Goal: Task Accomplishment & Management: Use online tool/utility

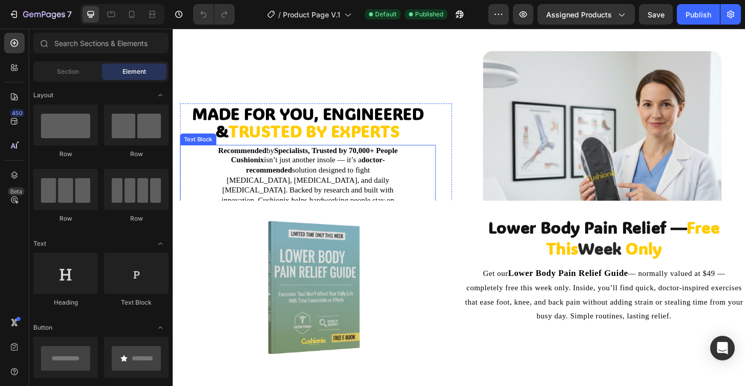
scroll to position [1173, 0]
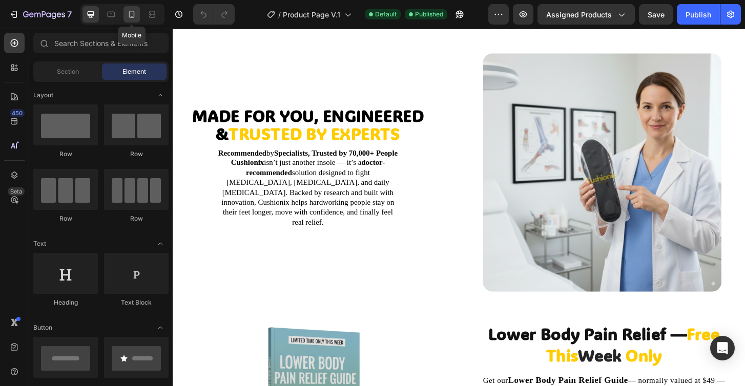
click at [132, 14] on icon at bounding box center [132, 14] width 10 height 10
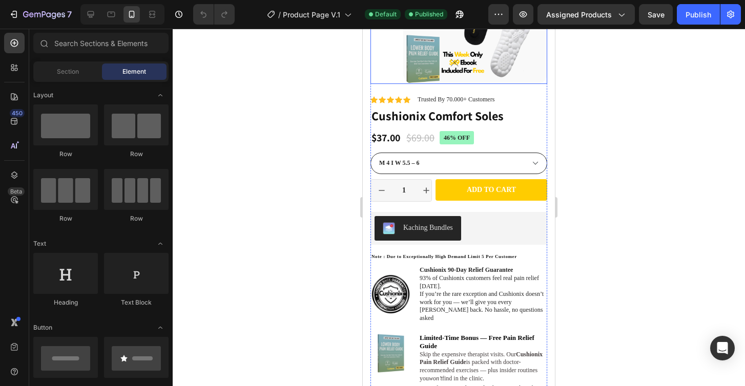
scroll to position [127, 0]
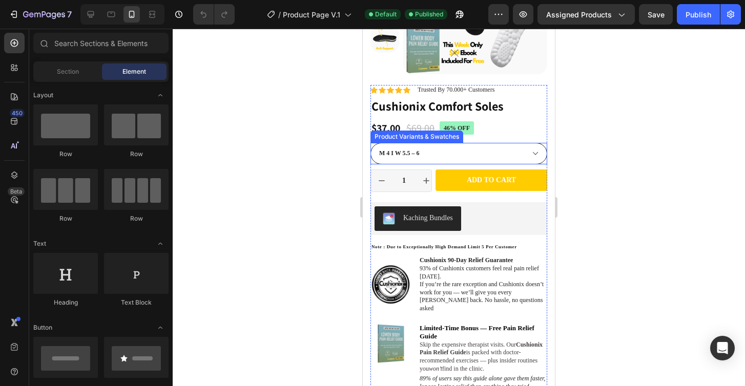
click at [436, 155] on select "M 4 I W 5.5 – 6 M 4.5 I W 6.5 – 7 M 5 - 5.5 I W 7.5 – 8 M 6–6.5 I W 8.5 M 7 I W…" at bounding box center [458, 154] width 177 height 22
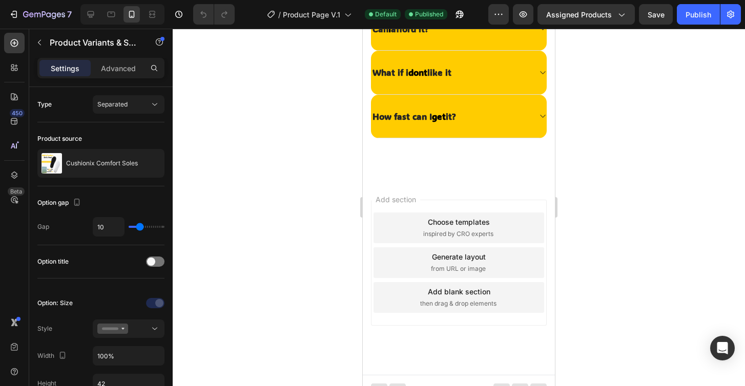
scroll to position [1988, 0]
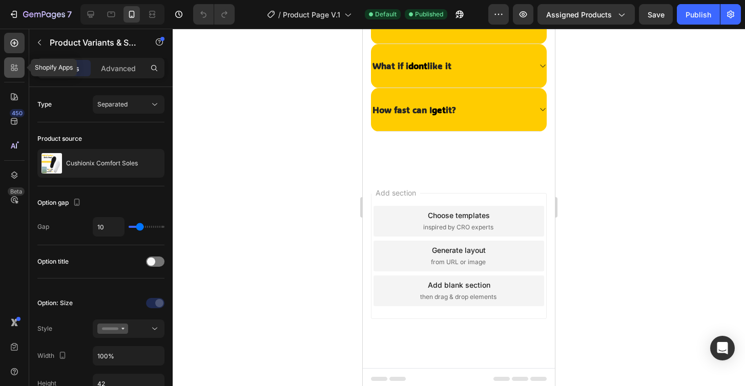
click at [18, 76] on div at bounding box center [14, 67] width 20 height 20
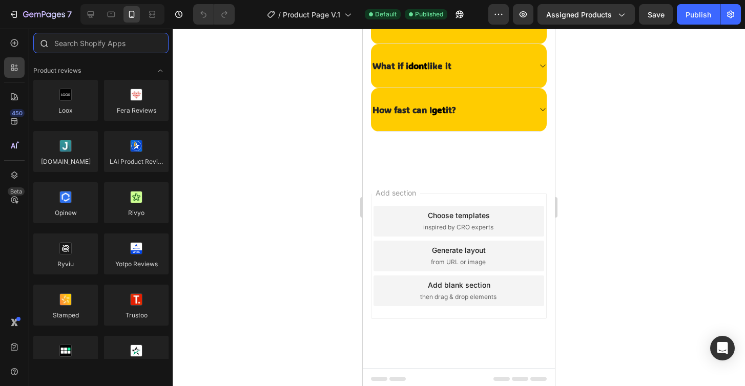
click at [87, 50] on input "text" at bounding box center [100, 43] width 135 height 20
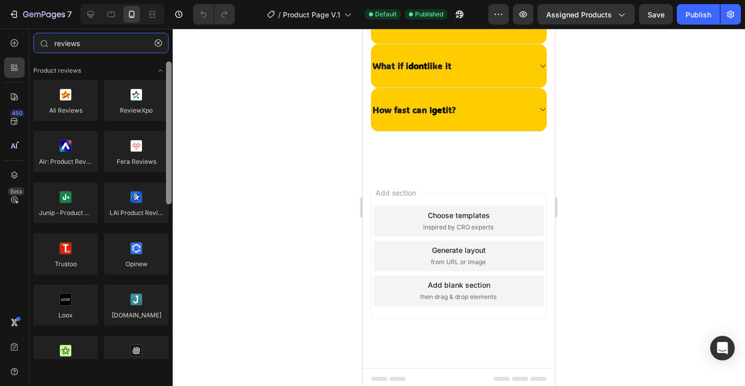
scroll to position [3, 0]
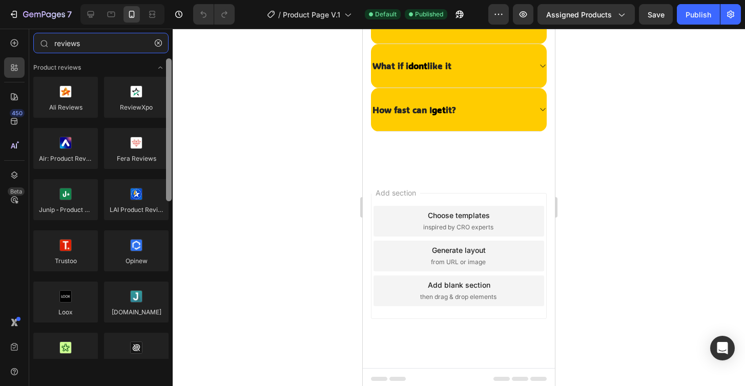
click at [169, 159] on div at bounding box center [169, 129] width 6 height 143
type input "reviews"
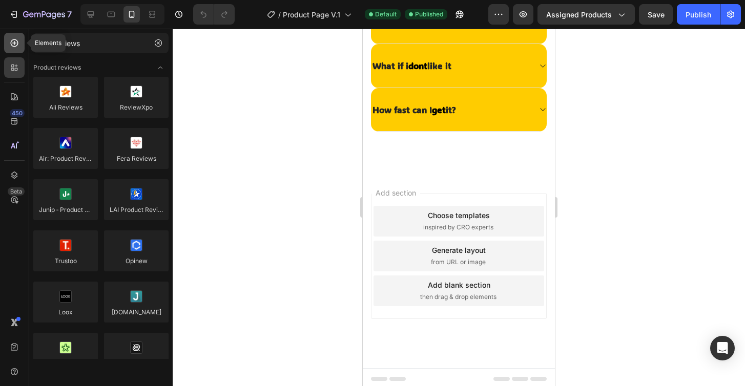
click at [19, 49] on div at bounding box center [14, 43] width 20 height 20
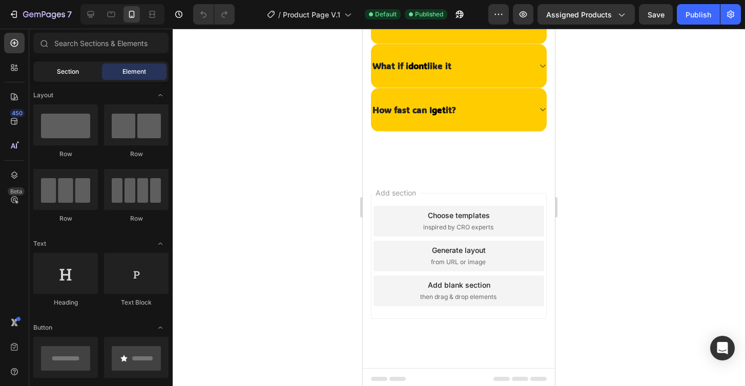
click at [69, 78] on div "Section" at bounding box center [67, 72] width 65 height 16
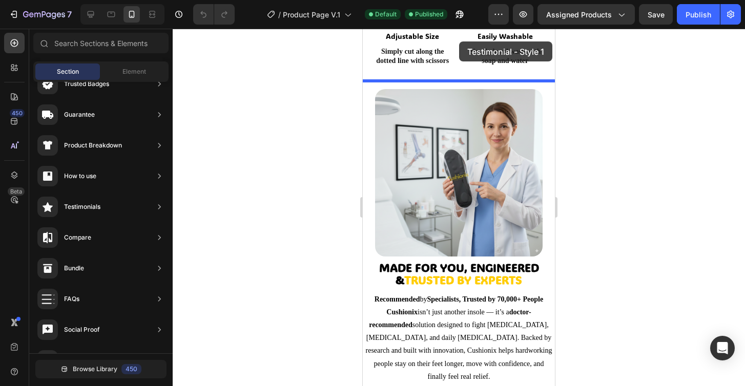
scroll to position [808, 0]
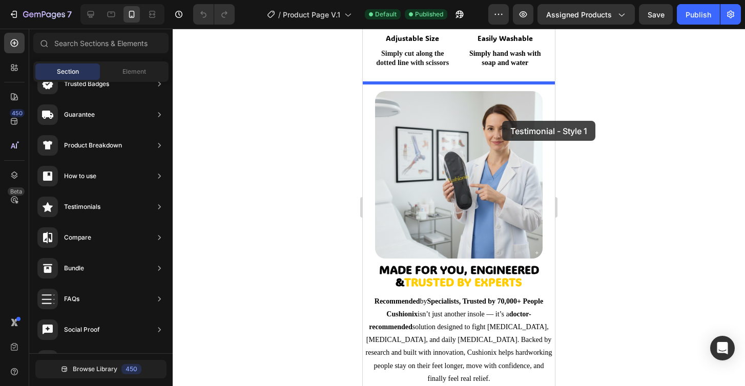
drag, startPoint x: 601, startPoint y: 119, endPoint x: 502, endPoint y: 121, distance: 98.9
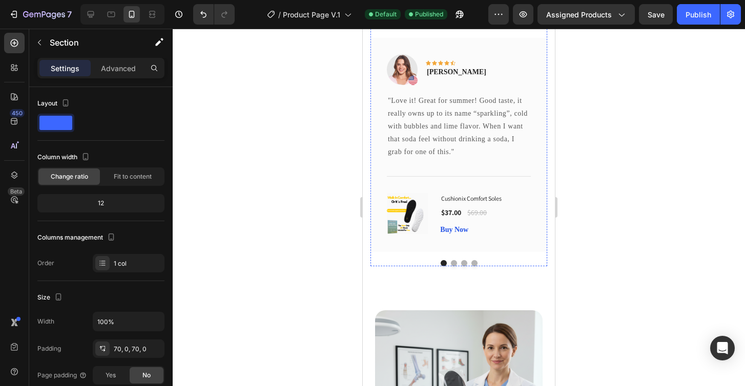
scroll to position [998, 0]
click at [454, 264] on div "Image Icon Icon Icon Icon Icon Row Rita Carroll Text block Row "Love it! Great …" at bounding box center [458, 153] width 177 height 228
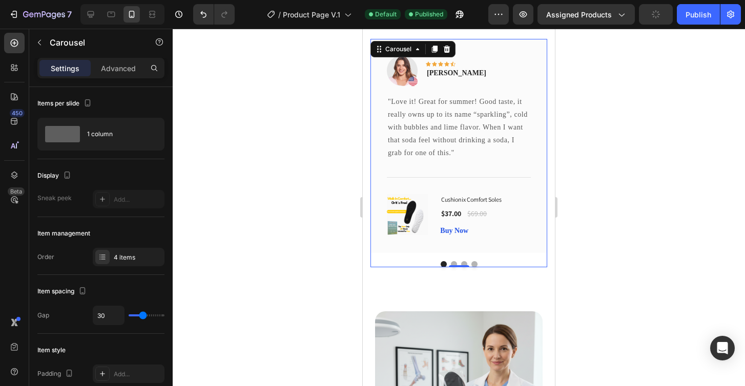
click at [453, 263] on button "Dot" at bounding box center [454, 264] width 6 height 6
click at [460, 261] on div at bounding box center [458, 264] width 177 height 6
click at [462, 262] on button "Dot" at bounding box center [464, 264] width 6 height 6
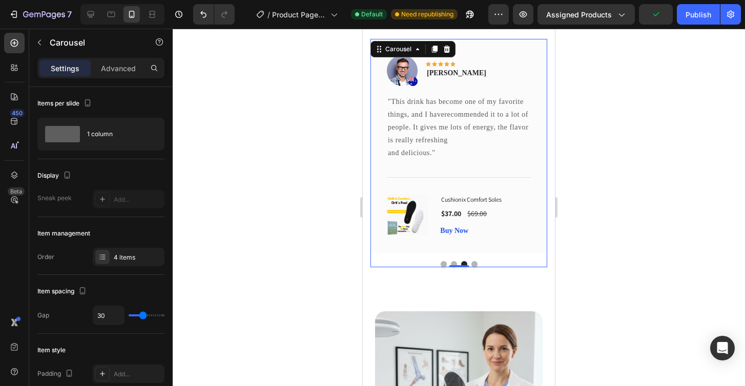
click at [470, 262] on div at bounding box center [458, 264] width 177 height 6
click at [473, 263] on button "Dot" at bounding box center [474, 264] width 6 height 6
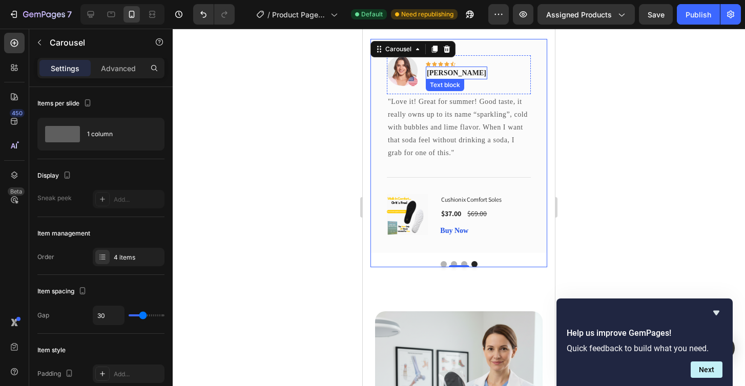
click at [447, 76] on div "Rita Carroll Text block" at bounding box center [456, 73] width 61 height 13
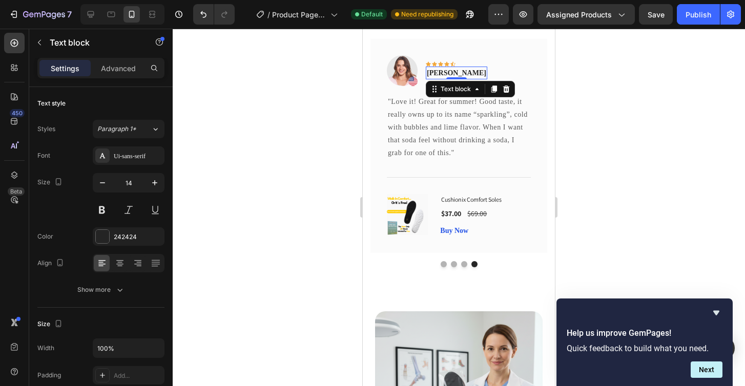
click at [451, 76] on div "0" at bounding box center [456, 79] width 10 height 8
click at [446, 73] on p "Rita Carroll" at bounding box center [456, 73] width 59 height 11
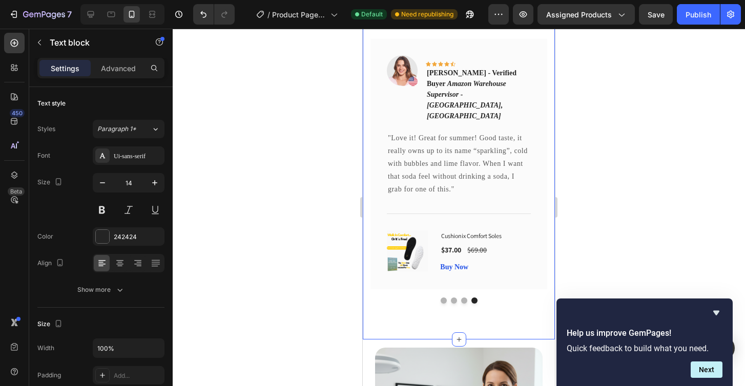
click at [553, 118] on div "What Our Customers Are Saying Heading Our customer advocates are standing by 24…" at bounding box center [459, 116] width 192 height 446
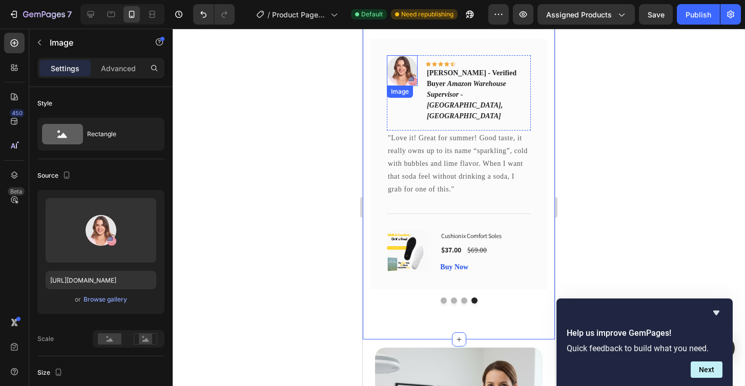
click at [401, 70] on img at bounding box center [402, 70] width 31 height 31
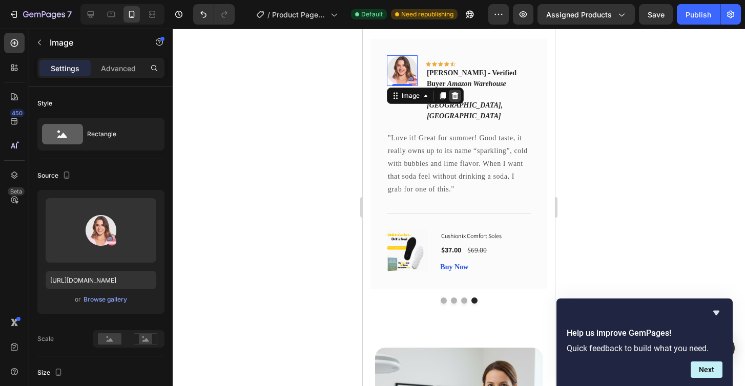
click at [453, 96] on icon at bounding box center [455, 95] width 7 height 7
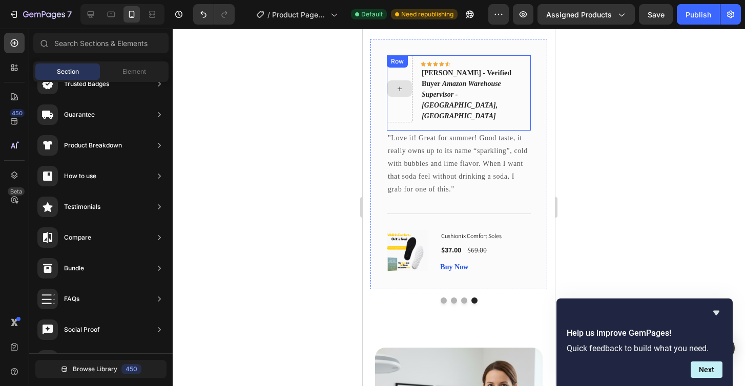
click at [404, 82] on div at bounding box center [399, 88] width 25 height 16
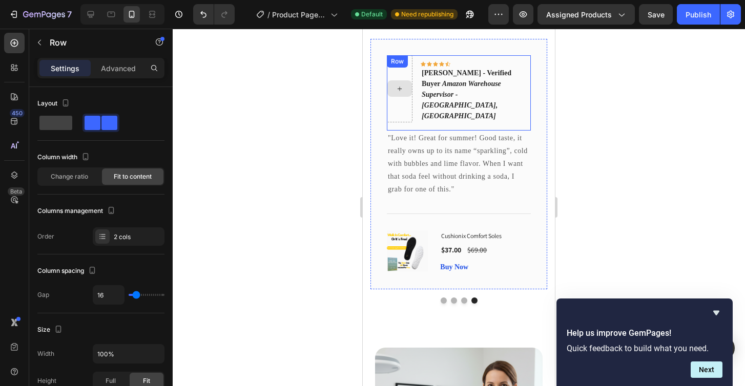
click at [416, 92] on div "Icon Icon Icon Icon Icon Row Mark T. - Verified Buyer Amazon Warehouse Supervis…" at bounding box center [459, 92] width 144 height 75
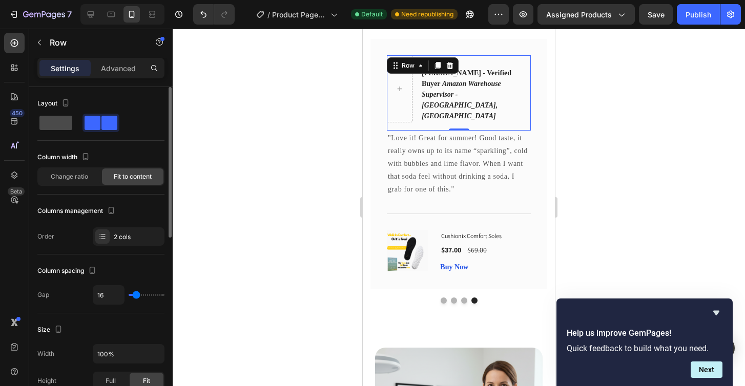
click at [60, 125] on span at bounding box center [55, 123] width 33 height 14
type input "0"
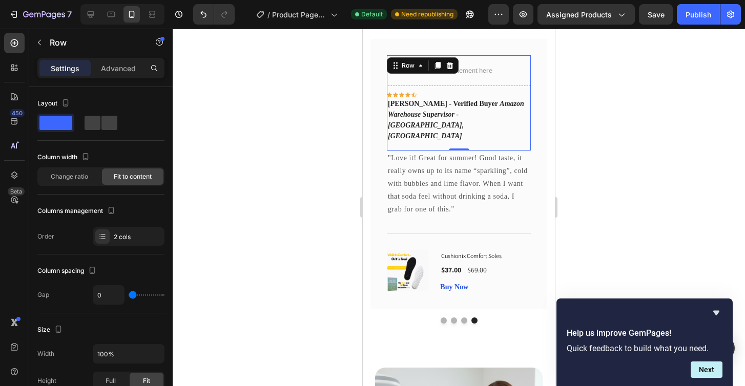
click at [310, 82] on div at bounding box center [459, 208] width 572 height 358
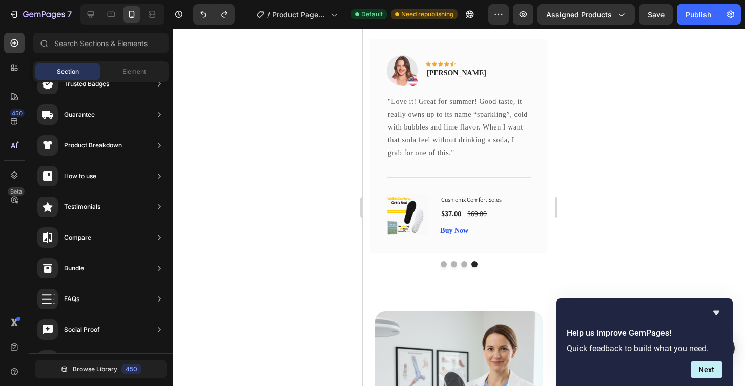
scroll to position [588, 0]
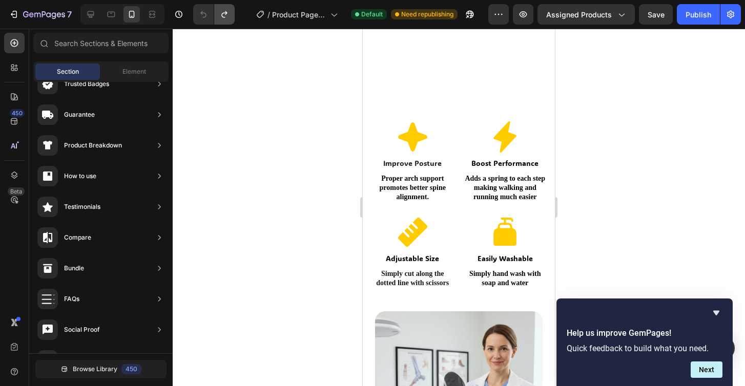
click at [224, 23] on button "Undo/Redo" at bounding box center [224, 14] width 20 height 20
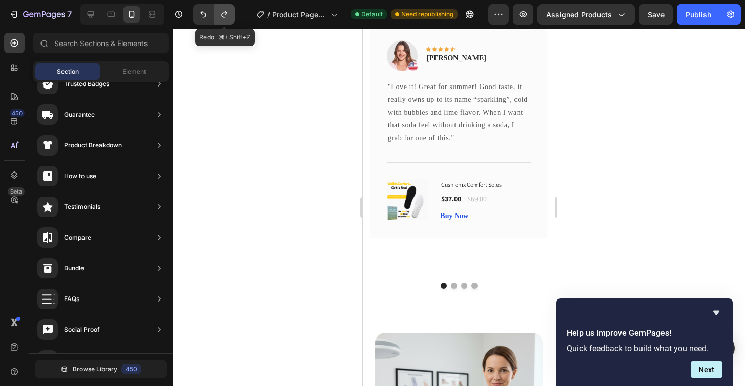
click at [224, 23] on button "Undo/Redo" at bounding box center [224, 14] width 20 height 20
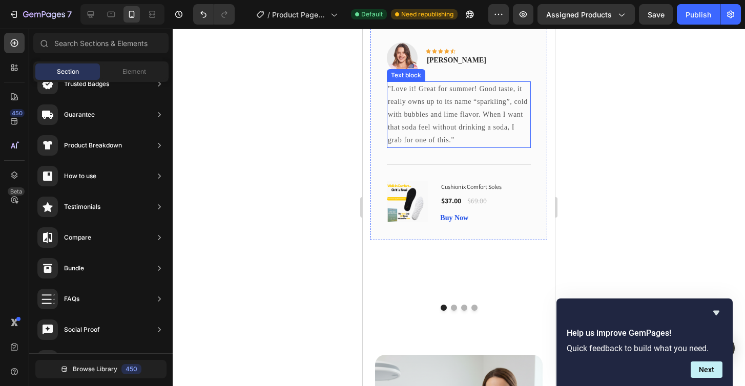
scroll to position [1000, 0]
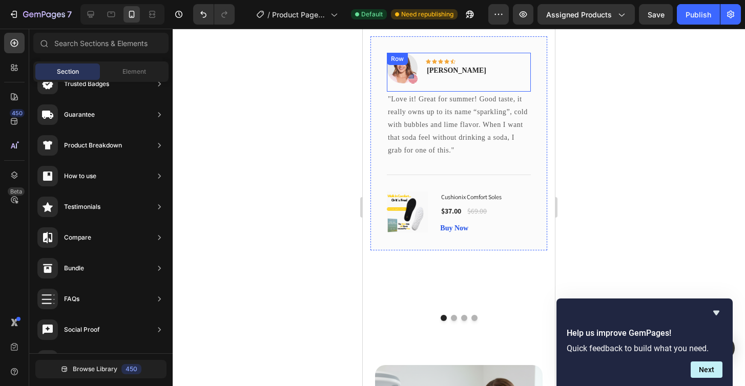
click at [450, 80] on div "Icon Icon Icon Icon Icon Row Rita Carroll Text block" at bounding box center [456, 68] width 61 height 31
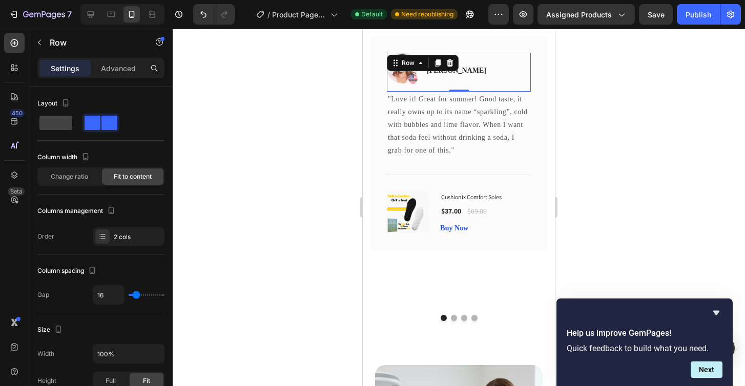
click at [445, 78] on div "Icon Icon Icon Icon Icon Row Rita Carroll Text block" at bounding box center [456, 68] width 61 height 31
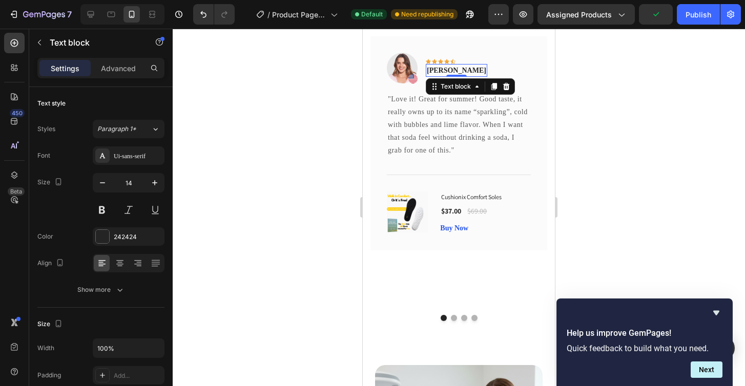
click at [453, 74] on p "Rita Carroll" at bounding box center [456, 70] width 59 height 11
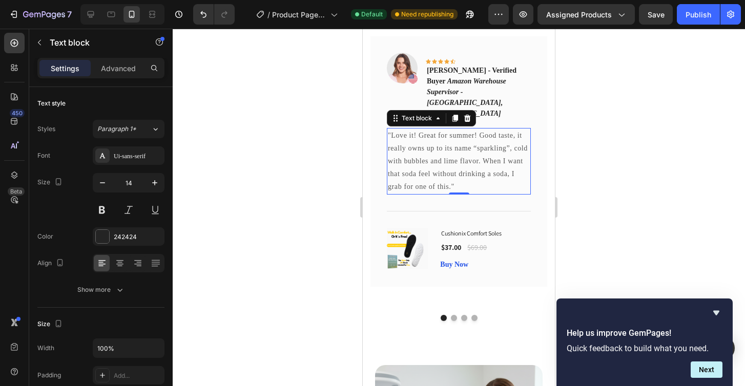
click at [456, 129] on p ""Love it! Great for summer! Good taste, it really owns up to its name “sparklin…" at bounding box center [459, 161] width 142 height 65
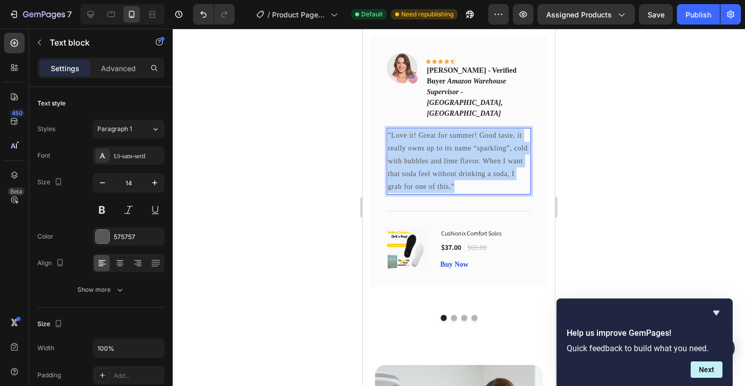
click at [456, 129] on p ""Love it! Great for summer! Good taste, it really owns up to its name “sparklin…" at bounding box center [459, 161] width 142 height 65
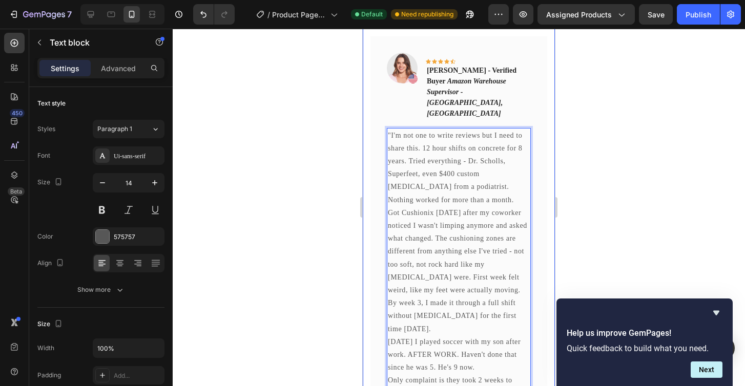
click at [586, 200] on div at bounding box center [459, 208] width 572 height 358
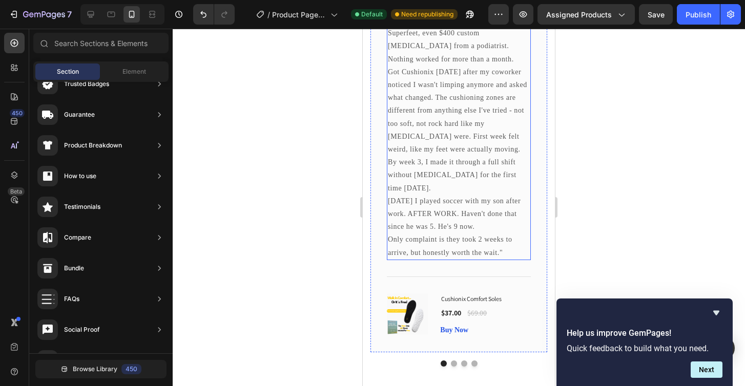
scroll to position [1205, 0]
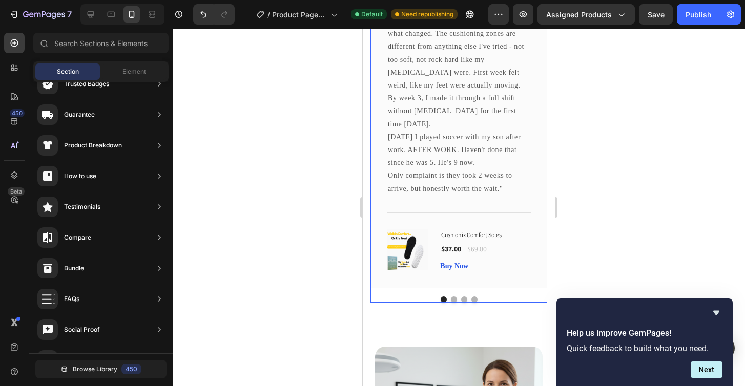
click at [454, 266] on div "Image Icon Icon Icon Icon Icon Row Mark T. - Verified Buyer Amazon Warehouse Su…" at bounding box center [458, 66] width 177 height 471
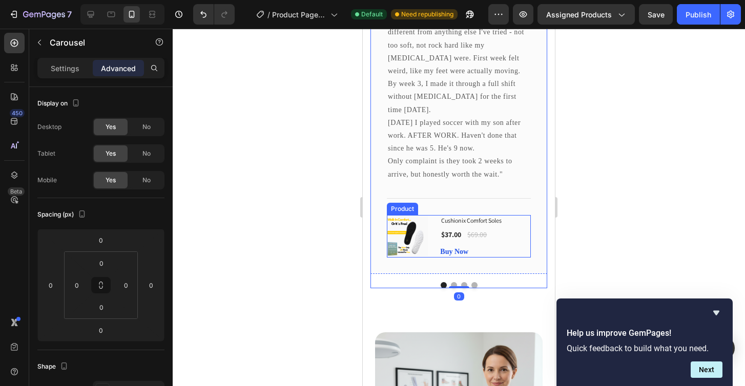
scroll to position [1229, 0]
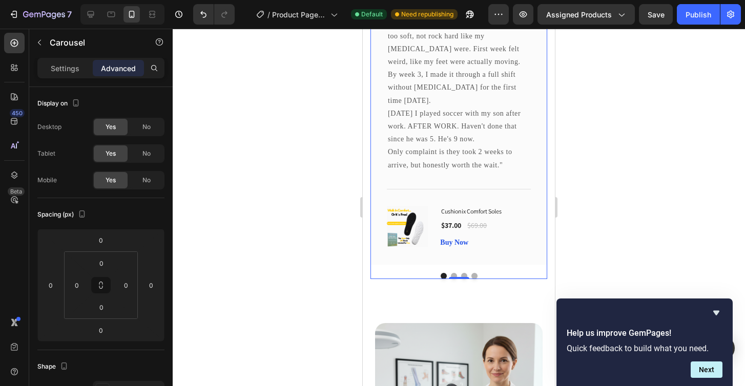
click at [455, 273] on button "Dot" at bounding box center [454, 276] width 6 height 6
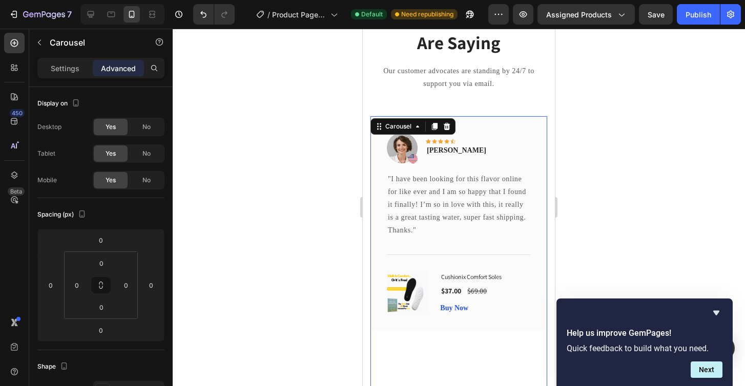
scroll to position [920, 0]
click at [446, 147] on p "Olivia Rowse" at bounding box center [456, 150] width 59 height 11
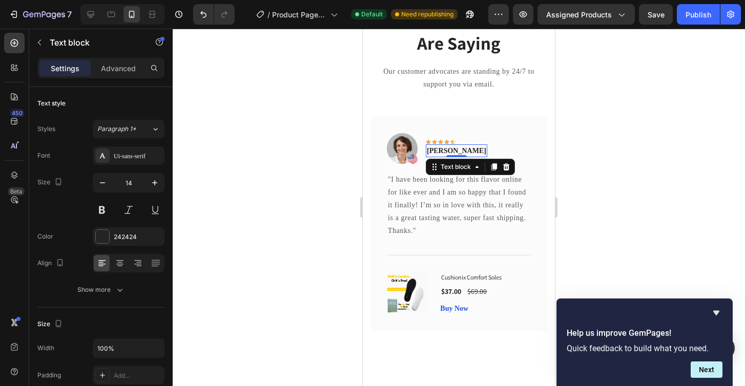
click at [446, 147] on p "Olivia Rowse" at bounding box center [456, 150] width 59 height 11
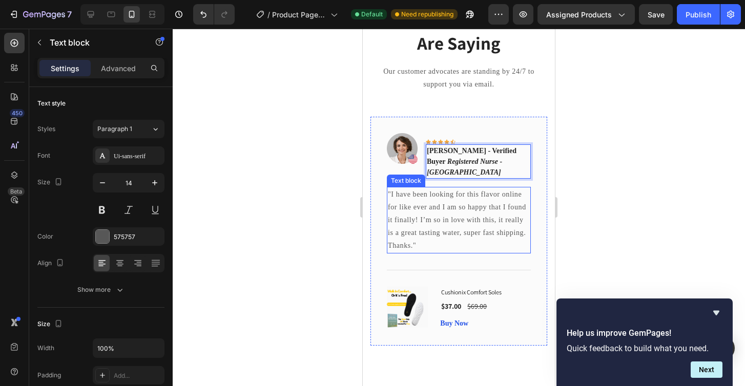
click at [429, 220] on p ""I have been looking for this flavor online for like ever and I am so happy tha…" at bounding box center [459, 214] width 142 height 52
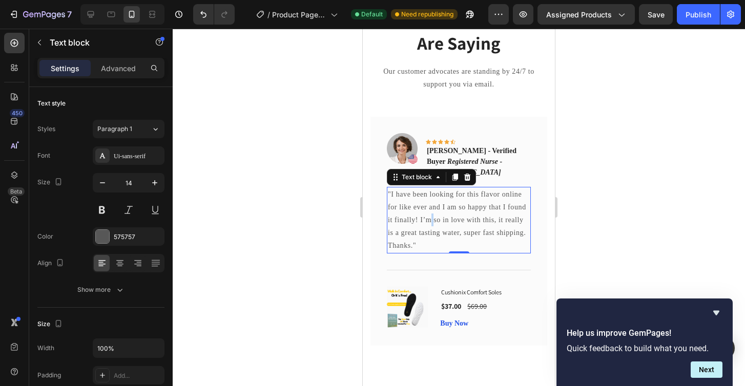
click at [429, 220] on p ""I have been looking for this flavor online for like ever and I am so happy tha…" at bounding box center [459, 214] width 142 height 52
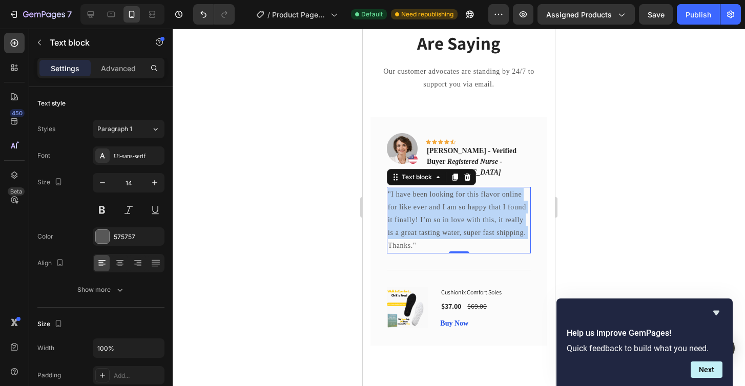
click at [429, 220] on p ""I have been looking for this flavor online for like ever and I am so happy tha…" at bounding box center [459, 214] width 142 height 52
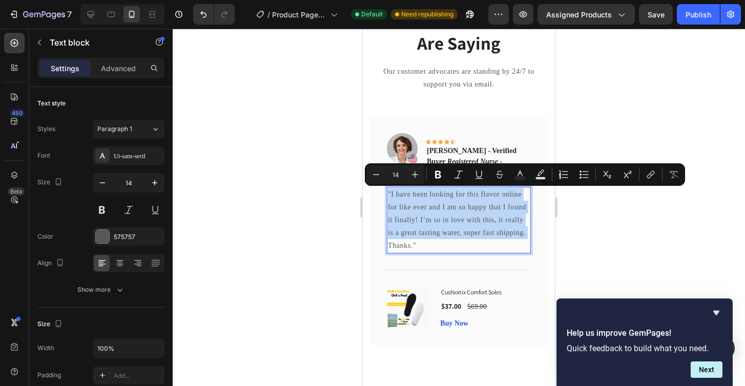
click at [429, 220] on p ""I have been looking for this flavor online for like ever and I am so happy tha…" at bounding box center [459, 214] width 142 height 52
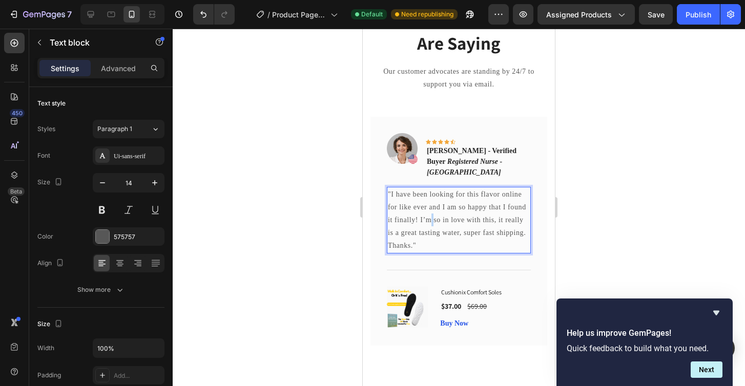
click at [429, 220] on p ""I have been looking for this flavor online for like ever and I am so happy tha…" at bounding box center [459, 214] width 142 height 52
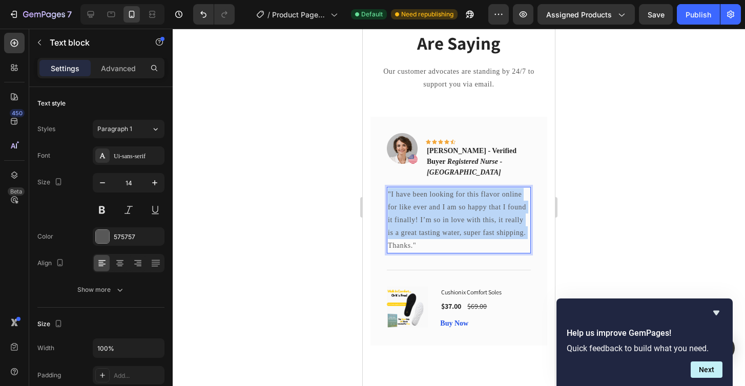
click at [429, 220] on p ""I have been looking for this flavor online for like ever and I am so happy tha…" at bounding box center [459, 214] width 142 height 52
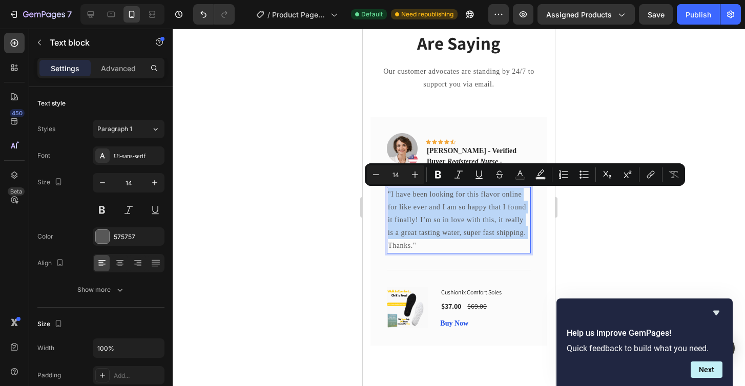
click at [429, 220] on p ""I have been looking for this flavor online for like ever and I am so happy tha…" at bounding box center [459, 214] width 142 height 52
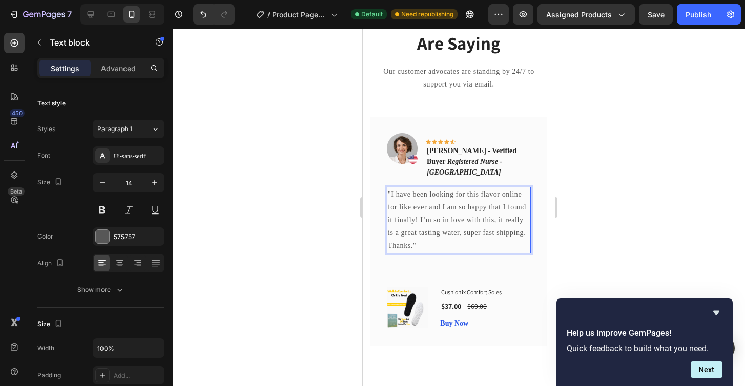
click at [432, 246] on p "Thanks."" at bounding box center [459, 245] width 142 height 13
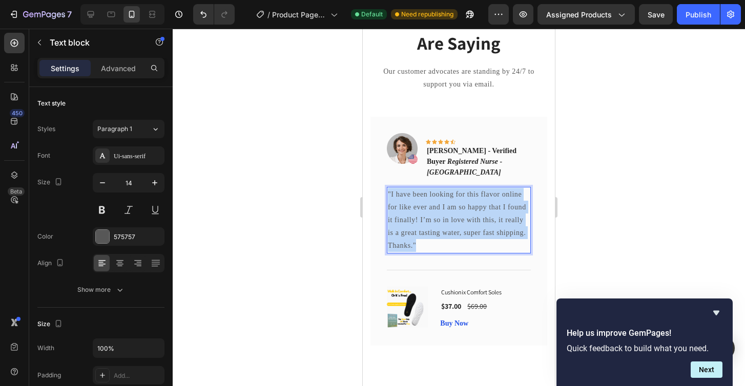
drag, startPoint x: 432, startPoint y: 246, endPoint x: 390, endPoint y: 186, distance: 72.8
click at [390, 187] on div ""I have been looking for this flavor online for like ever and I am so happy tha…" at bounding box center [459, 220] width 144 height 67
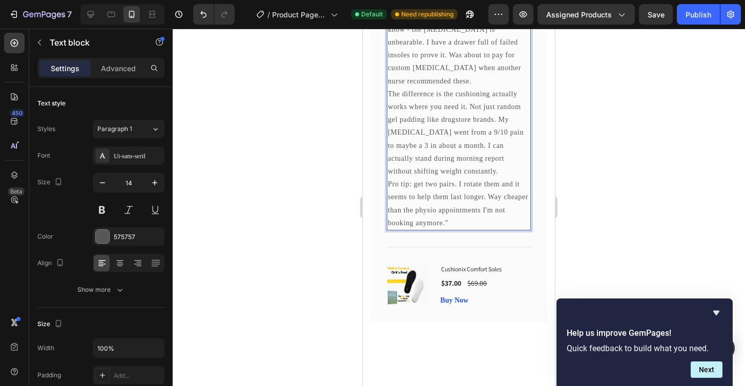
scroll to position [1155, 0]
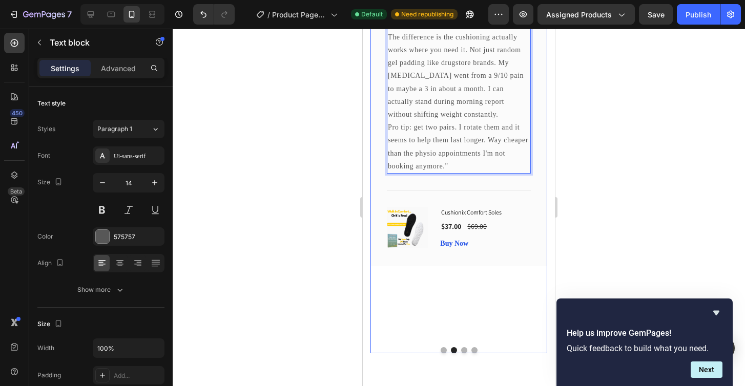
click at [444, 347] on button "Dot" at bounding box center [444, 350] width 6 height 6
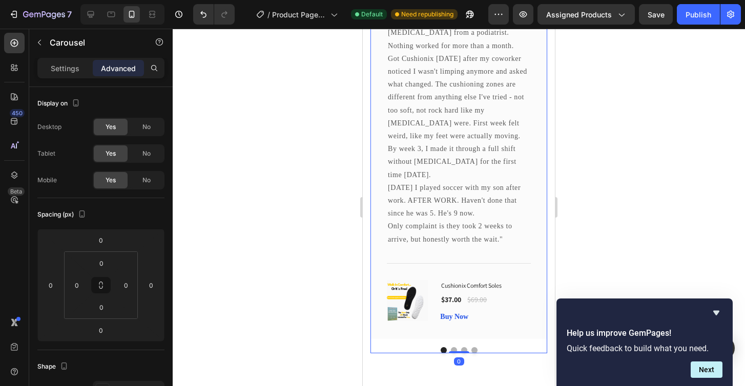
click at [453, 347] on button "Dot" at bounding box center [454, 350] width 6 height 6
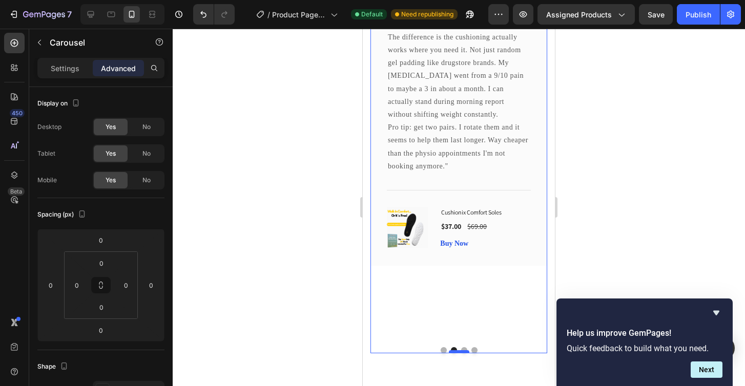
click at [464, 350] on div at bounding box center [459, 351] width 20 height 3
click at [464, 347] on button "Dot" at bounding box center [464, 350] width 6 height 6
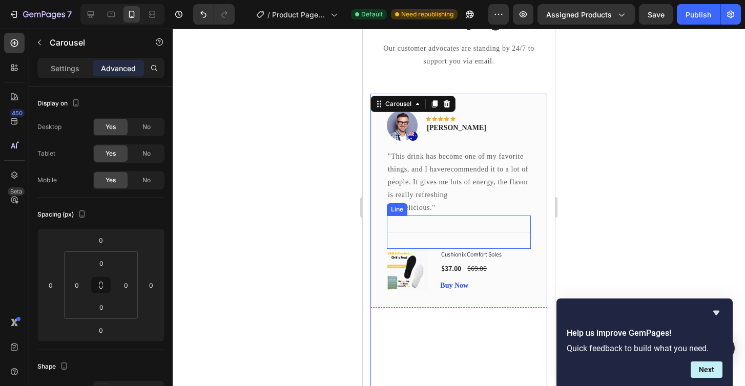
scroll to position [932, 0]
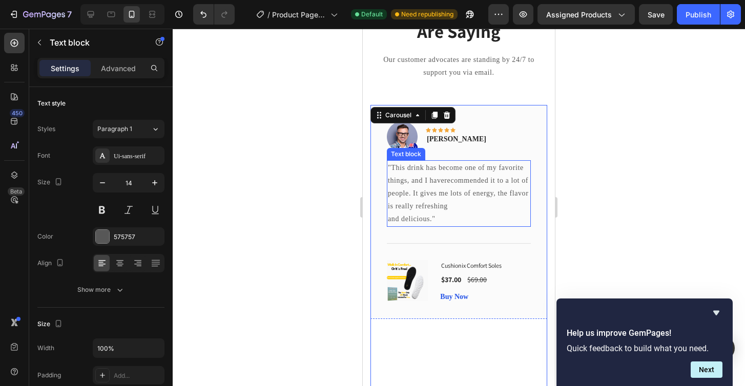
click at [447, 182] on p ""This drink has become one of my favorite things, and I haverecommended it to a…" at bounding box center [459, 193] width 142 height 65
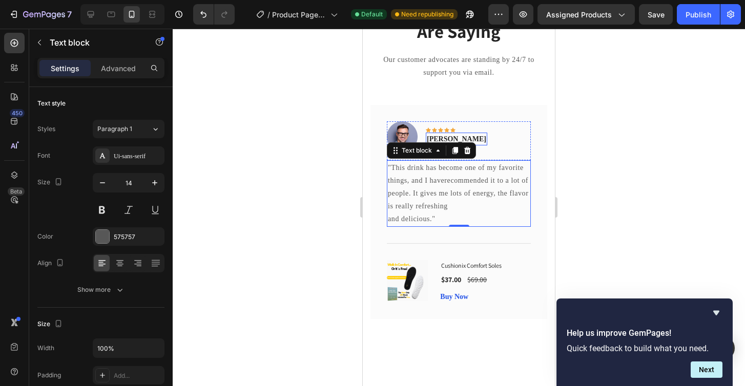
click at [457, 137] on p "Timothy Joseph" at bounding box center [456, 139] width 59 height 11
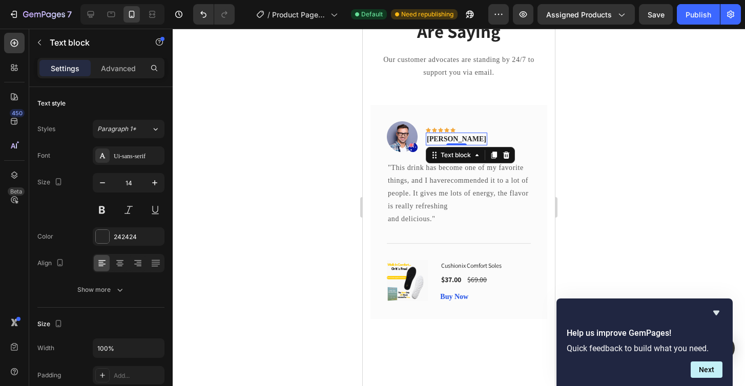
click at [457, 137] on p "Timothy Joseph" at bounding box center [456, 139] width 59 height 11
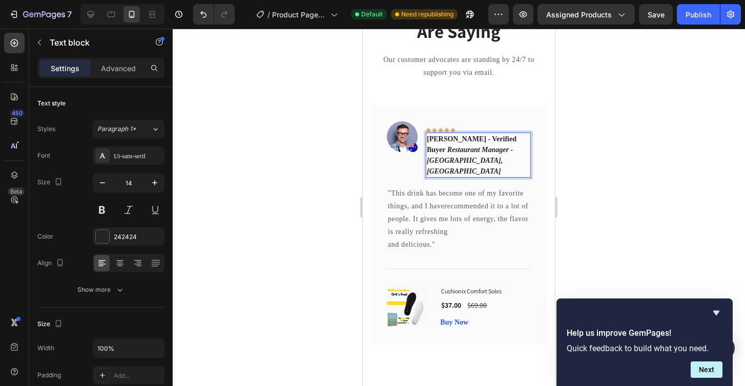
click at [434, 141] on strong "David Chen - Verified Buyer" at bounding box center [472, 144] width 90 height 18
click at [418, 195] on p ""This drink has become one of my favorite things, and I haverecommended it to a…" at bounding box center [459, 219] width 142 height 65
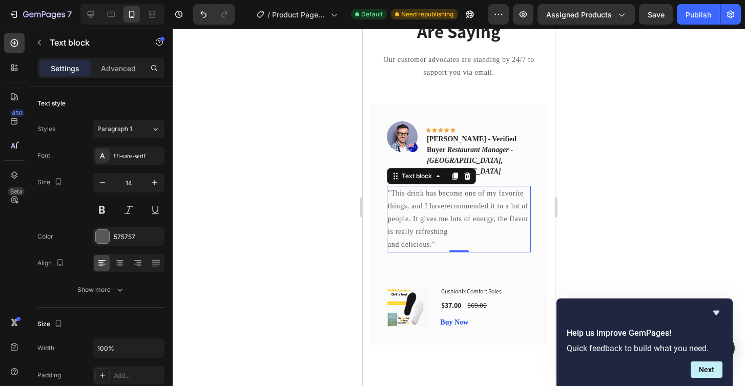
click at [418, 195] on p ""This drink has become one of my favorite things, and I haverecommended it to a…" at bounding box center [459, 219] width 142 height 65
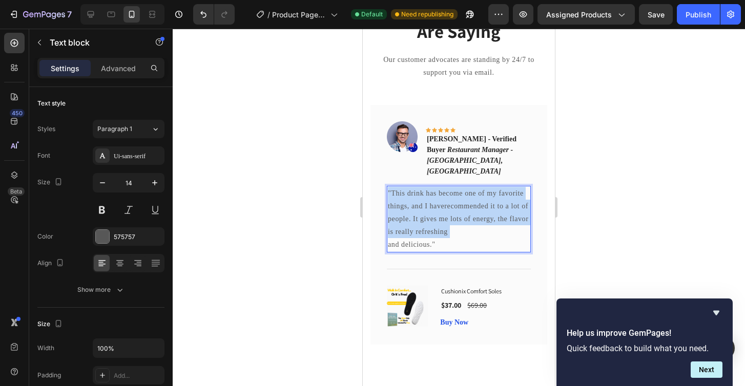
click at [418, 195] on p ""This drink has become one of my favorite things, and I haverecommended it to a…" at bounding box center [459, 219] width 142 height 65
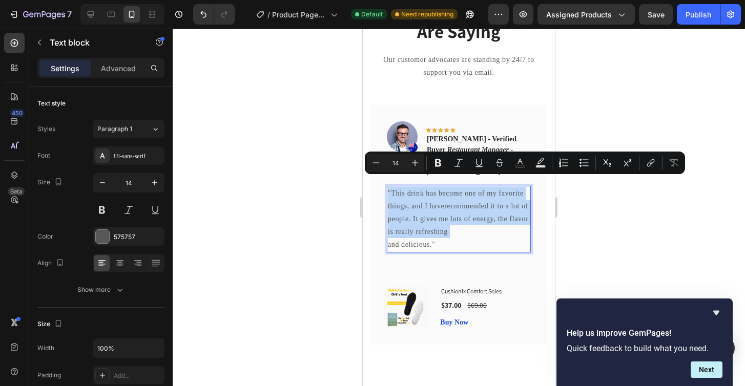
click at [455, 220] on p ""This drink has become one of my favorite things, and I haverecommended it to a…" at bounding box center [459, 219] width 142 height 65
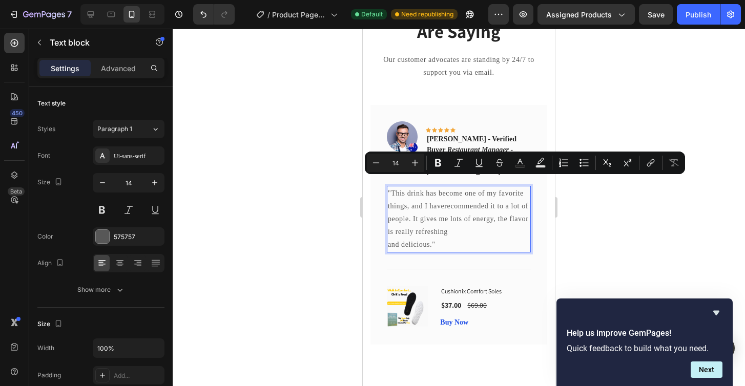
click at [455, 229] on p ""This drink has become one of my favorite things, and I haverecommended it to a…" at bounding box center [459, 219] width 142 height 65
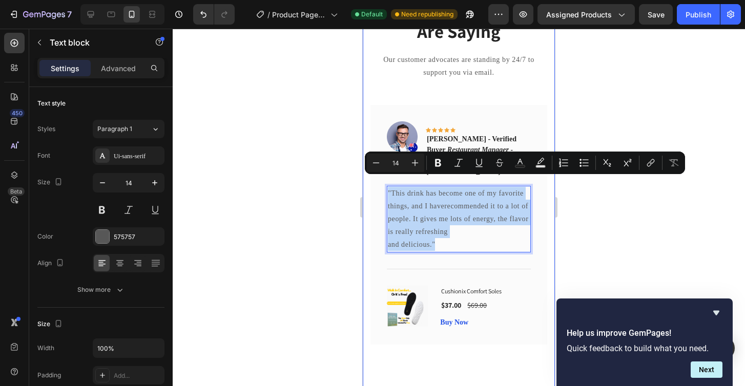
drag, startPoint x: 455, startPoint y: 229, endPoint x: 366, endPoint y: 161, distance: 112.2
click at [366, 161] on div "What Our Customers Are Saying Heading Our customer advocates are standing by 24…" at bounding box center [459, 286] width 192 height 653
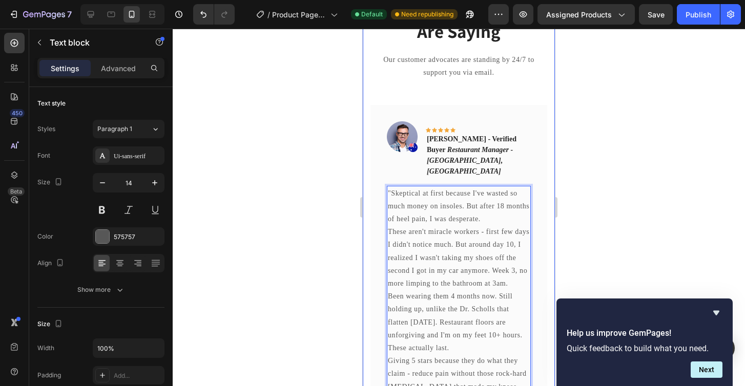
scroll to position [936, 0]
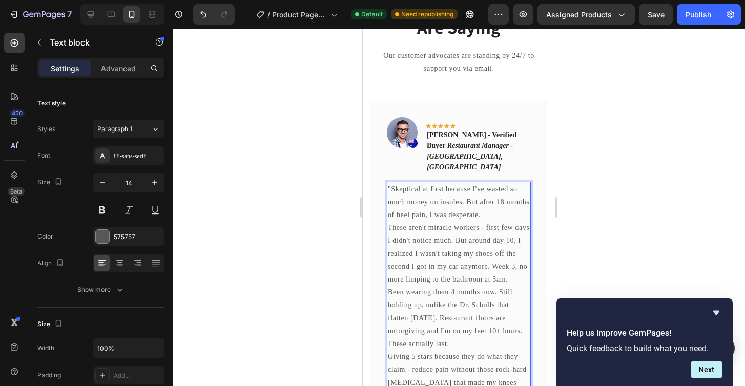
click at [283, 240] on div at bounding box center [459, 208] width 572 height 358
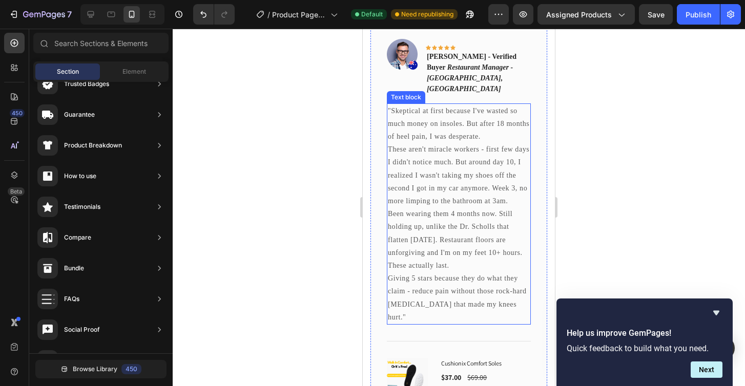
scroll to position [1023, 0]
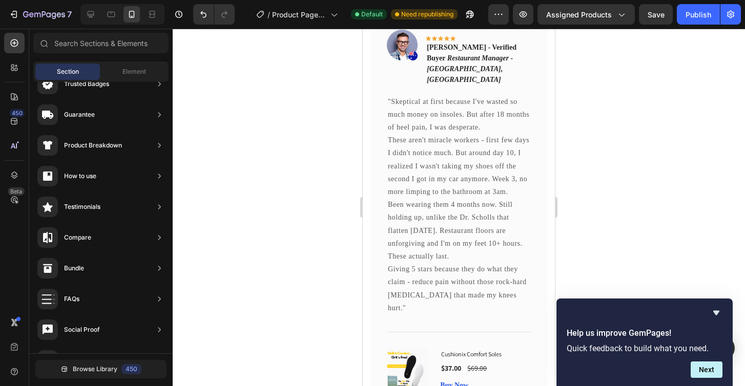
click at [294, 238] on div at bounding box center [459, 208] width 572 height 358
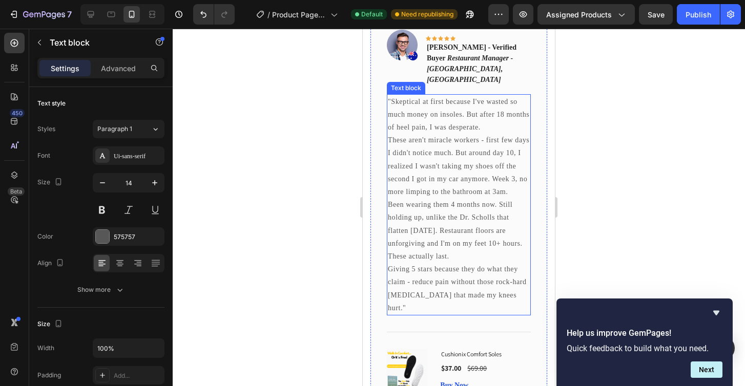
click at [444, 204] on p "Been wearing them 4 months now. Still holding up, unlike the Dr. Scholls that f…" at bounding box center [459, 230] width 142 height 65
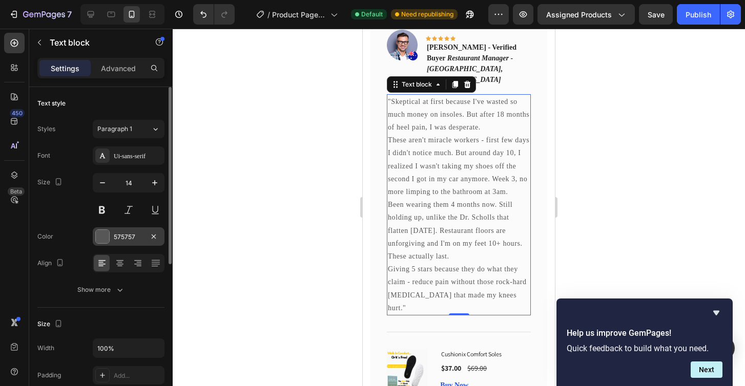
click at [101, 243] on div at bounding box center [102, 236] width 13 height 13
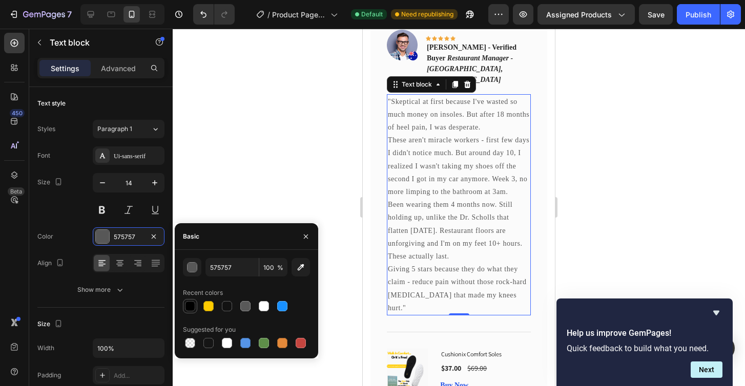
click at [185, 310] on div at bounding box center [190, 306] width 12 height 12
type input "000000"
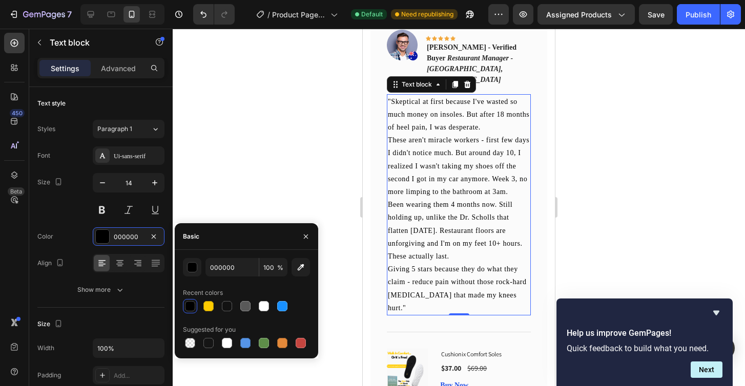
click at [255, 194] on div at bounding box center [459, 208] width 572 height 358
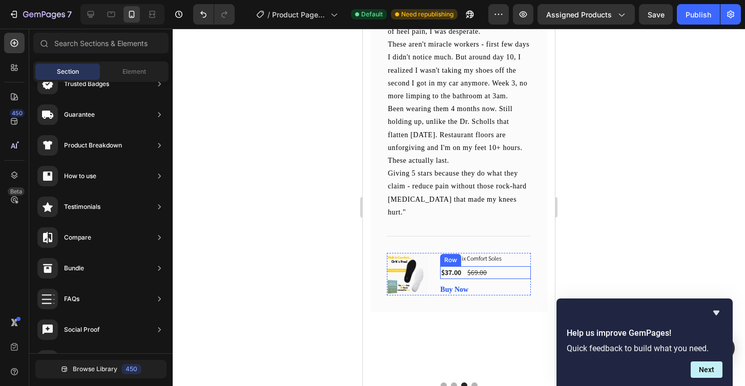
scroll to position [1149, 0]
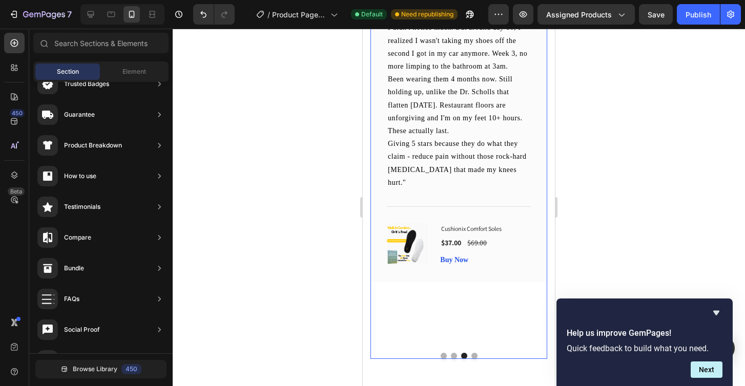
click at [475, 353] on button "Dot" at bounding box center [474, 356] width 6 height 6
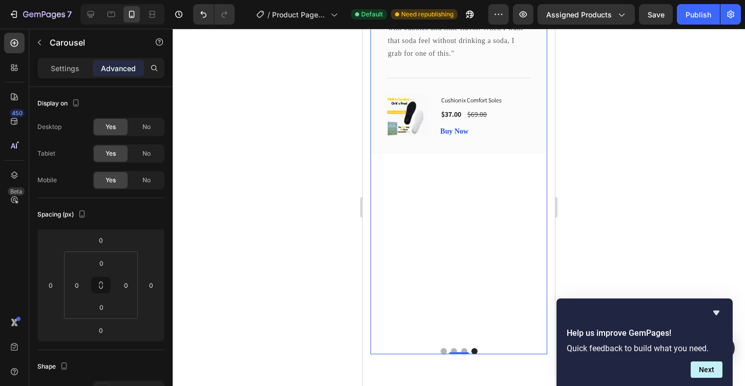
scroll to position [1158, 0]
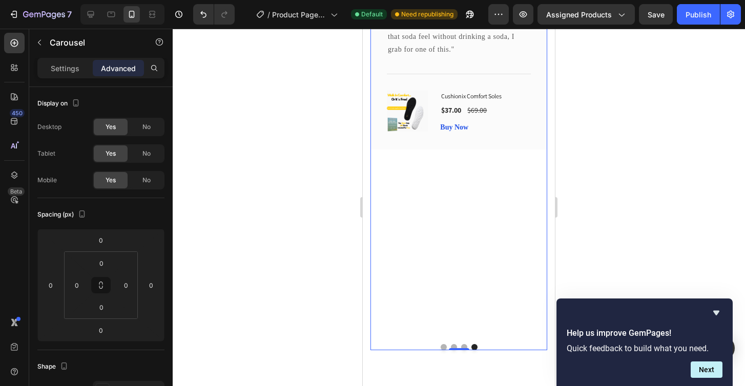
click at [442, 344] on button "Dot" at bounding box center [444, 347] width 6 height 6
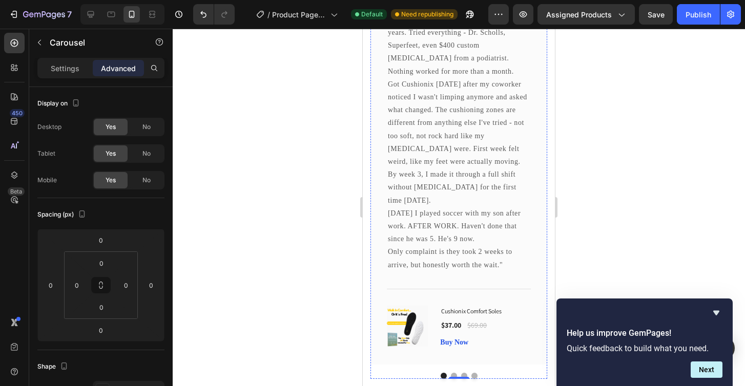
scroll to position [1139, 0]
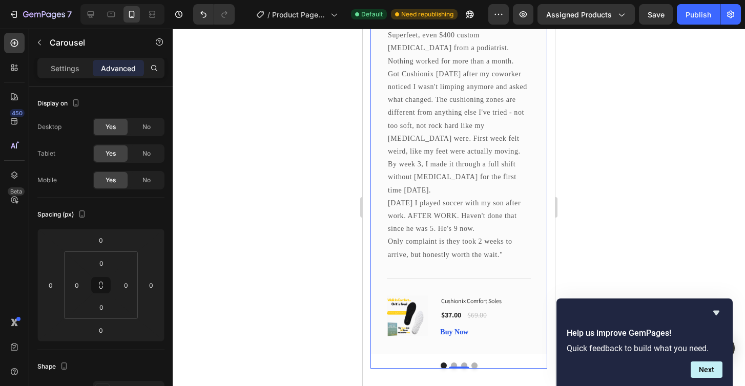
click at [474, 325] on div "Image Icon Icon Icon Icon Icon Row Mark T. - Verified Buyer Amazon Warehouse Su…" at bounding box center [458, 133] width 177 height 471
click at [474, 363] on button "Dot" at bounding box center [474, 366] width 6 height 6
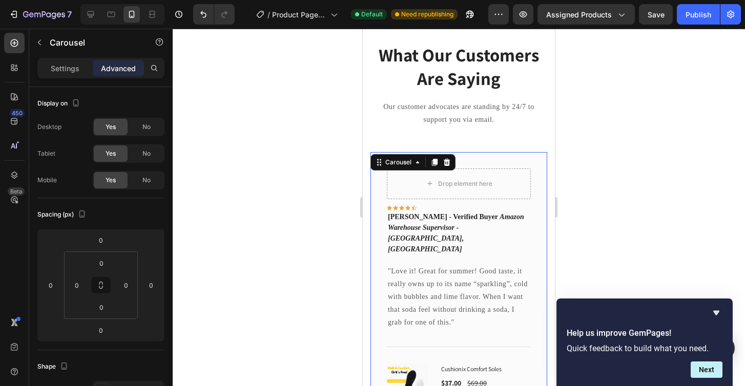
scroll to position [882, 0]
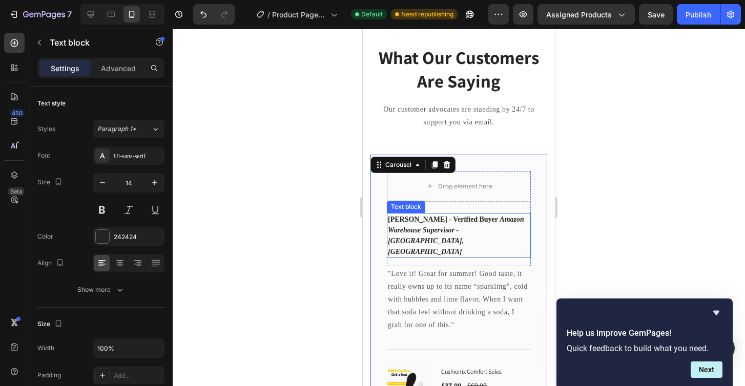
click at [449, 225] on p "Mark T. - Verified Buyer Amazon Warehouse Supervisor - Mississauga, ON" at bounding box center [459, 235] width 142 height 43
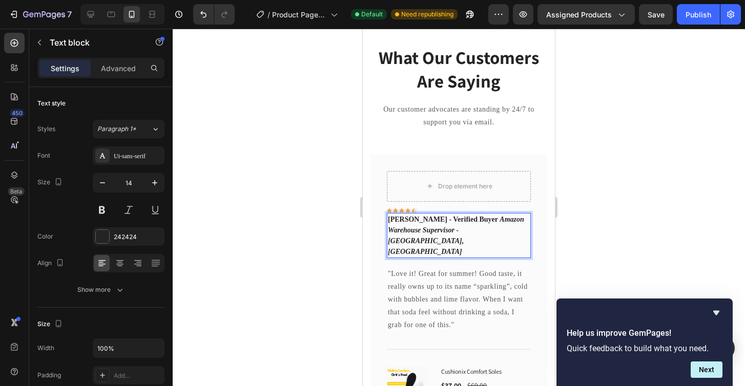
click at [449, 225] on p "Mark T. - Verified Buyer Amazon Warehouse Supervisor - Mississauga, ON" at bounding box center [459, 235] width 142 height 43
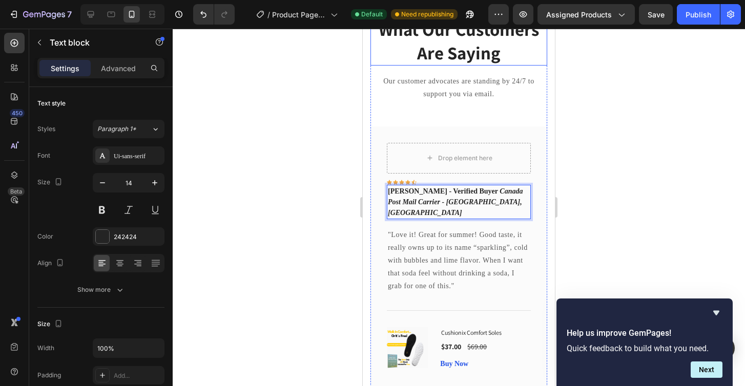
scroll to position [974, 0]
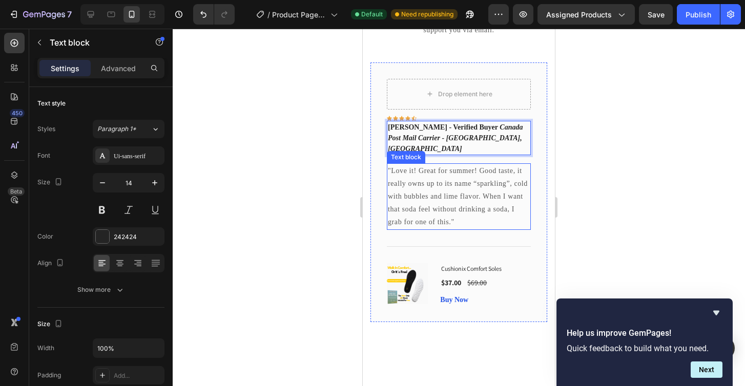
click at [437, 167] on p ""Love it! Great for summer! Good taste, it really owns up to its name “sparklin…" at bounding box center [459, 196] width 142 height 65
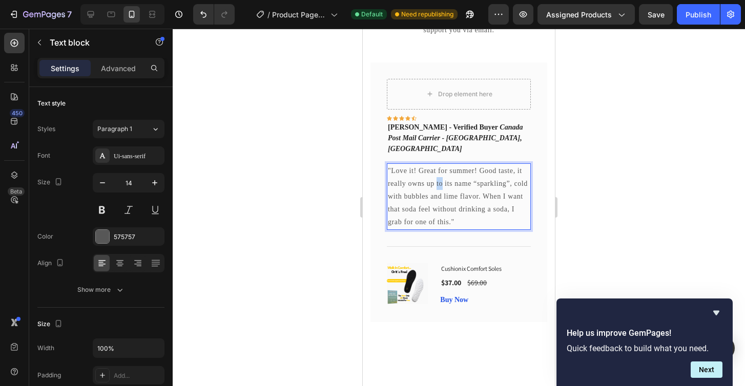
click at [437, 167] on p ""Love it! Great for summer! Good taste, it really owns up to its name “sparklin…" at bounding box center [459, 196] width 142 height 65
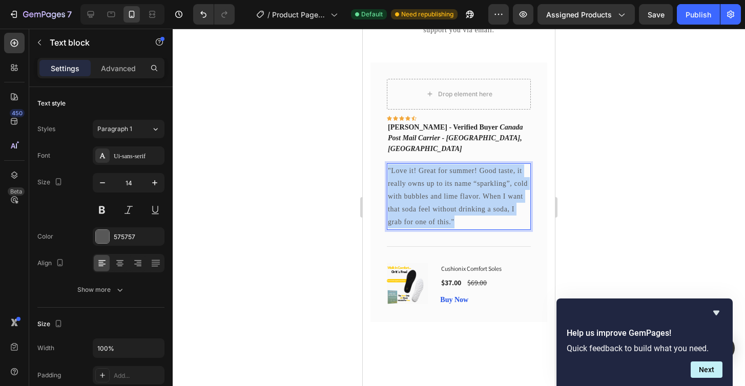
click at [437, 167] on p ""Love it! Great for summer! Good taste, it really owns up to its name “sparklin…" at bounding box center [459, 196] width 142 height 65
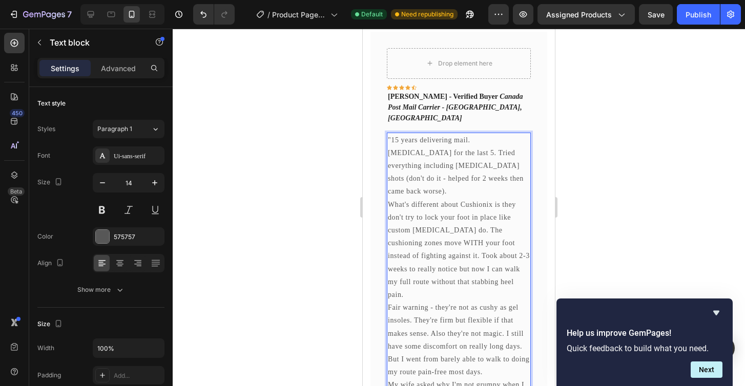
scroll to position [1008, 0]
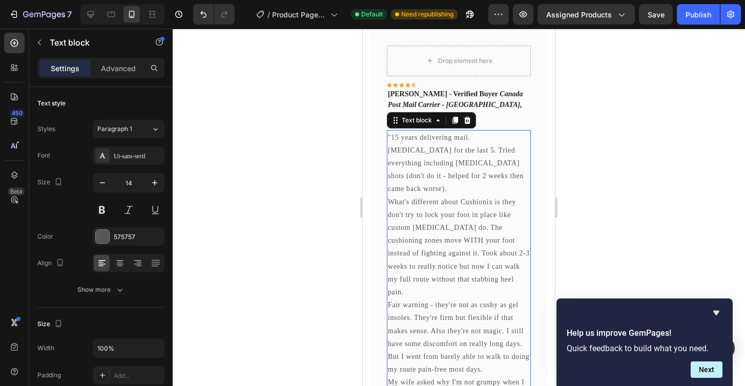
click at [571, 232] on div at bounding box center [459, 208] width 572 height 358
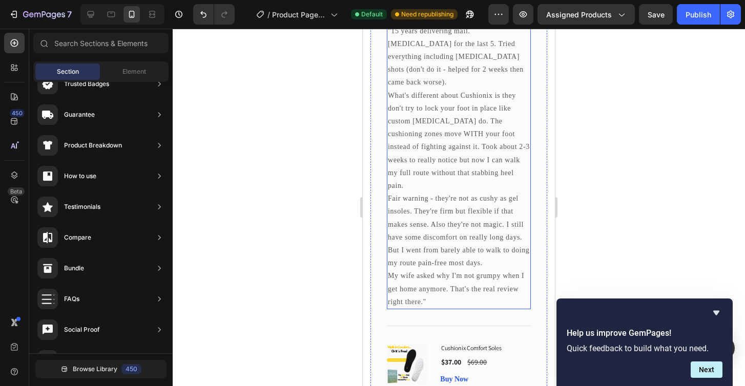
scroll to position [1115, 0]
click at [395, 268] on p "My wife asked why I'm not grumpy when I get home anymore. That's the real revie…" at bounding box center [459, 287] width 142 height 39
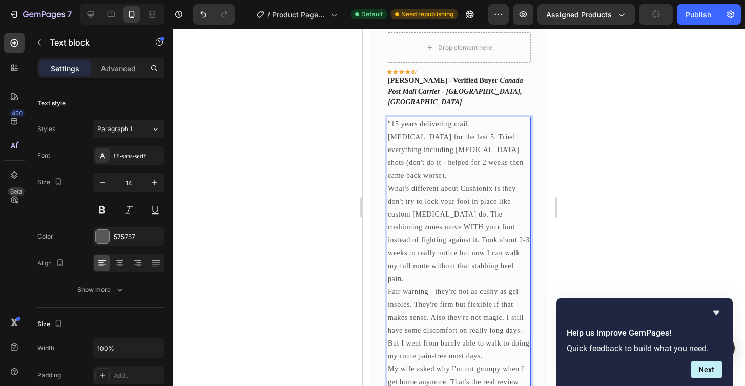
scroll to position [1029, 0]
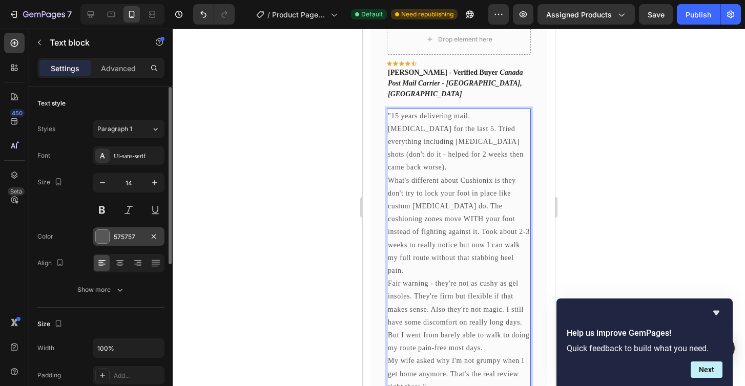
click at [101, 237] on div at bounding box center [102, 236] width 13 height 13
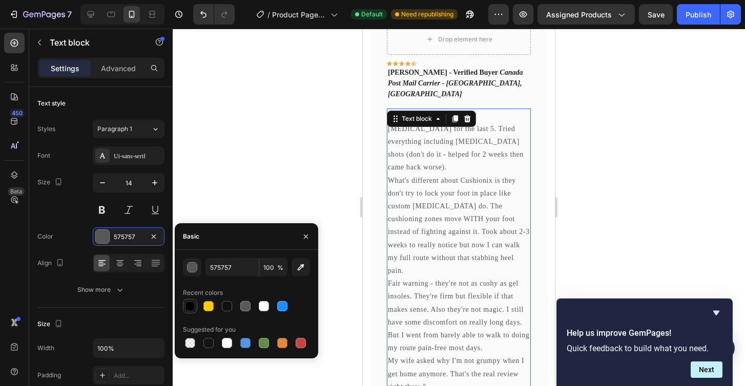
click at [190, 310] on div at bounding box center [190, 306] width 10 height 10
type input "000000"
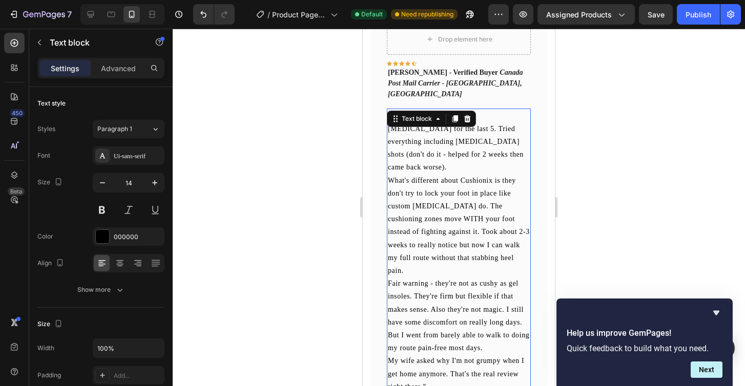
click at [286, 176] on div at bounding box center [459, 208] width 572 height 358
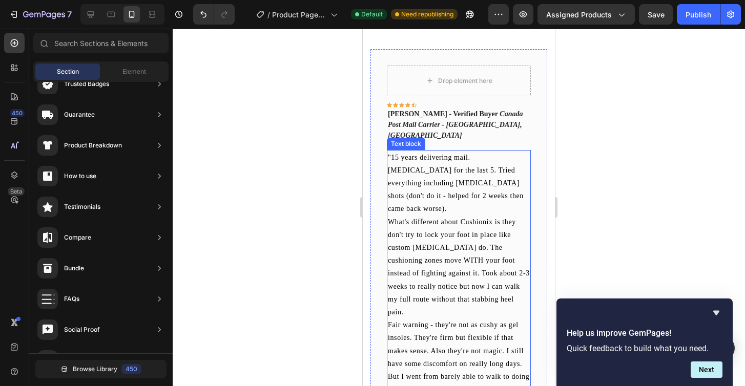
scroll to position [993, 0]
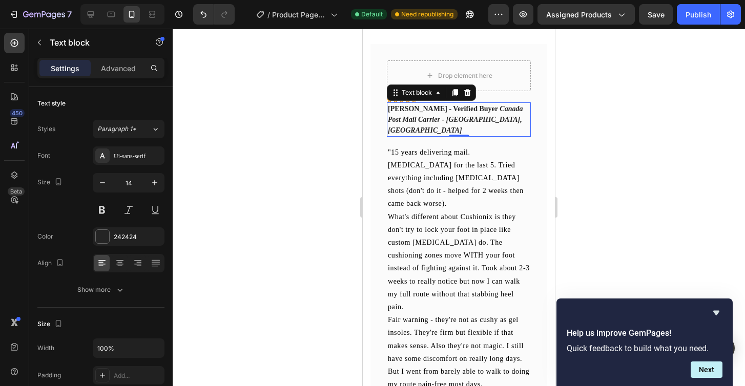
click at [451, 119] on icon "Canada Post Mail Carrier - [GEOGRAPHIC_DATA], [GEOGRAPHIC_DATA]" at bounding box center [455, 119] width 135 height 29
click at [455, 92] on icon at bounding box center [455, 92] width 6 height 7
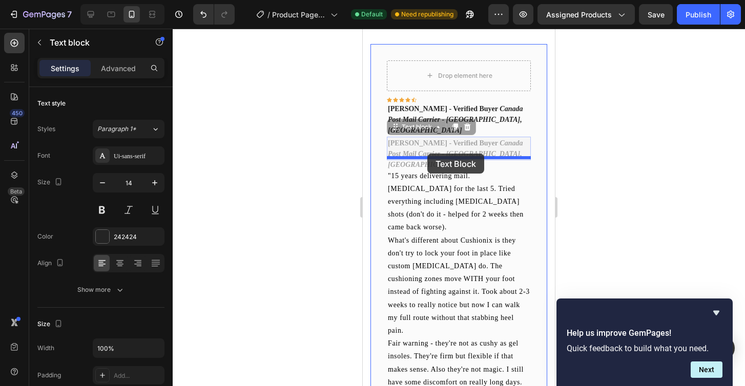
drag, startPoint x: 417, startPoint y: 118, endPoint x: 427, endPoint y: 155, distance: 38.1
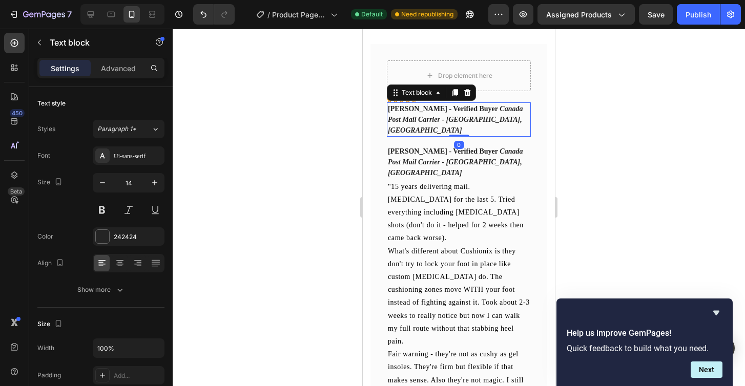
click at [488, 108] on icon "Canada Post Mail Carrier - [GEOGRAPHIC_DATA], [GEOGRAPHIC_DATA]" at bounding box center [455, 119] width 135 height 29
click at [471, 94] on div at bounding box center [467, 93] width 12 height 12
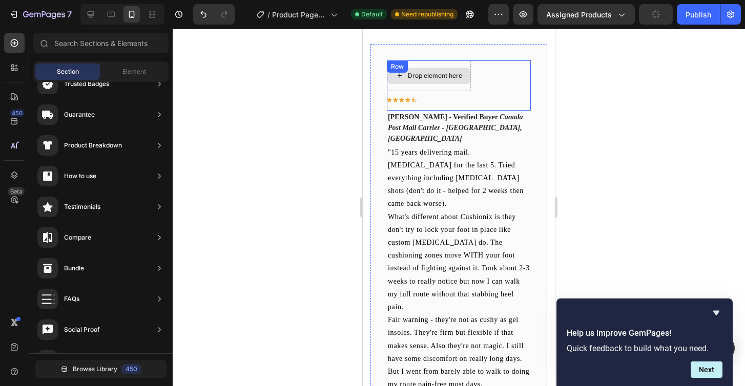
click at [452, 79] on div "Drop element here" at bounding box center [435, 76] width 54 height 8
click at [422, 97] on div "Icon Icon Icon Icon Icon Row" at bounding box center [429, 99] width 84 height 5
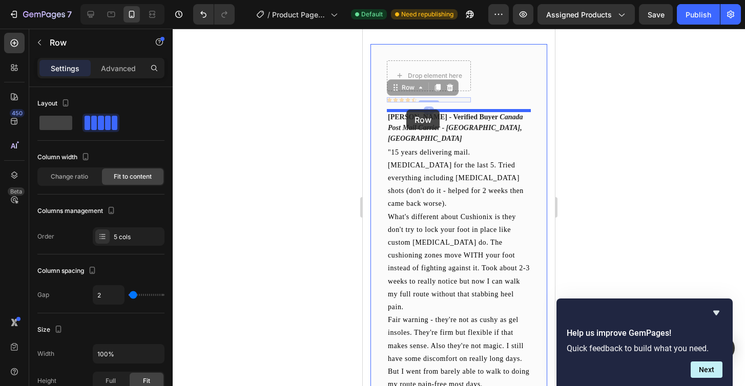
drag, startPoint x: 400, startPoint y: 91, endPoint x: 406, endPoint y: 110, distance: 19.6
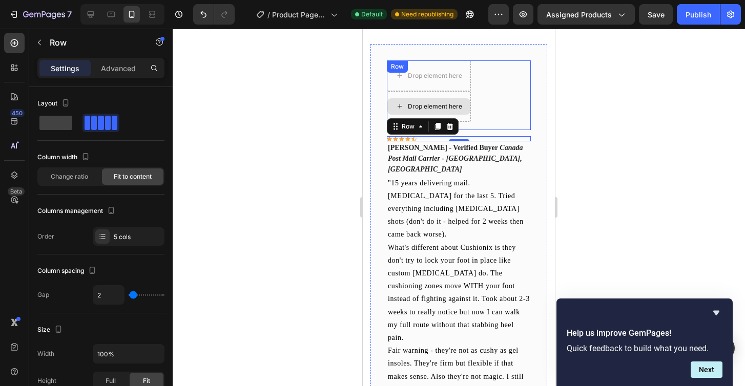
click at [469, 103] on div "Drop element here" at bounding box center [428, 106] width 83 height 16
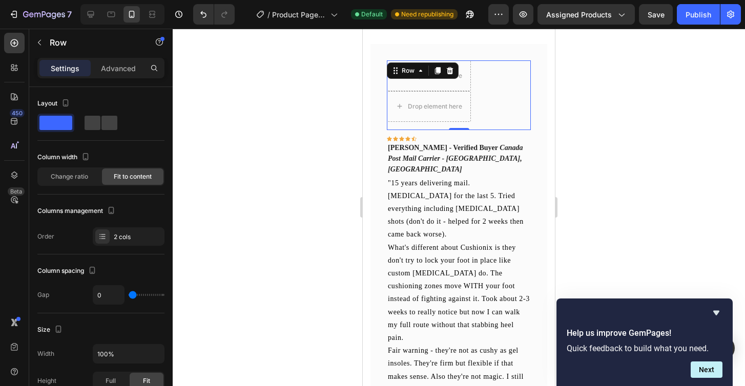
click at [477, 101] on div "Drop element here Drop element here Row 0" at bounding box center [459, 95] width 144 height 70
click at [450, 72] on icon at bounding box center [450, 70] width 7 height 7
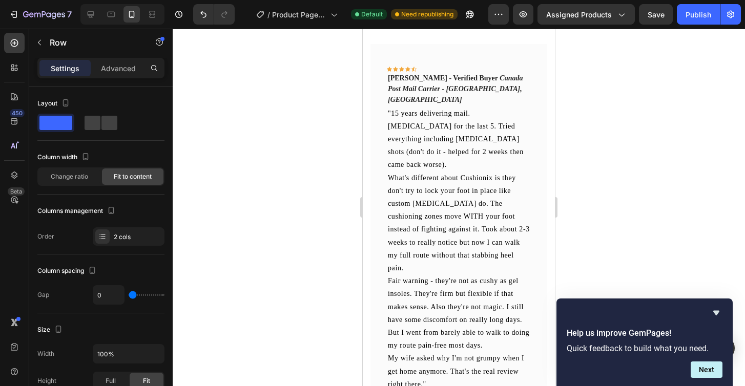
scroll to position [923, 0]
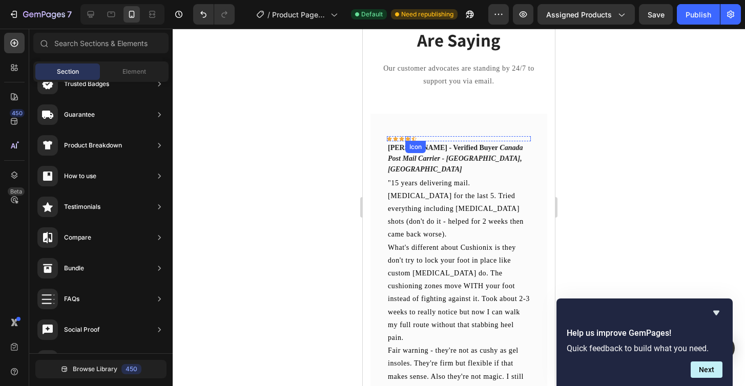
click at [407, 138] on div "Icon" at bounding box center [407, 138] width 5 height 5
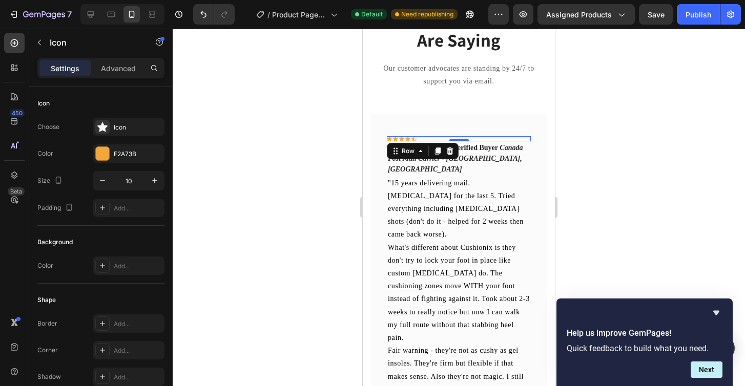
click at [435, 137] on div "Icon Icon Icon Icon Icon Row 0" at bounding box center [459, 138] width 144 height 5
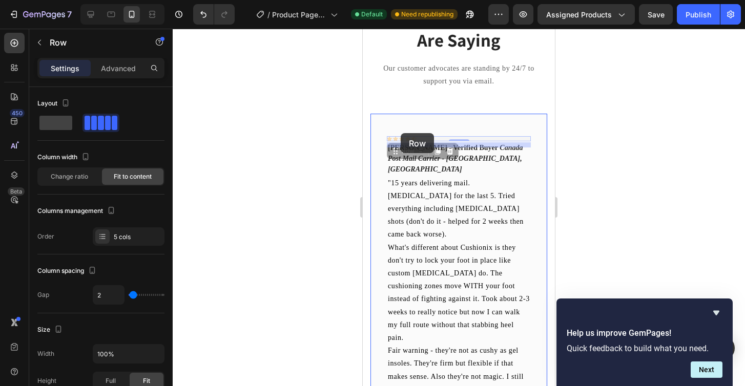
drag, startPoint x: 406, startPoint y: 150, endPoint x: 401, endPoint y: 133, distance: 17.3
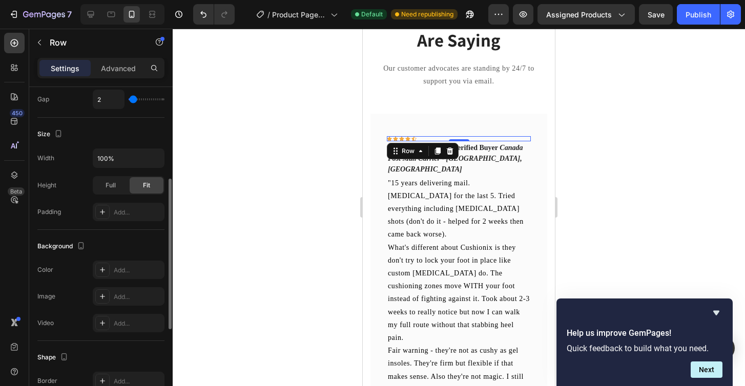
scroll to position [197, 0]
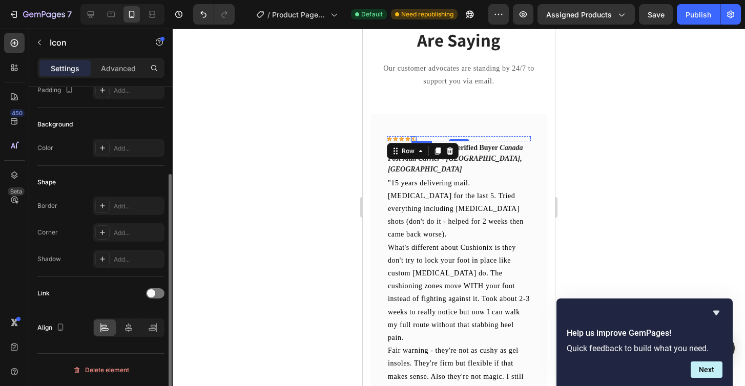
click at [414, 138] on div "Icon" at bounding box center [413, 138] width 5 height 5
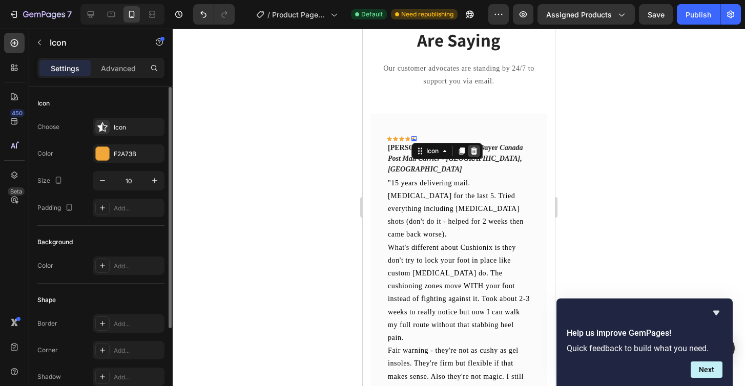
click at [476, 149] on icon at bounding box center [474, 150] width 7 height 7
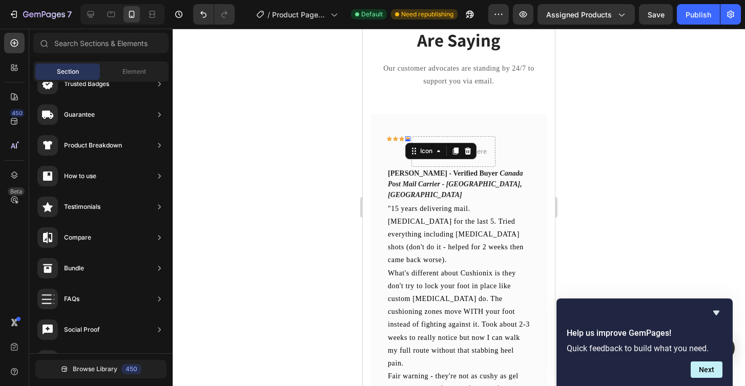
click at [408, 138] on div "Icon 0" at bounding box center [407, 138] width 5 height 5
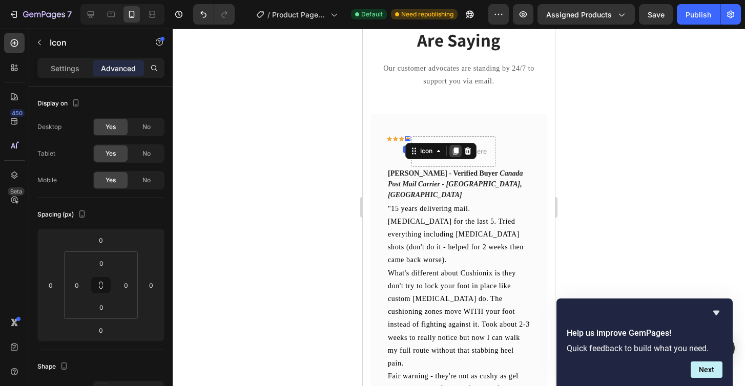
click at [451, 152] on icon at bounding box center [455, 151] width 8 height 8
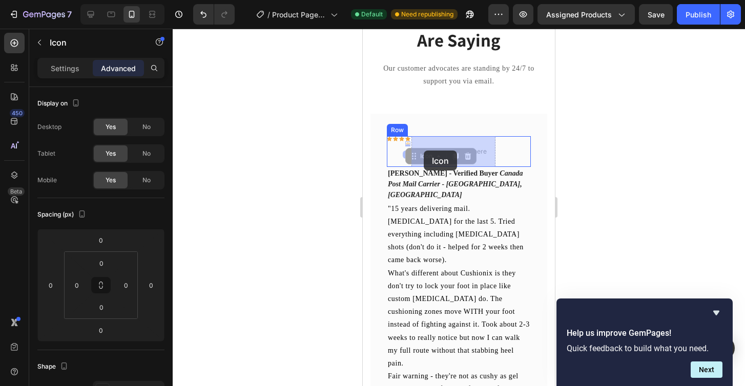
drag, startPoint x: 414, startPoint y: 158, endPoint x: 424, endPoint y: 151, distance: 12.4
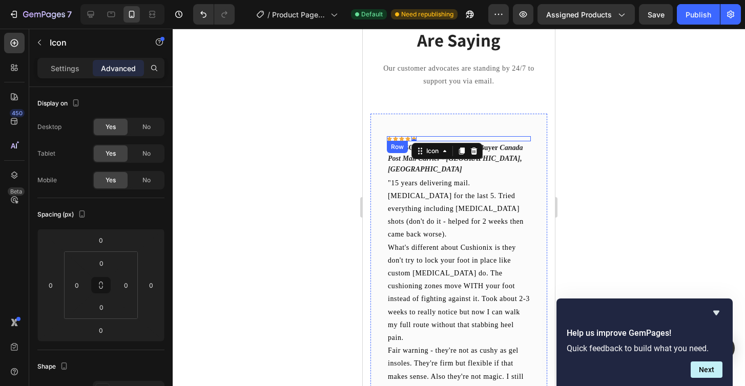
click at [433, 137] on div "Icon Icon Icon Icon Icon 0 Row" at bounding box center [459, 138] width 144 height 5
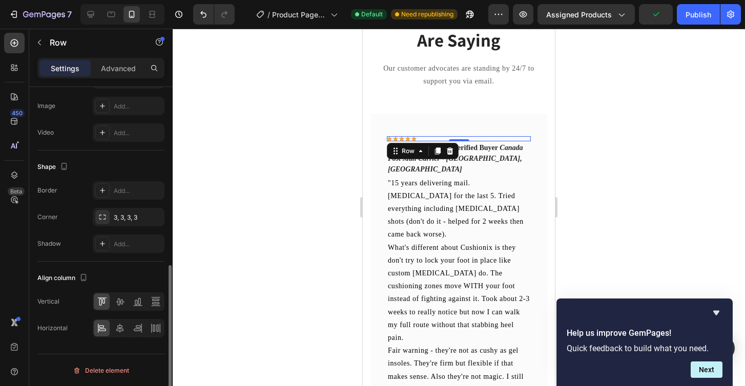
scroll to position [387, 0]
click at [119, 326] on icon at bounding box center [120, 328] width 10 height 10
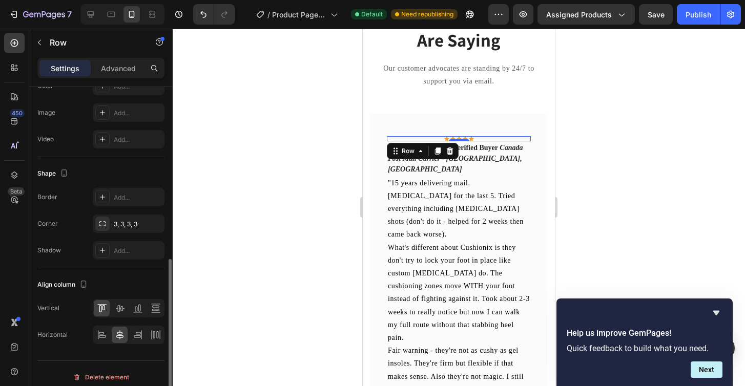
scroll to position [378, 0]
click at [103, 334] on icon at bounding box center [101, 334] width 5 height 3
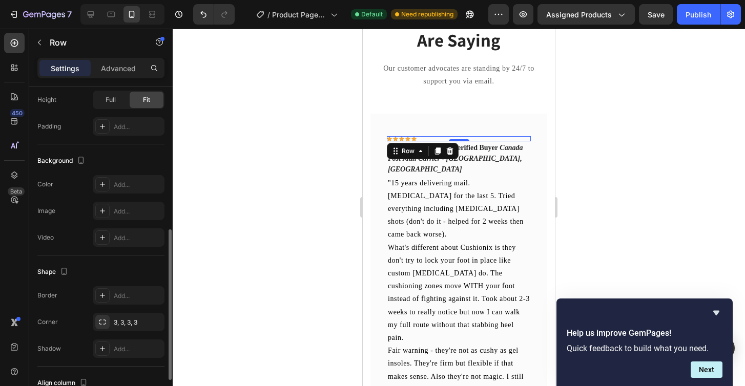
scroll to position [225, 0]
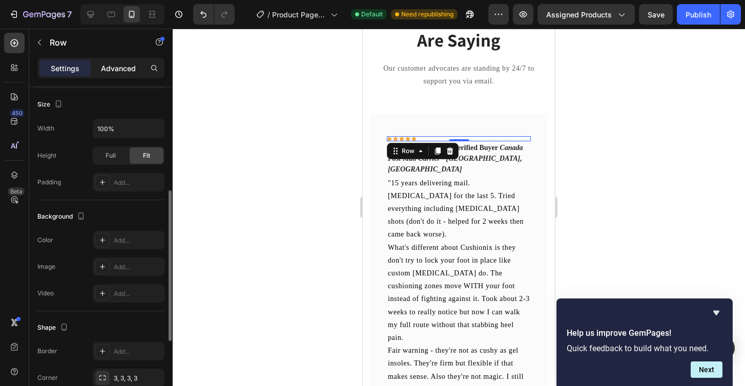
click at [115, 67] on p "Advanced" at bounding box center [118, 68] width 35 height 11
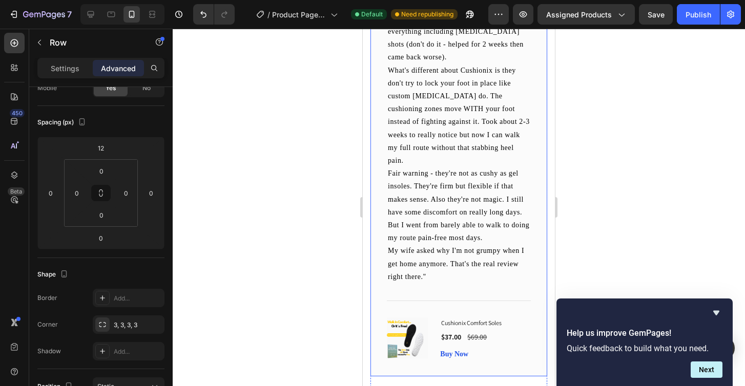
scroll to position [1104, 0]
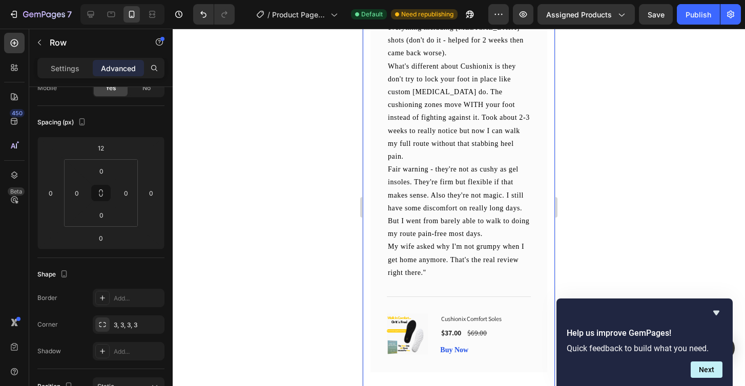
click at [444, 370] on div "What Our Customers Are Saying Heading Our customer advocates are standing by 24…" at bounding box center [459, 113] width 192 height 653
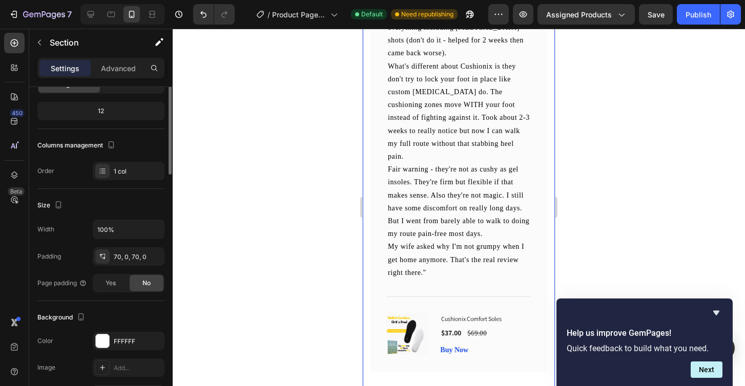
scroll to position [0, 0]
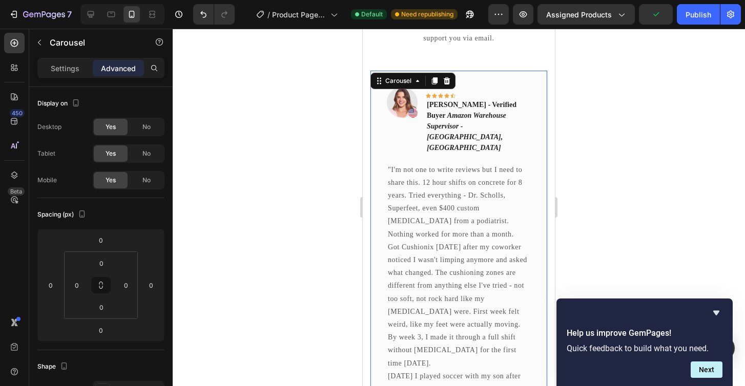
scroll to position [952, 0]
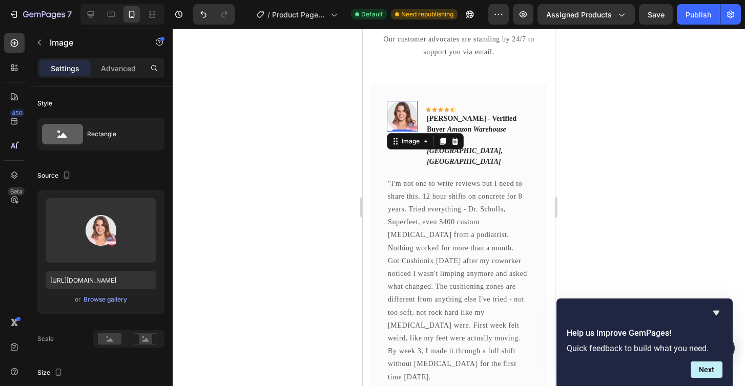
click at [405, 114] on img at bounding box center [402, 116] width 31 height 31
click at [452, 139] on icon at bounding box center [455, 140] width 7 height 7
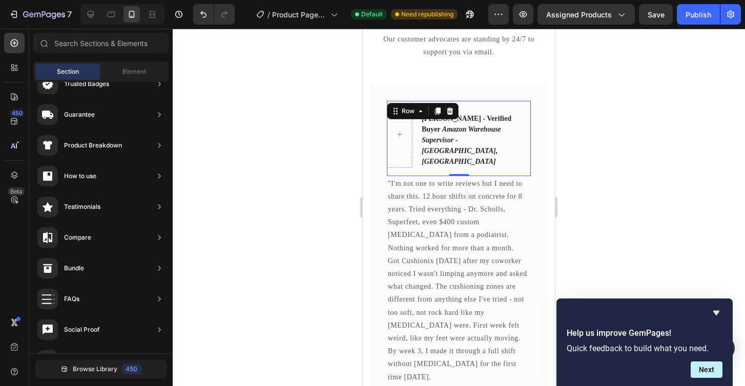
click at [418, 134] on div "Icon Icon Icon Icon Icon Row Mark T. - Verified Buyer Amazon Warehouse Supervis…" at bounding box center [459, 138] width 144 height 75
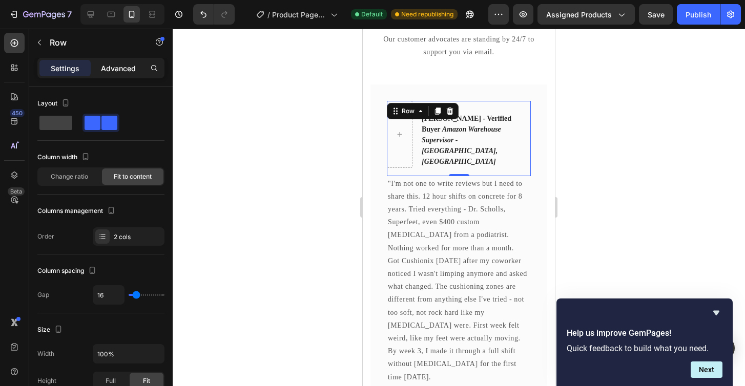
click at [112, 68] on p "Advanced" at bounding box center [118, 68] width 35 height 11
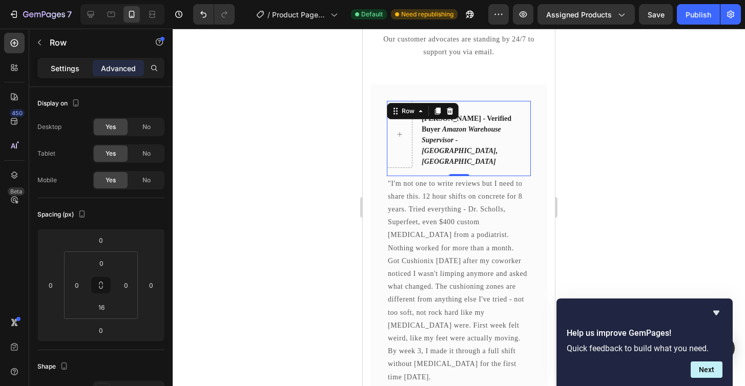
click at [61, 68] on p "Settings" at bounding box center [65, 68] width 29 height 11
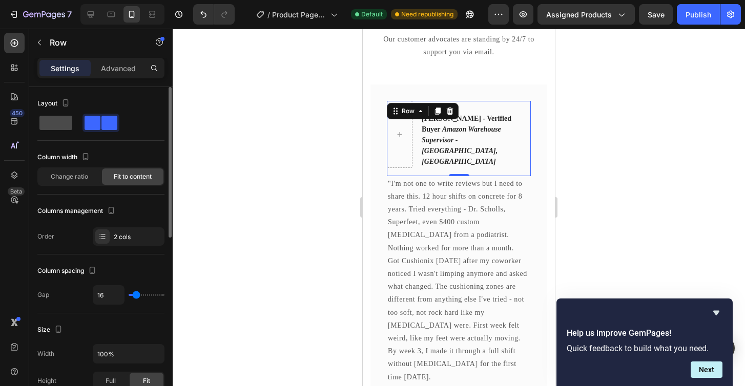
click at [62, 128] on span at bounding box center [55, 123] width 33 height 14
type input "0"
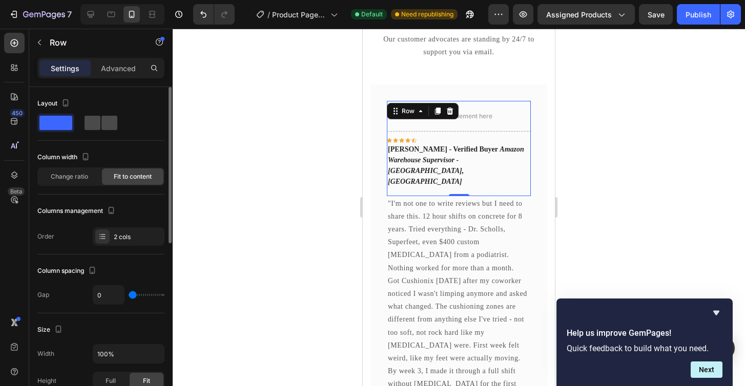
click at [108, 118] on span at bounding box center [109, 123] width 16 height 14
type input "16"
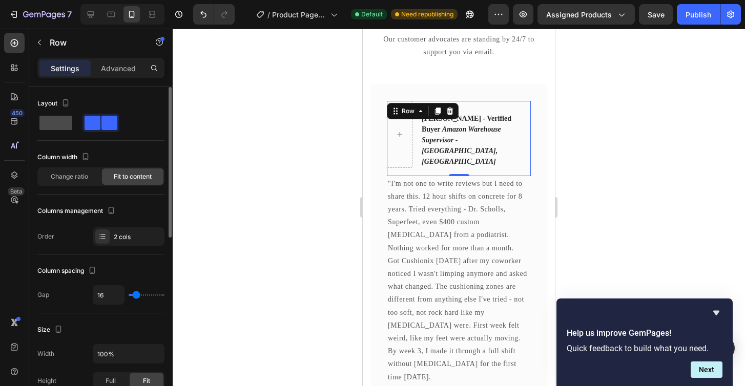
click at [51, 122] on span at bounding box center [55, 123] width 33 height 14
type input "0"
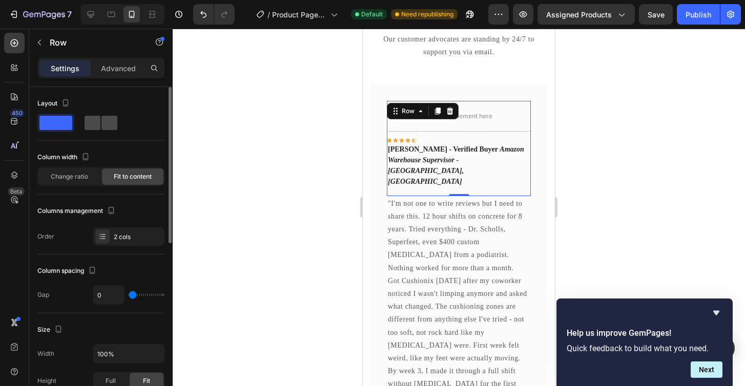
click at [92, 127] on span at bounding box center [93, 123] width 16 height 14
type input "16"
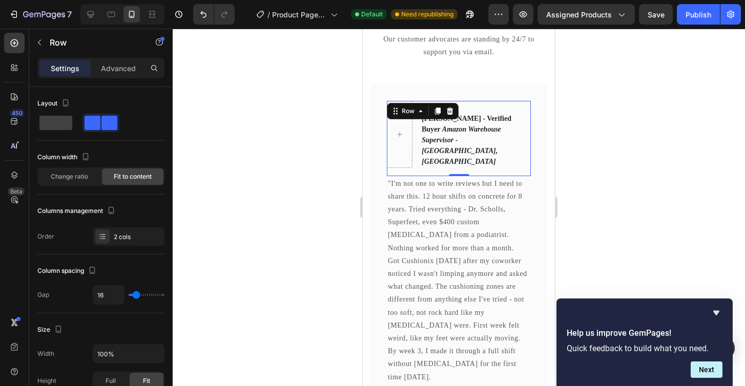
click at [307, 121] on div at bounding box center [459, 208] width 572 height 358
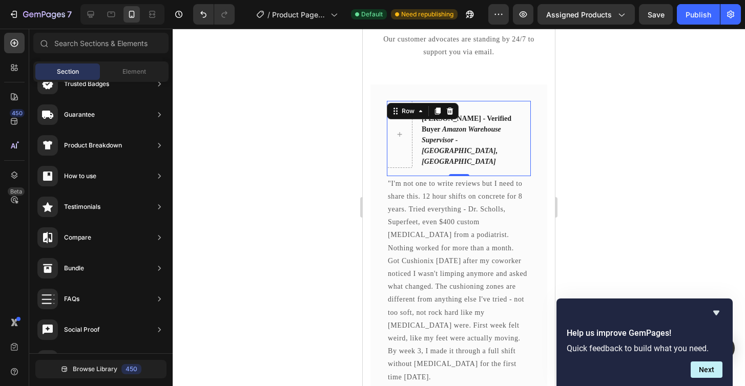
click at [413, 145] on div "Icon Icon Icon Icon Icon Row Mark T. - Verified Buyer Amazon Warehouse Supervis…" at bounding box center [459, 138] width 144 height 75
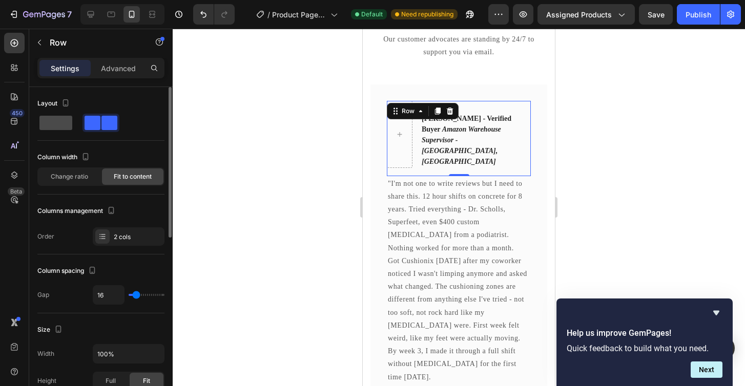
click at [52, 125] on span at bounding box center [55, 123] width 33 height 14
type input "0"
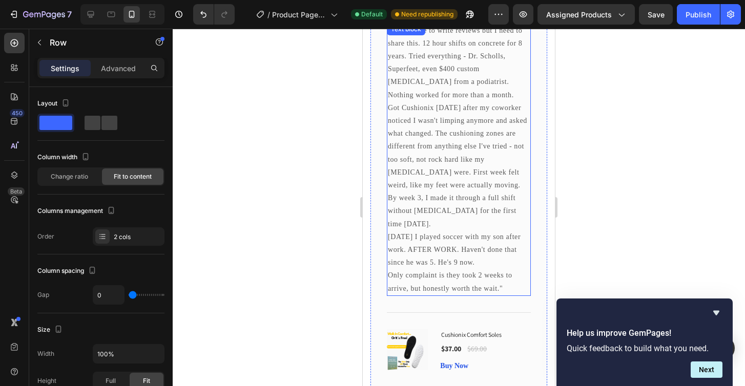
scroll to position [1149, 0]
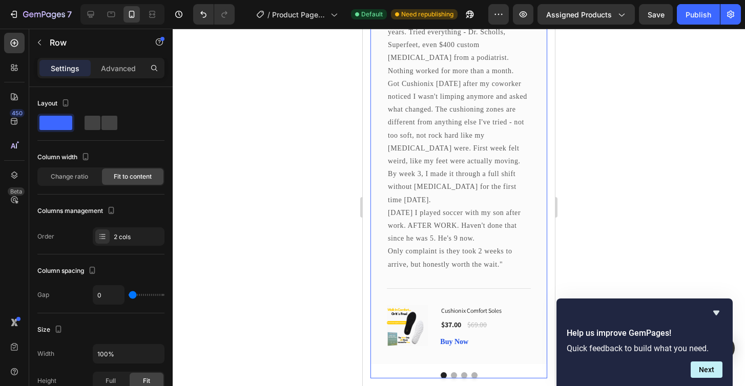
click at [453, 372] on button "Dot" at bounding box center [454, 375] width 6 height 6
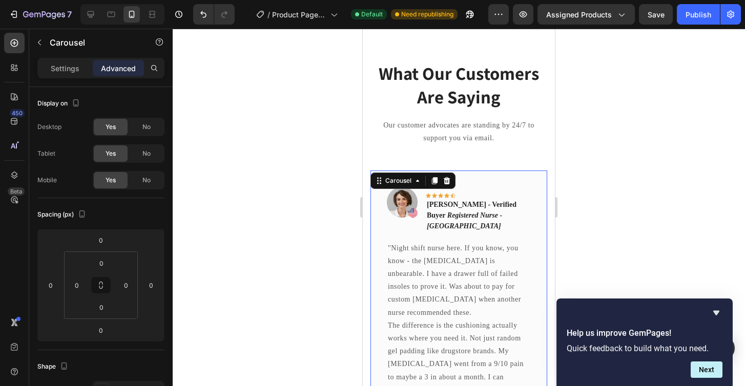
scroll to position [836, 0]
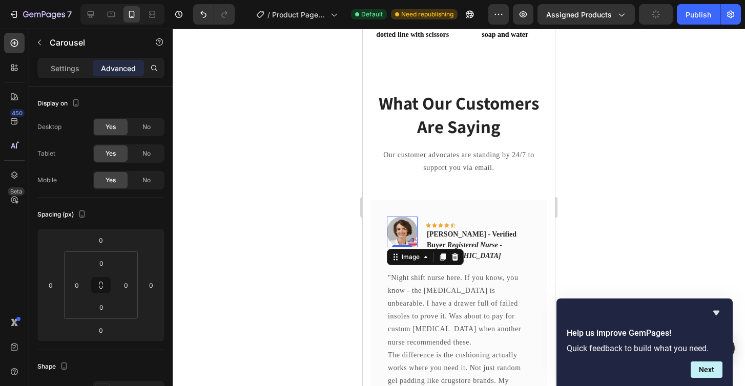
click at [406, 239] on img at bounding box center [402, 232] width 31 height 31
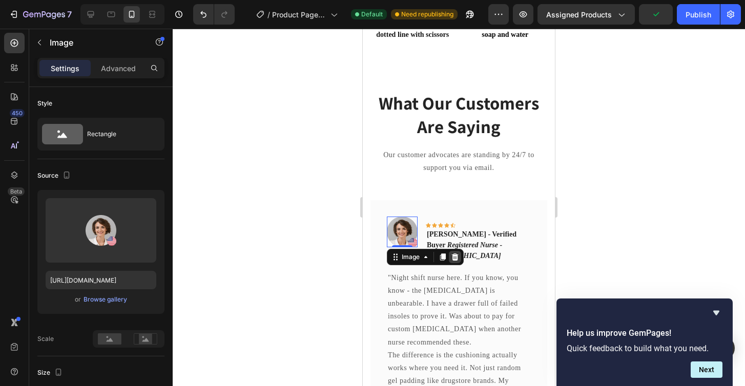
click at [459, 257] on div at bounding box center [455, 257] width 12 height 12
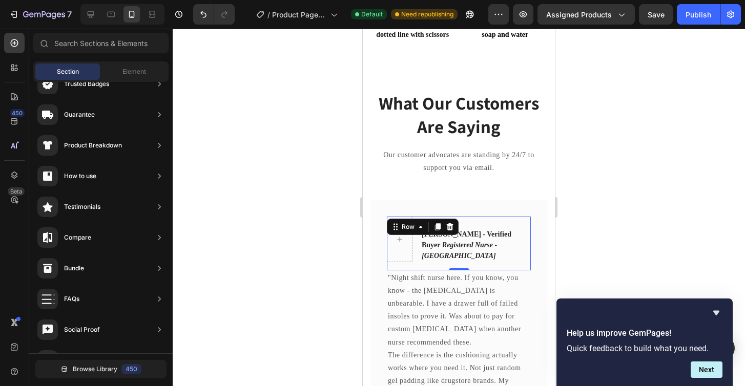
click at [413, 261] on div "Icon Icon Icon Icon Icon Row Jennifer L. - Verified Buyer Registered Nurse - To…" at bounding box center [459, 244] width 144 height 54
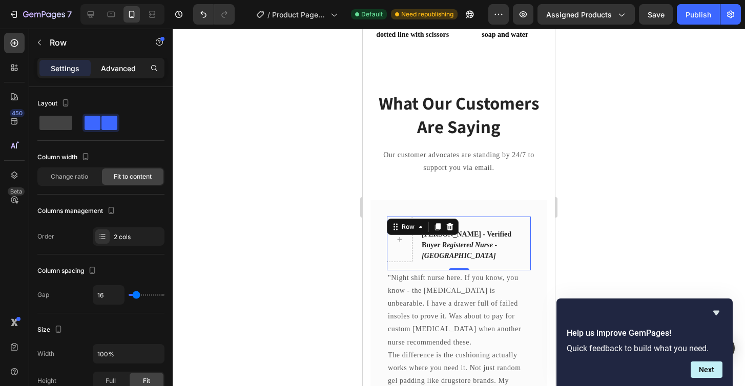
click at [109, 74] on div "Advanced" at bounding box center [118, 68] width 51 height 16
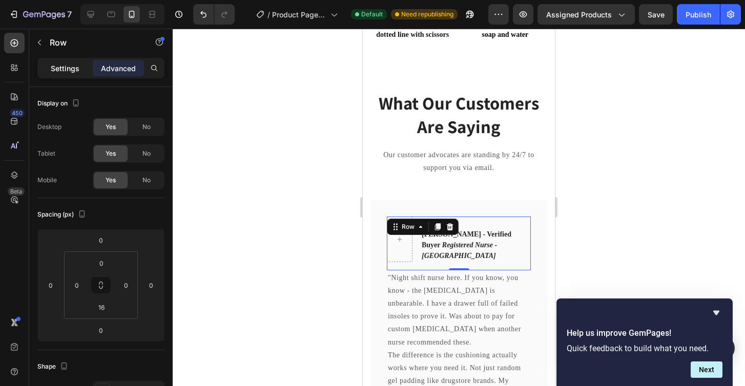
click at [68, 75] on div "Settings" at bounding box center [64, 68] width 51 height 16
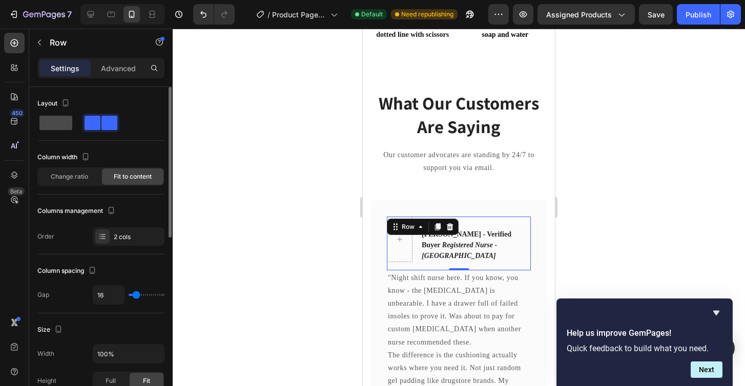
click at [60, 122] on span at bounding box center [55, 123] width 33 height 14
type input "0"
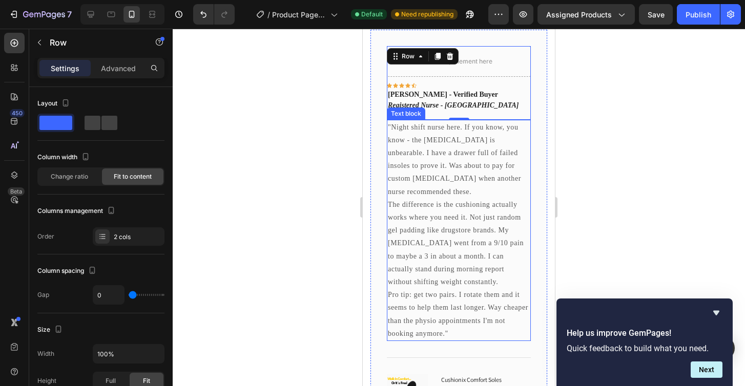
scroll to position [997, 0]
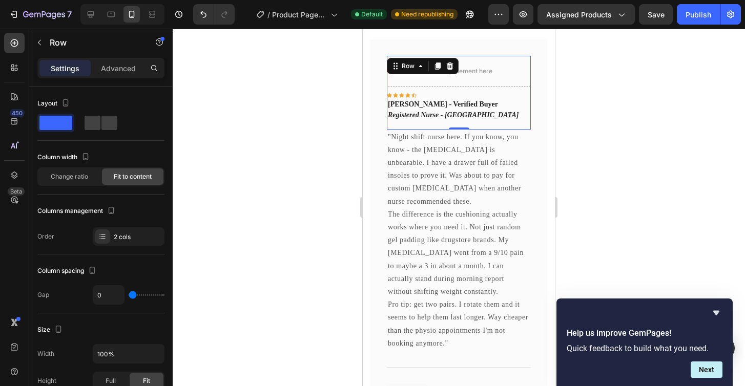
click at [630, 171] on div at bounding box center [459, 208] width 572 height 358
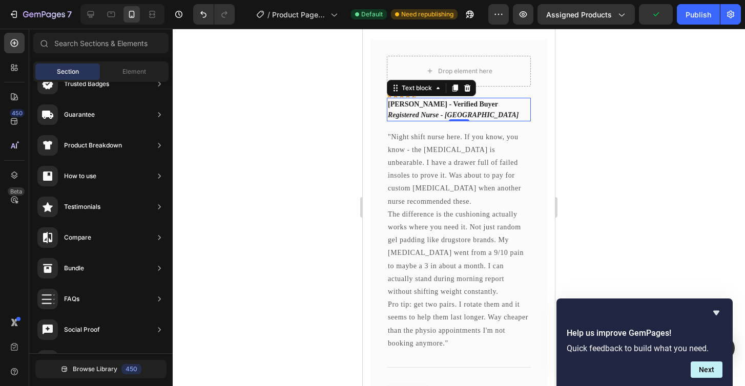
click at [465, 112] on p "Jennifer L. - Verified Buyer Registered Nurse - Toronto General Hospital" at bounding box center [459, 110] width 142 height 22
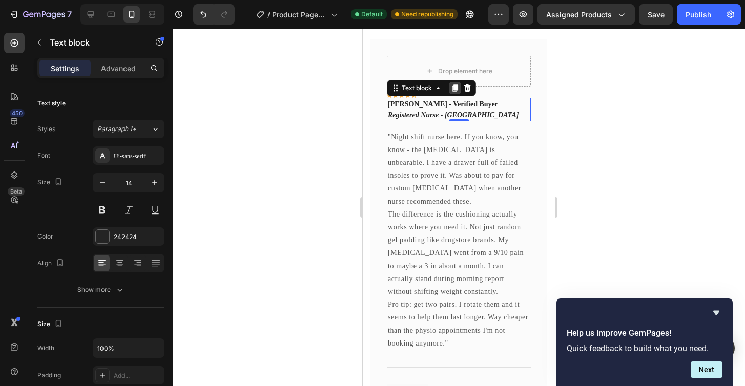
click at [454, 89] on icon at bounding box center [455, 88] width 6 height 7
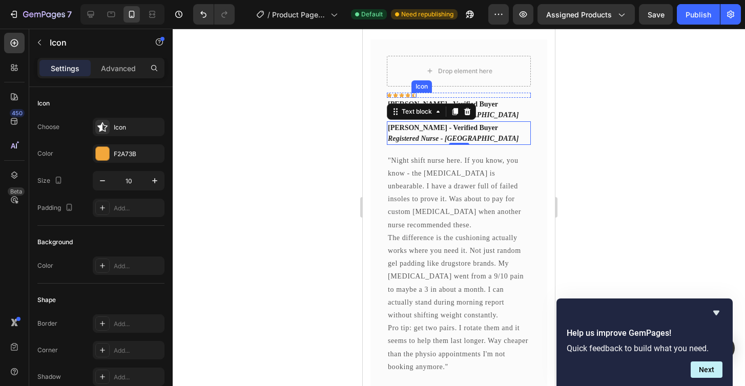
click at [415, 94] on div "Icon" at bounding box center [413, 95] width 5 height 5
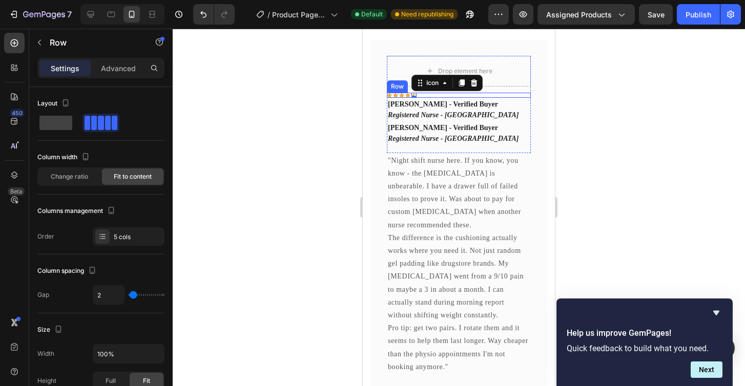
click at [425, 94] on div "Icon Icon Icon Icon Icon 0 Row" at bounding box center [459, 95] width 144 height 5
click at [433, 84] on icon at bounding box center [437, 83] width 8 height 8
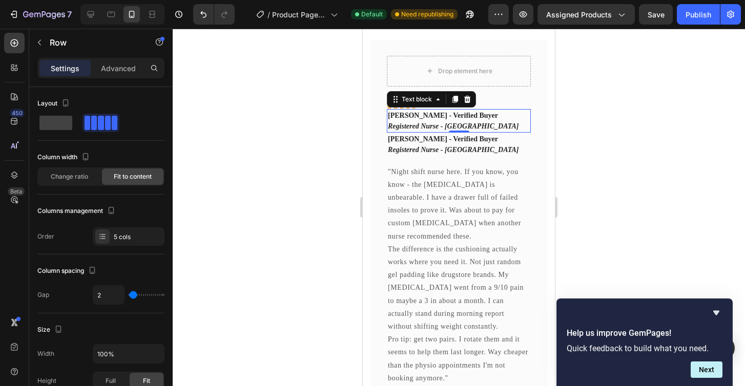
click at [433, 122] on icon "Registered Nurse - [GEOGRAPHIC_DATA]" at bounding box center [453, 126] width 131 height 8
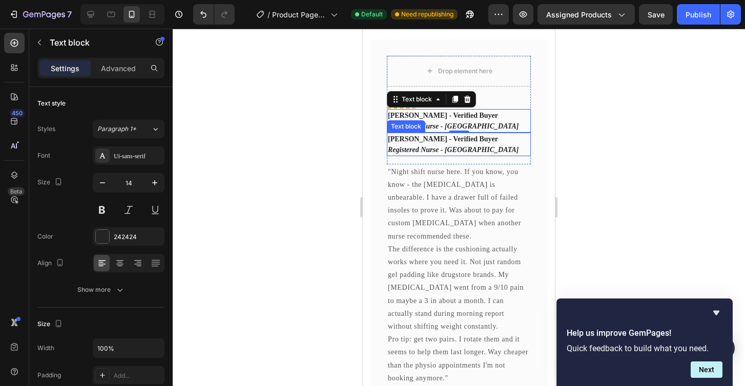
click at [449, 144] on p "Jennifer L. - Verified Buyer Registered Nurse - Toronto General Hospital" at bounding box center [459, 145] width 142 height 22
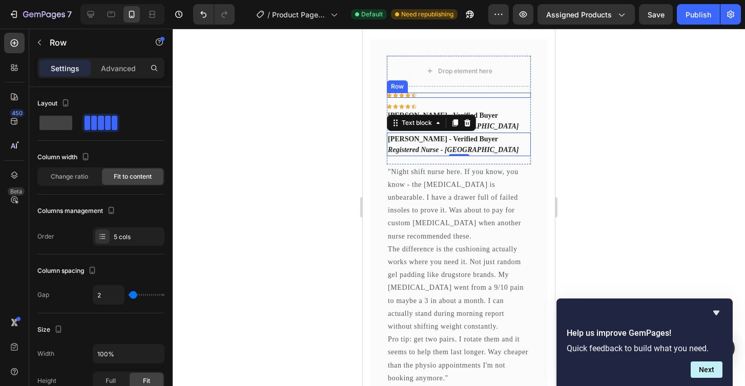
click at [458, 95] on div "Icon Icon Icon Icon Icon Row" at bounding box center [459, 95] width 144 height 5
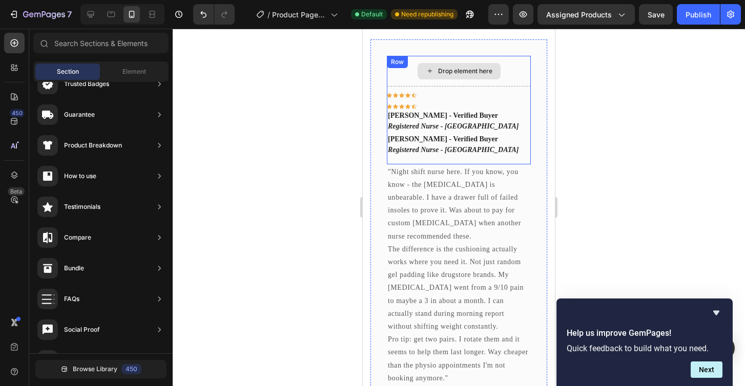
click at [498, 69] on div "Drop element here" at bounding box center [458, 71] width 83 height 16
click at [435, 142] on strong "[PERSON_NAME] - Verified Buyer" at bounding box center [443, 139] width 110 height 8
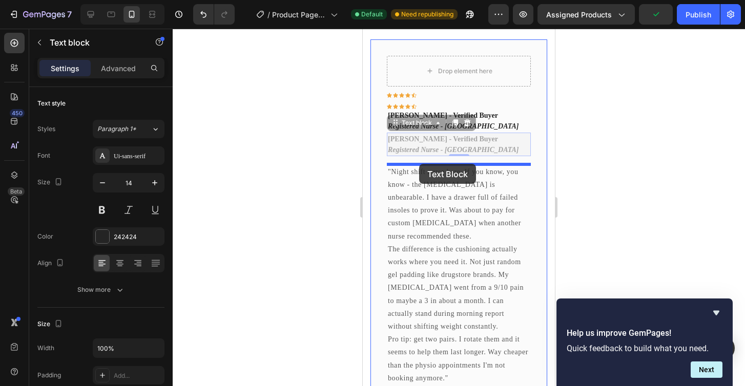
drag, startPoint x: 416, startPoint y: 124, endPoint x: 419, endPoint y: 164, distance: 40.1
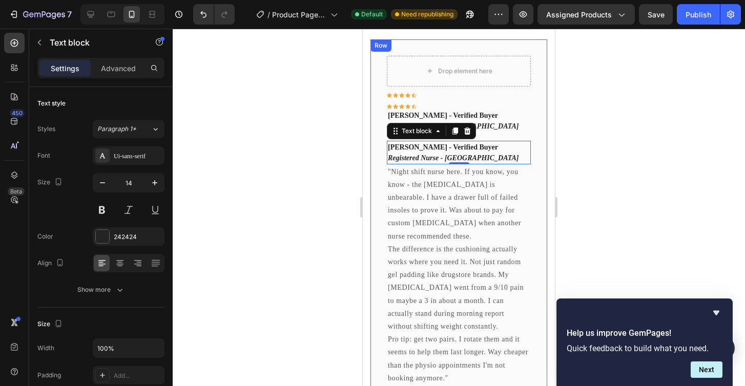
click at [374, 111] on div "Drop element here Icon Icon Icon Icon Icon Row Icon Icon Icon Icon Icon Row Jen…" at bounding box center [458, 258] width 177 height 438
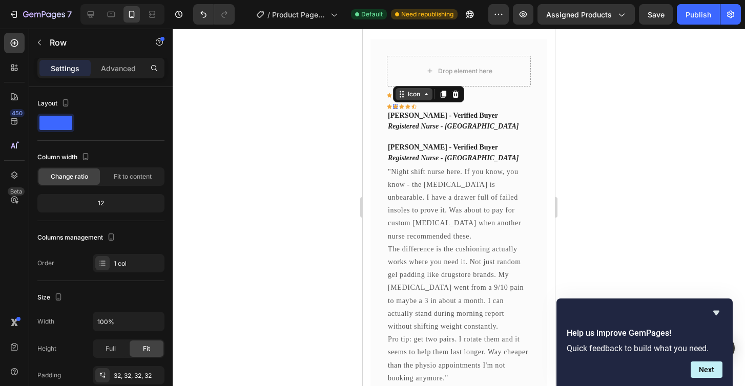
click at [400, 94] on div "Icon" at bounding box center [413, 94] width 37 height 12
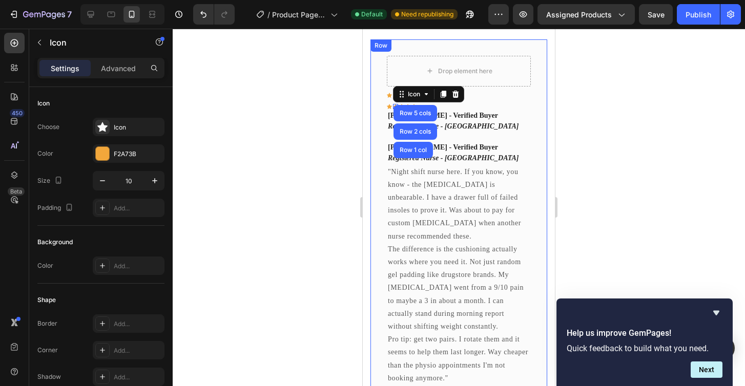
click at [386, 98] on div "Drop element here Icon Icon Icon Icon Icon Row Icon Icon Row 5 cols Row 2 cols …" at bounding box center [458, 258] width 177 height 438
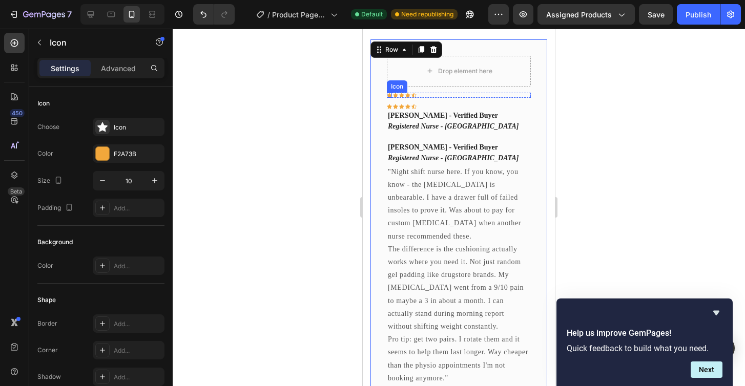
click at [390, 95] on div "Icon" at bounding box center [389, 95] width 5 height 5
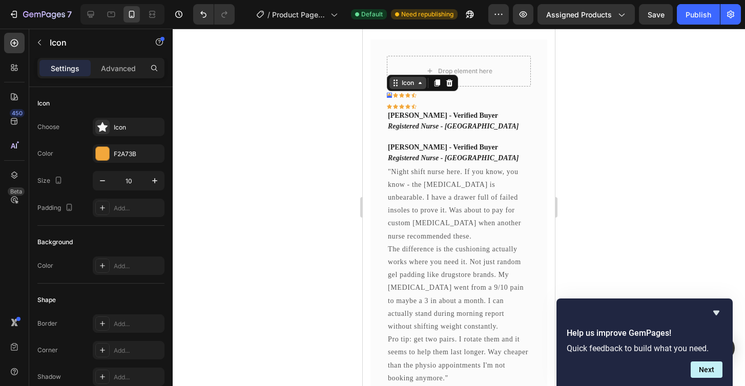
click at [397, 82] on icon at bounding box center [397, 83] width 2 height 2
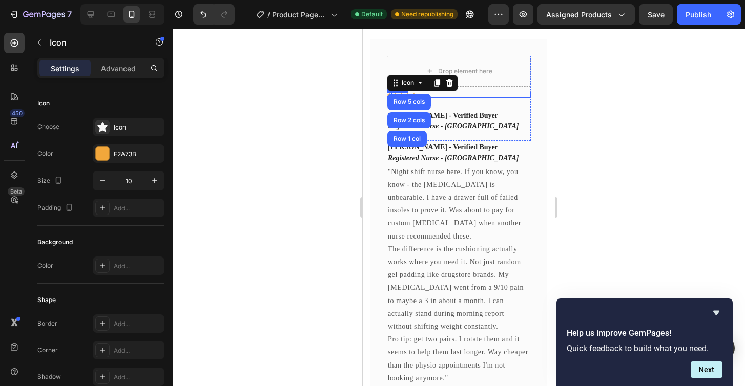
click at [445, 94] on div "Icon Row 5 cols Row 2 cols Row 1 col 0 Icon Icon Icon Icon Row" at bounding box center [459, 95] width 144 height 5
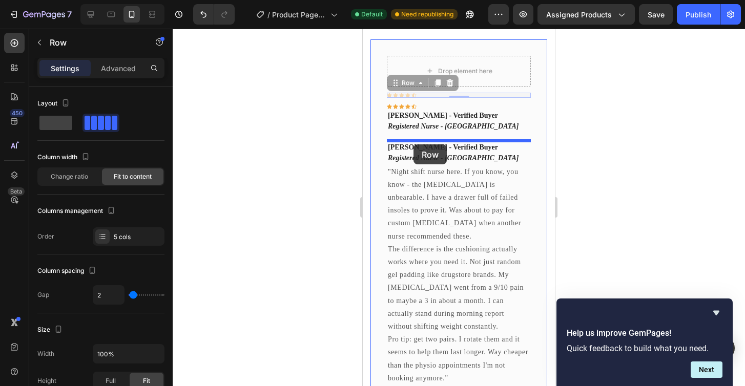
drag, startPoint x: 411, startPoint y: 85, endPoint x: 413, endPoint y: 144, distance: 59.5
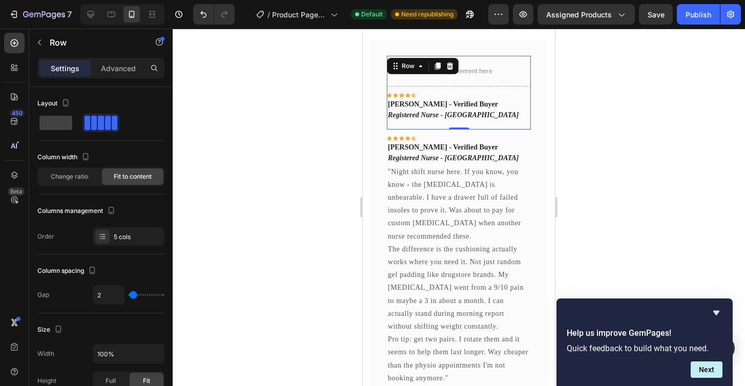
click at [513, 123] on div "Drop element here Icon Icon Icon Icon Icon Row Jennifer L. - Verified Buyer Reg…" at bounding box center [459, 93] width 144 height 74
click at [449, 65] on icon at bounding box center [450, 65] width 7 height 7
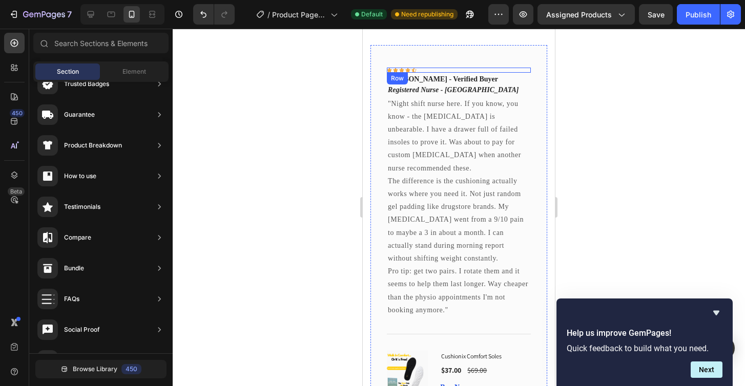
scroll to position [970, 0]
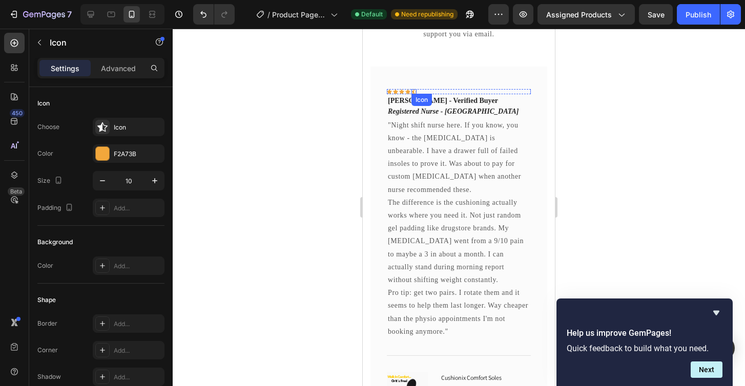
click at [413, 90] on div "Icon" at bounding box center [413, 91] width 5 height 5
click at [472, 102] on icon at bounding box center [474, 103] width 7 height 7
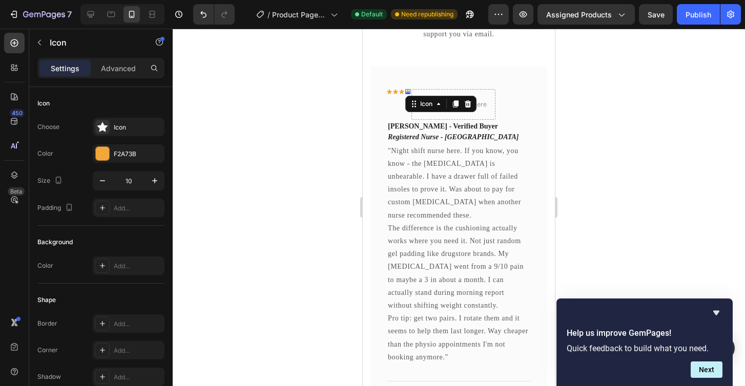
click at [407, 91] on div "Icon 0" at bounding box center [407, 91] width 5 height 5
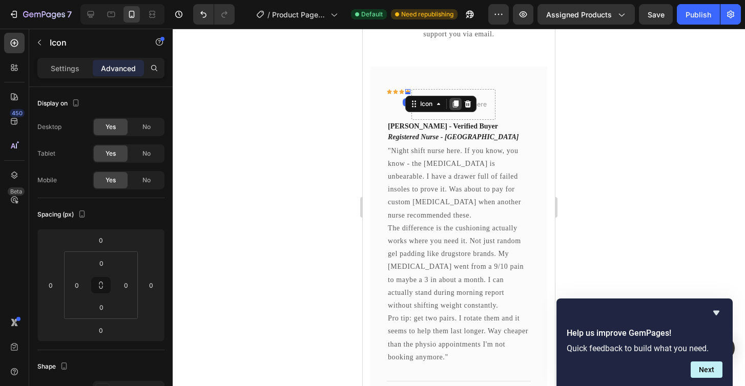
click at [454, 103] on icon at bounding box center [456, 103] width 6 height 7
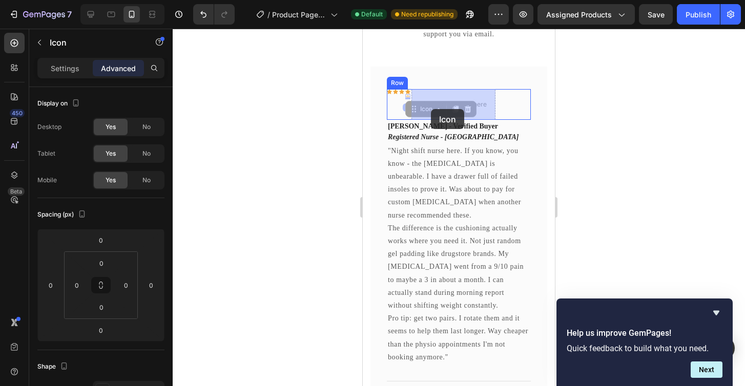
drag, startPoint x: 414, startPoint y: 115, endPoint x: 431, endPoint y: 109, distance: 18.0
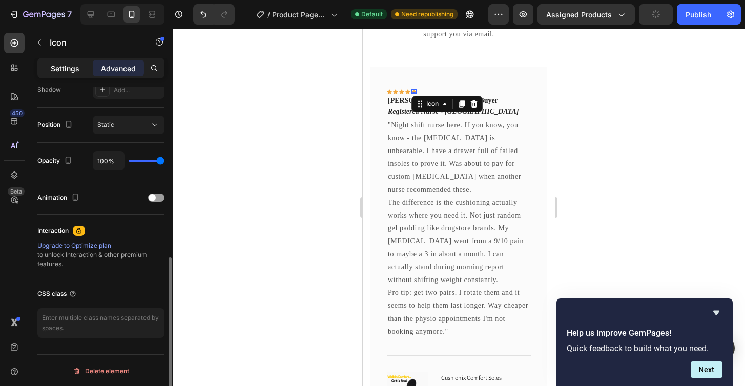
click at [66, 71] on p "Settings" at bounding box center [65, 68] width 29 height 11
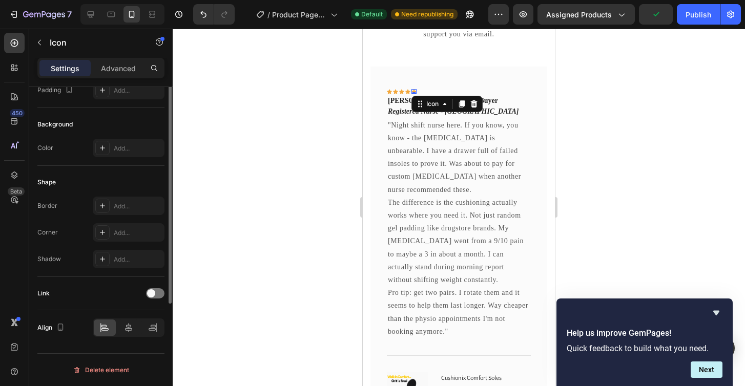
scroll to position [0, 0]
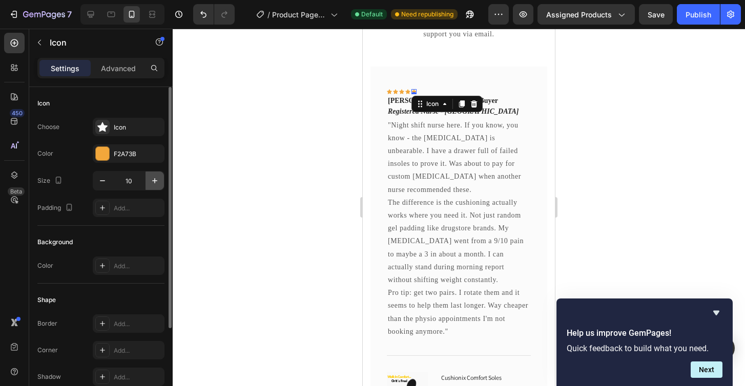
click at [155, 184] on icon "button" at bounding box center [155, 181] width 10 height 10
click at [104, 187] on button "button" at bounding box center [102, 181] width 18 height 18
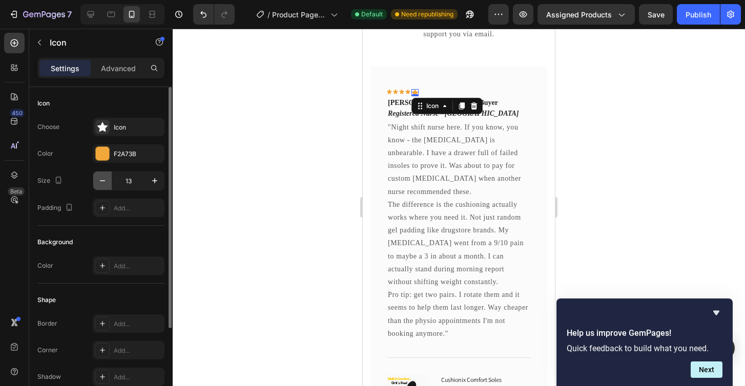
click at [104, 187] on button "button" at bounding box center [102, 181] width 18 height 18
type input "10"
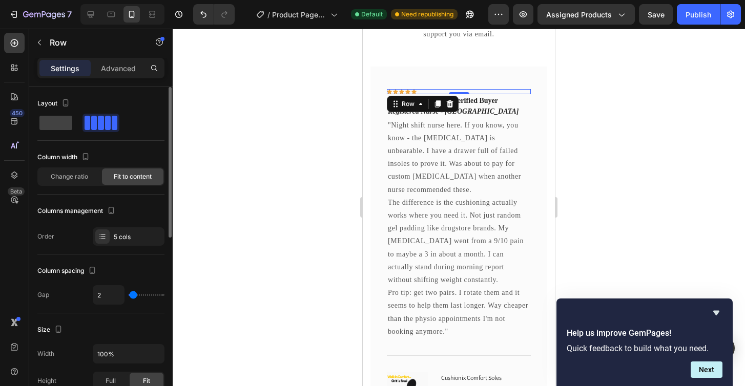
click at [421, 90] on div "Icon Icon Icon Icon Icon Row 0" at bounding box center [459, 91] width 144 height 5
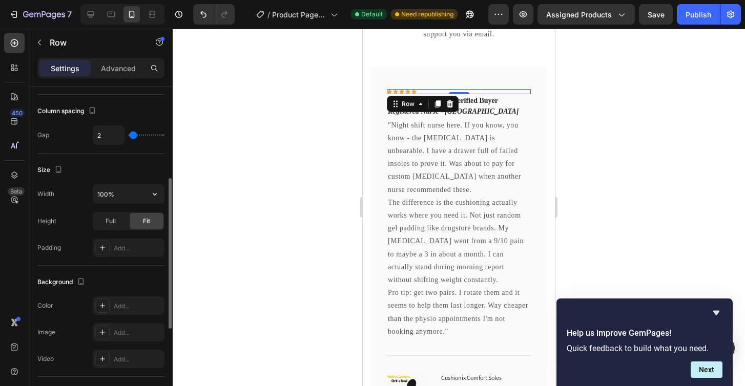
scroll to position [180, 0]
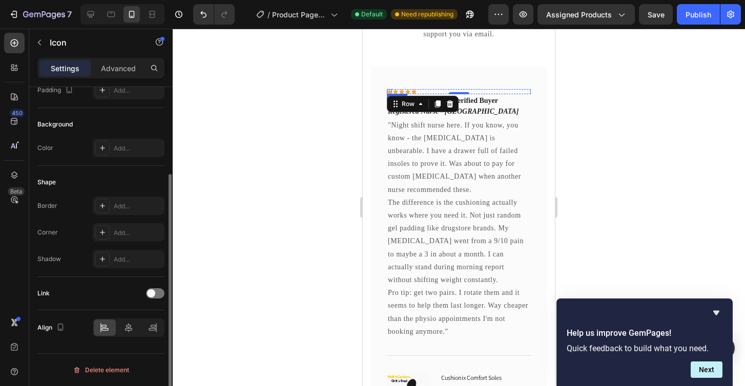
click at [387, 89] on div "Icon" at bounding box center [389, 91] width 5 height 5
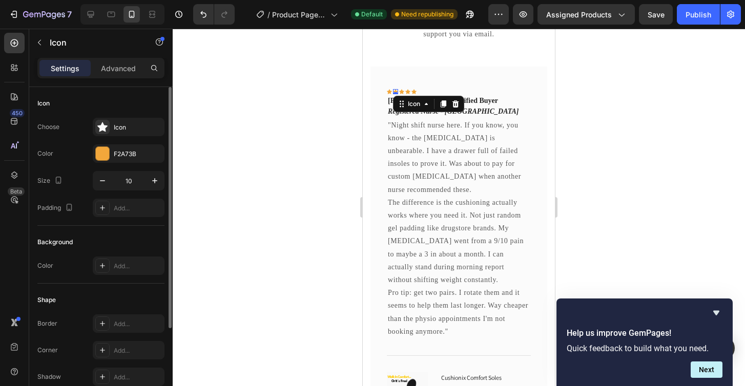
click at [394, 92] on div "Icon 0" at bounding box center [395, 91] width 5 height 5
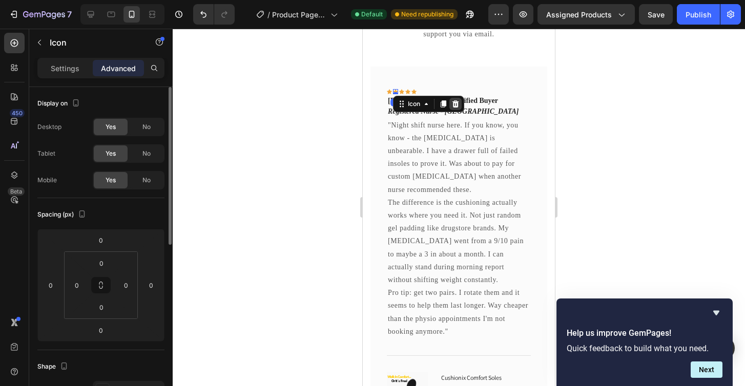
click at [455, 102] on icon at bounding box center [455, 103] width 7 height 7
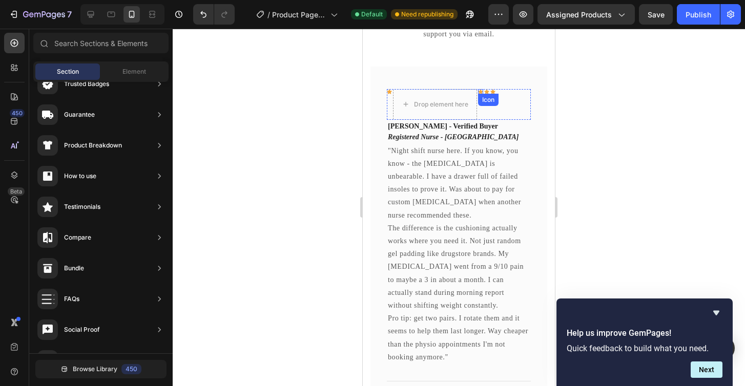
click at [481, 92] on div "Icon" at bounding box center [480, 91] width 5 height 5
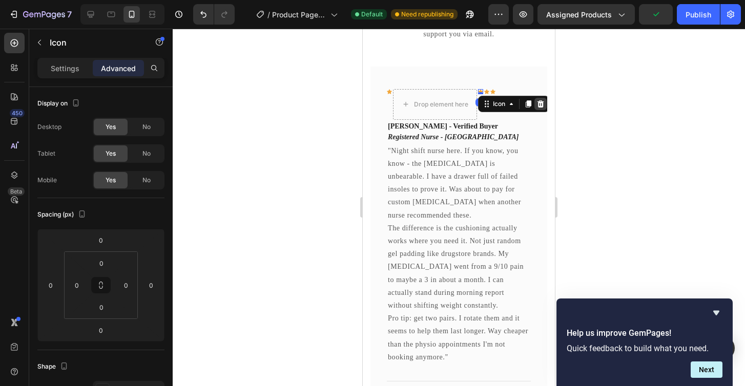
click at [539, 104] on icon at bounding box center [540, 103] width 7 height 7
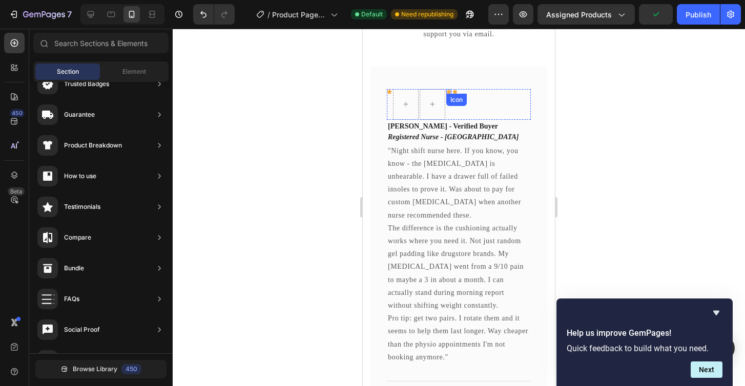
click at [447, 91] on icon at bounding box center [448, 91] width 5 height 5
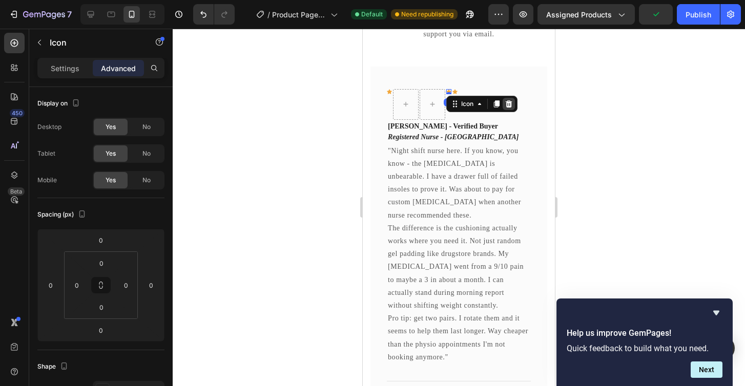
click at [510, 109] on div at bounding box center [508, 104] width 12 height 12
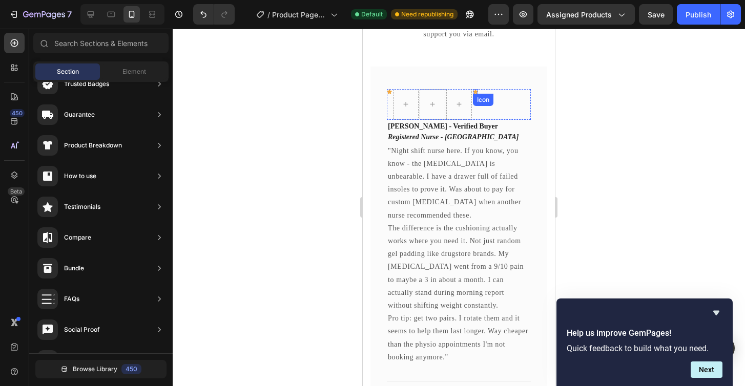
click at [475, 92] on div "Icon" at bounding box center [475, 91] width 5 height 5
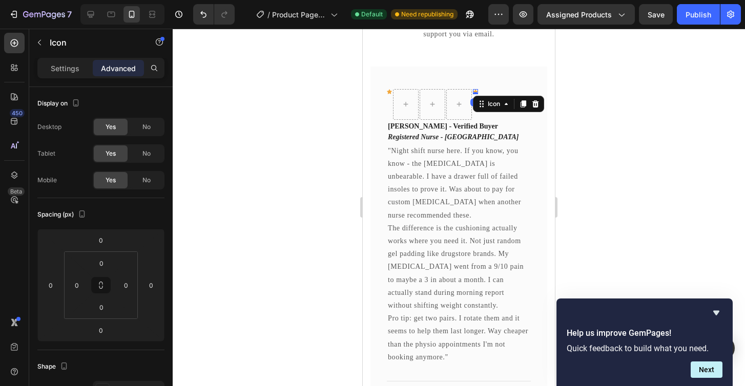
click at [541, 108] on div "Icon" at bounding box center [508, 104] width 71 height 16
click at [535, 104] on icon at bounding box center [535, 103] width 7 height 7
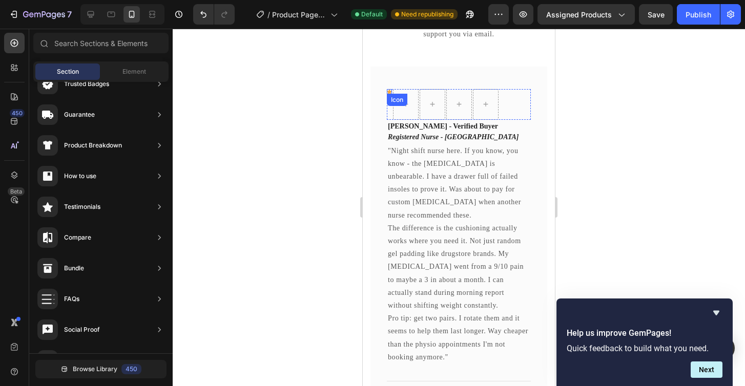
click at [389, 92] on div "Icon" at bounding box center [389, 91] width 5 height 5
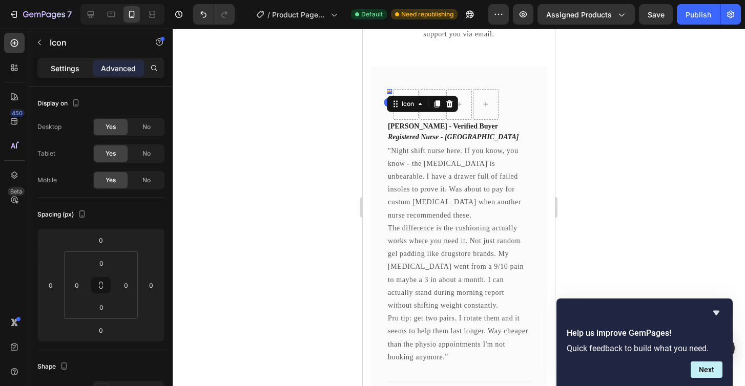
click at [72, 68] on p "Settings" at bounding box center [65, 68] width 29 height 11
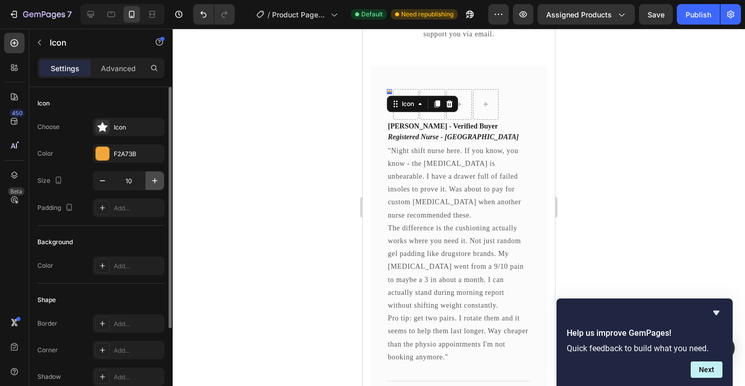
click at [150, 179] on icon "button" at bounding box center [155, 181] width 10 height 10
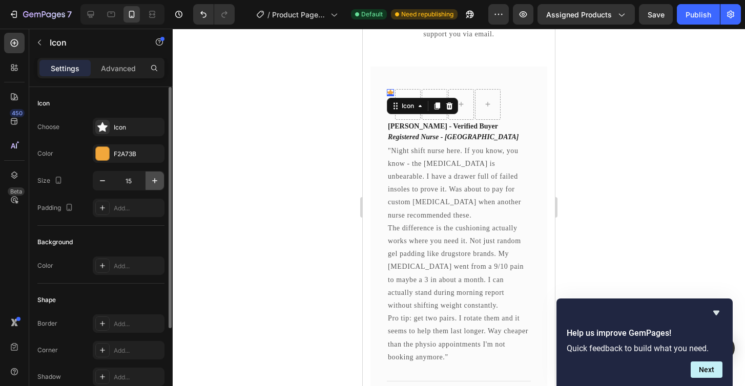
click at [150, 179] on icon "button" at bounding box center [155, 181] width 10 height 10
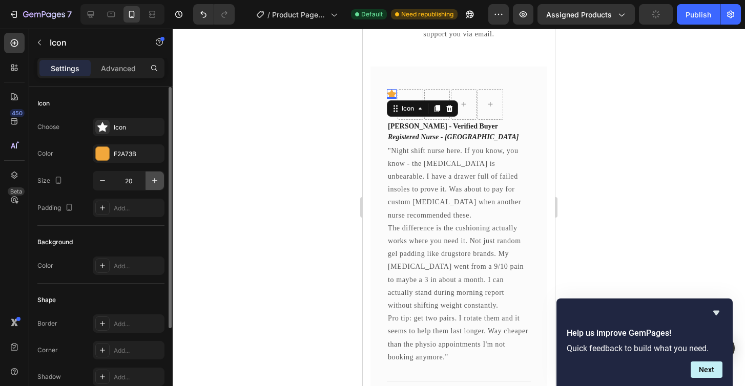
click at [150, 179] on icon "button" at bounding box center [155, 181] width 10 height 10
click at [101, 185] on icon "button" at bounding box center [102, 181] width 10 height 10
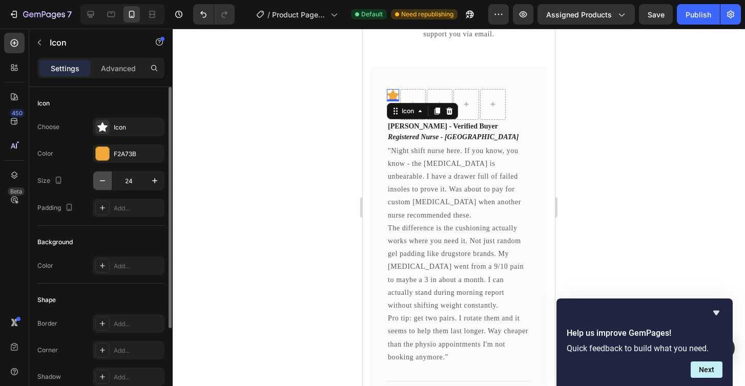
type input "23"
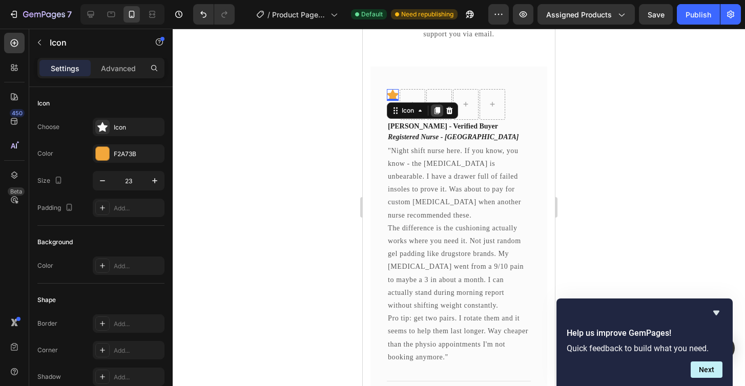
click at [435, 111] on icon at bounding box center [437, 111] width 8 height 8
click at [436, 119] on icon at bounding box center [437, 122] width 6 height 7
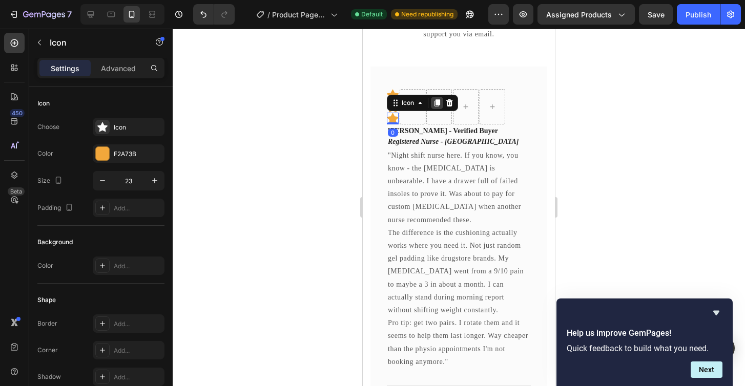
click at [437, 101] on icon at bounding box center [437, 102] width 6 height 7
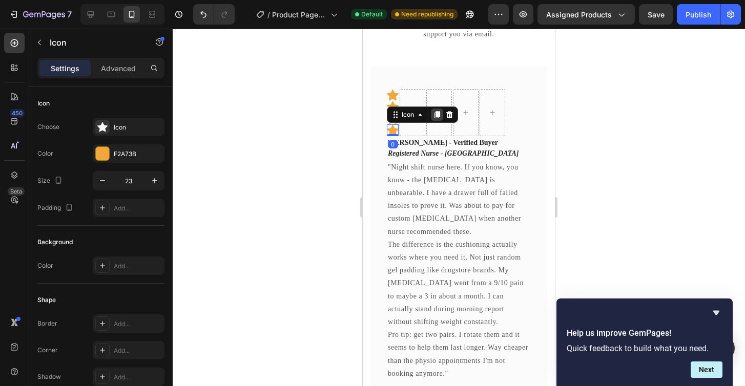
click at [436, 111] on icon at bounding box center [437, 114] width 6 height 7
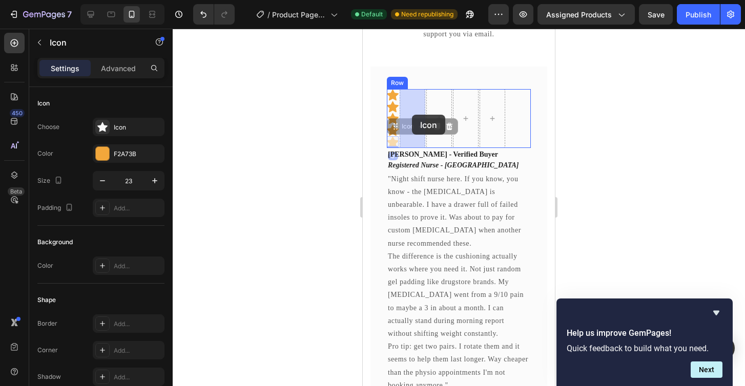
drag, startPoint x: 408, startPoint y: 124, endPoint x: 412, endPoint y: 115, distance: 10.4
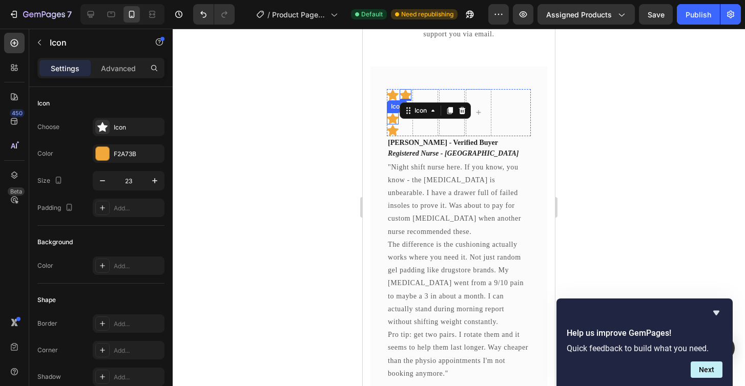
click at [390, 120] on icon at bounding box center [393, 118] width 12 height 11
drag, startPoint x: 396, startPoint y: 102, endPoint x: 431, endPoint y: 100, distance: 34.4
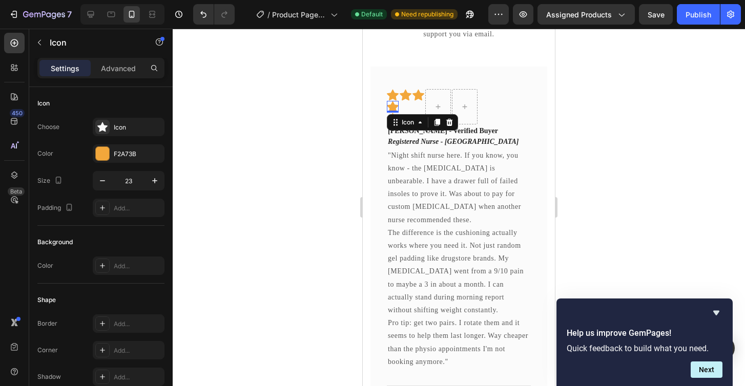
click at [390, 109] on icon at bounding box center [393, 106] width 12 height 11
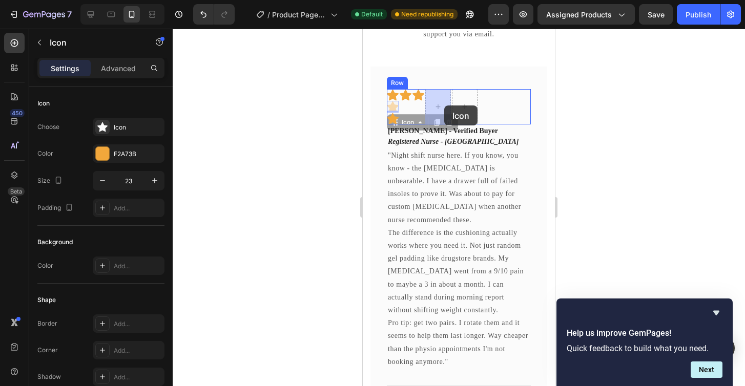
drag, startPoint x: 402, startPoint y: 119, endPoint x: 444, endPoint y: 106, distance: 44.2
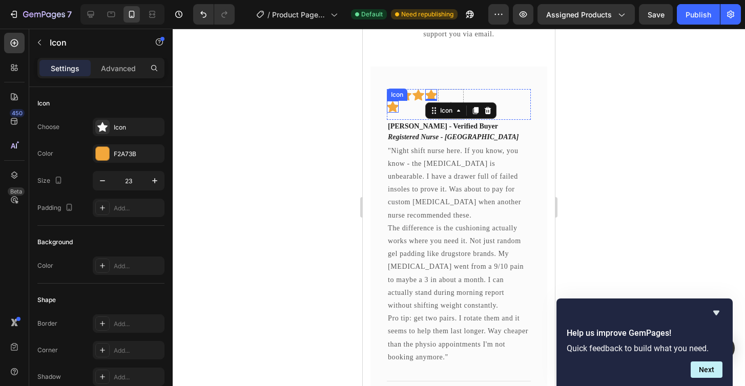
click at [393, 108] on icon at bounding box center [393, 106] width 12 height 11
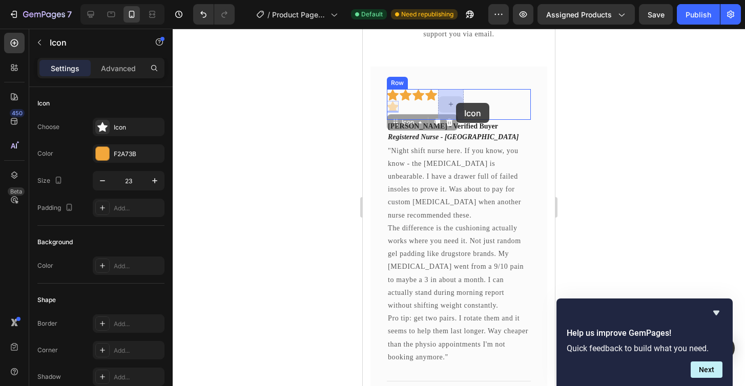
drag, startPoint x: 401, startPoint y: 118, endPoint x: 456, endPoint y: 103, distance: 57.4
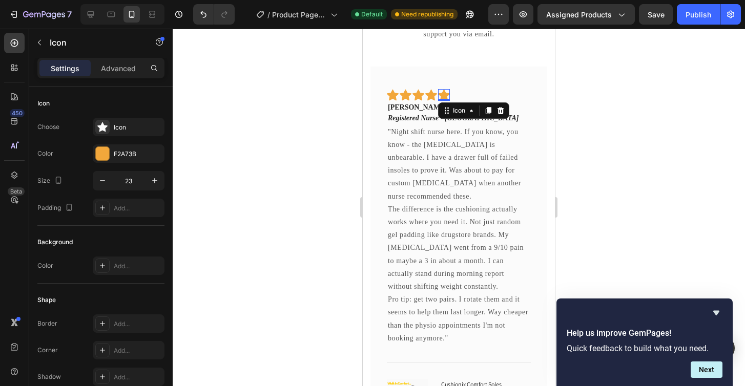
click at [598, 124] on div at bounding box center [459, 208] width 572 height 358
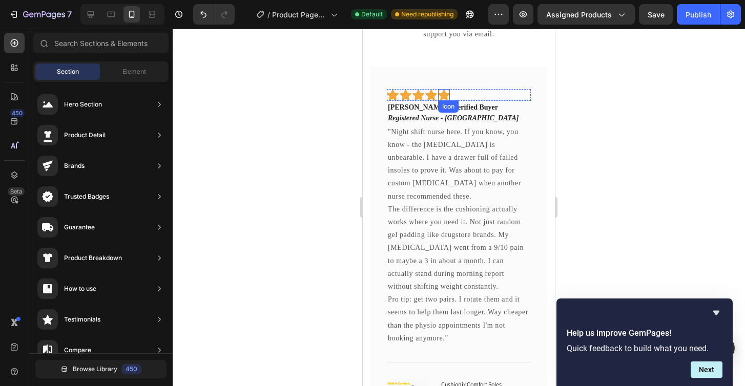
click at [443, 93] on icon at bounding box center [444, 94] width 12 height 11
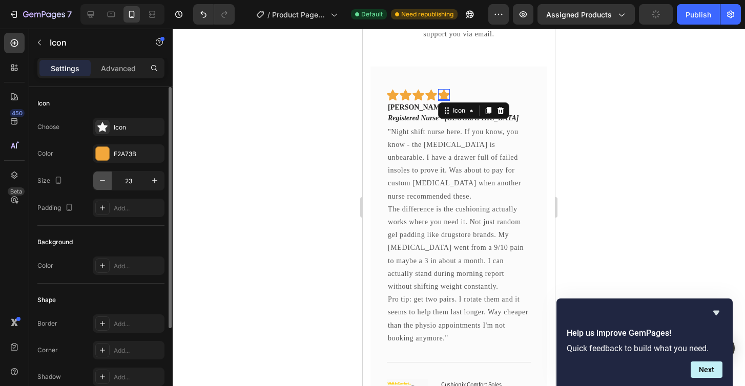
click at [98, 184] on icon "button" at bounding box center [102, 181] width 10 height 10
type input "20"
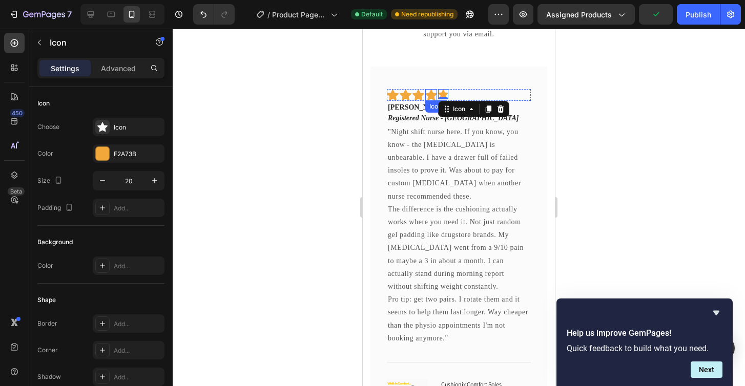
click at [430, 95] on icon at bounding box center [431, 94] width 12 height 11
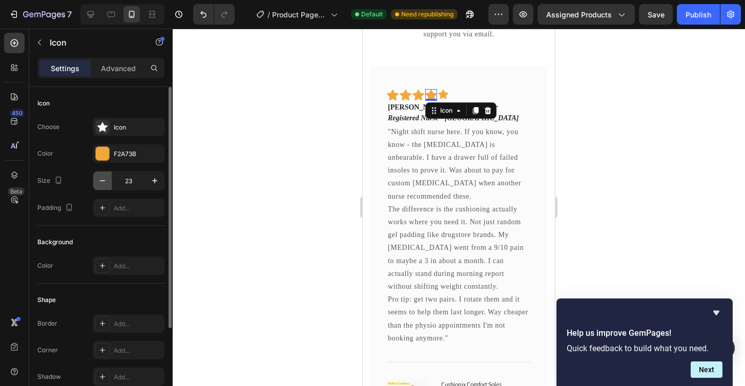
click at [102, 179] on icon "button" at bounding box center [102, 181] width 10 height 10
type input "20"
click at [412, 95] on icon at bounding box center [418, 95] width 12 height 12
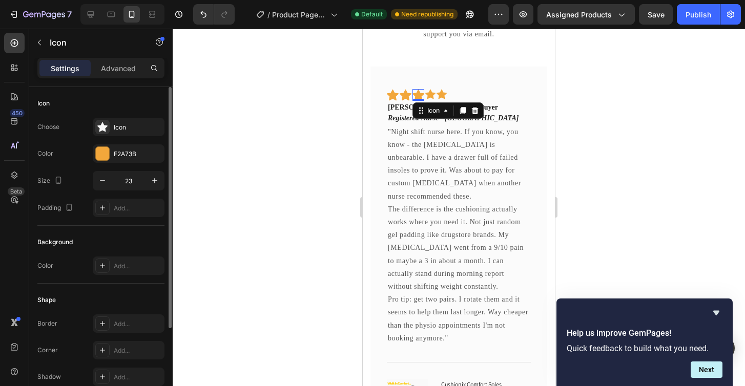
click at [92, 185] on div "Size 23" at bounding box center [100, 180] width 127 height 19
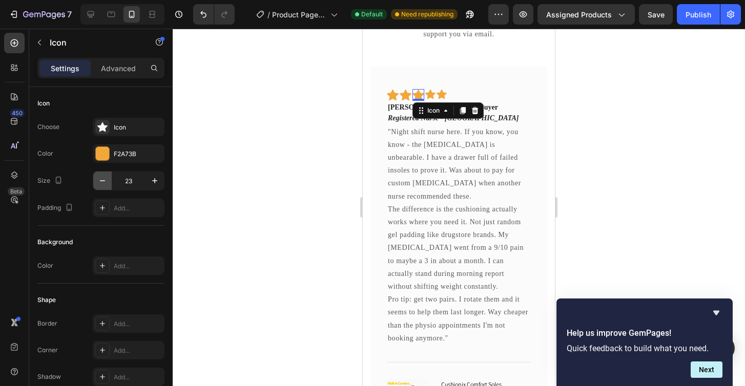
click at [101, 185] on icon "button" at bounding box center [102, 181] width 10 height 10
type input "20"
click at [406, 96] on icon at bounding box center [406, 94] width 12 height 11
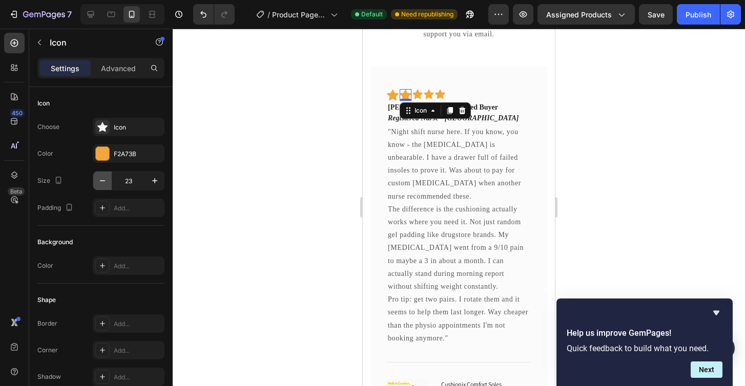
click at [99, 186] on button "button" at bounding box center [102, 181] width 18 height 18
type input "20"
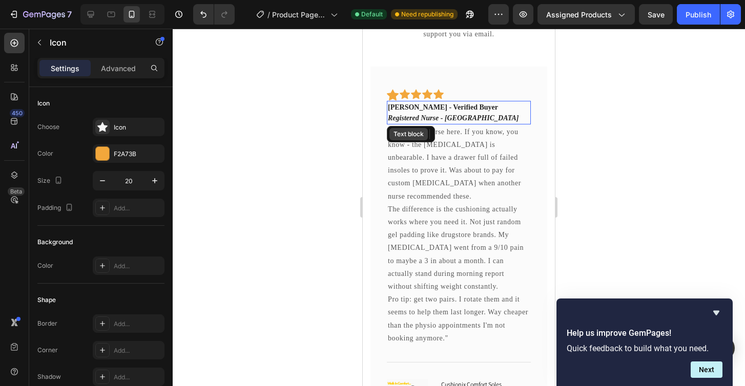
click at [398, 92] on div "Icon Icon 0 Icon Icon Icon Row [PERSON_NAME] - Verified Buyer Registered Nurse …" at bounding box center [459, 252] width 144 height 339
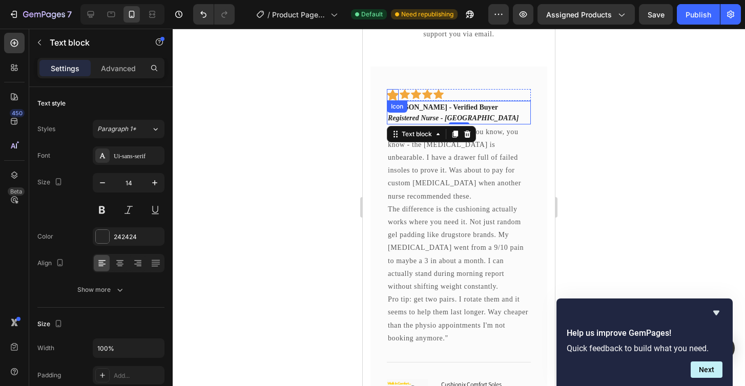
click at [393, 94] on icon at bounding box center [393, 94] width 12 height 11
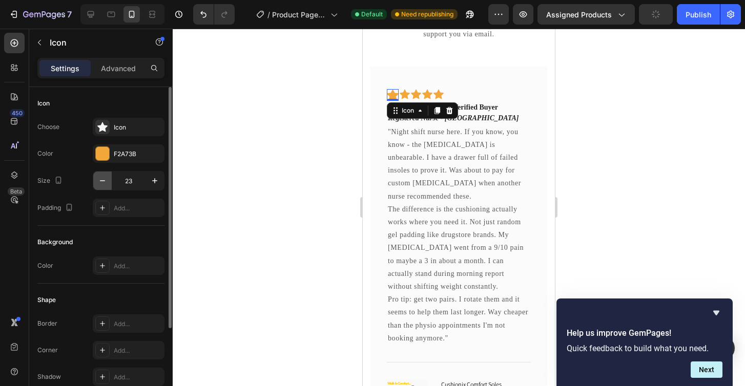
click at [102, 184] on icon "button" at bounding box center [102, 181] width 10 height 10
type input "20"
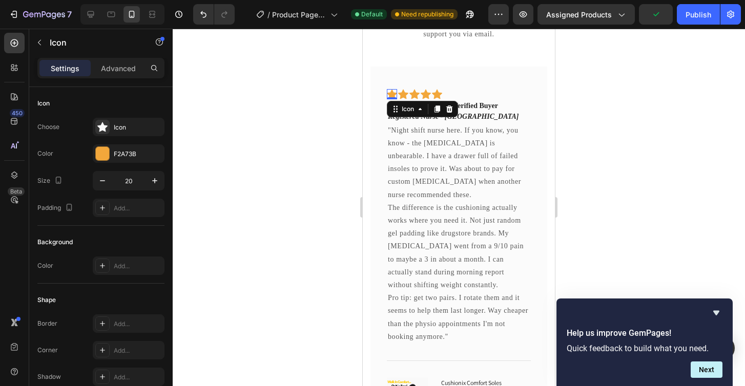
click at [319, 175] on div at bounding box center [459, 208] width 572 height 358
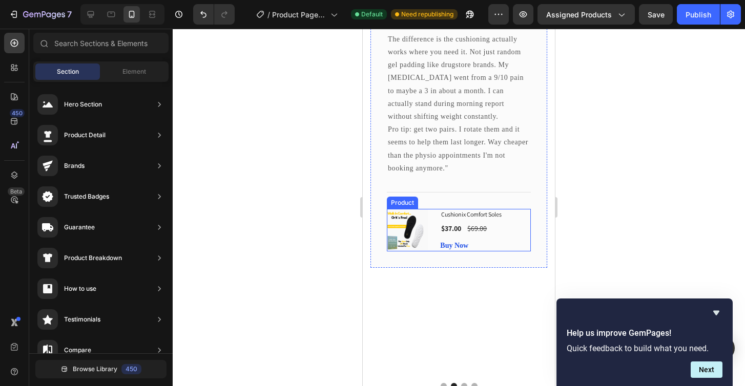
scroll to position [1140, 0]
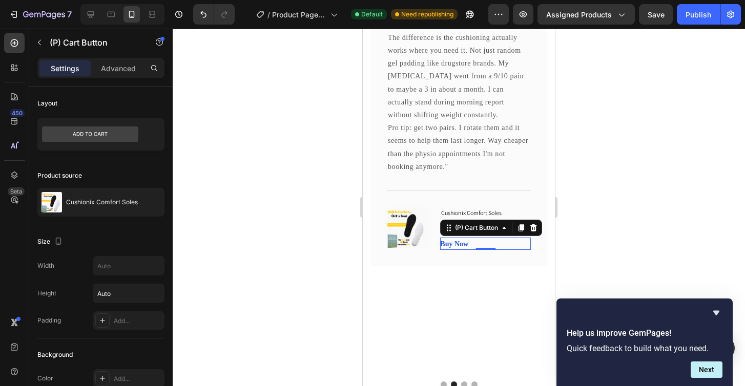
click at [470, 238] on div "Buy Now (P) Cart Button 0" at bounding box center [485, 244] width 91 height 12
click at [460, 239] on div "Buy Now" at bounding box center [454, 244] width 28 height 11
click at [485, 238] on div "Buy Now (P) Cart Button 0" at bounding box center [485, 244] width 91 height 12
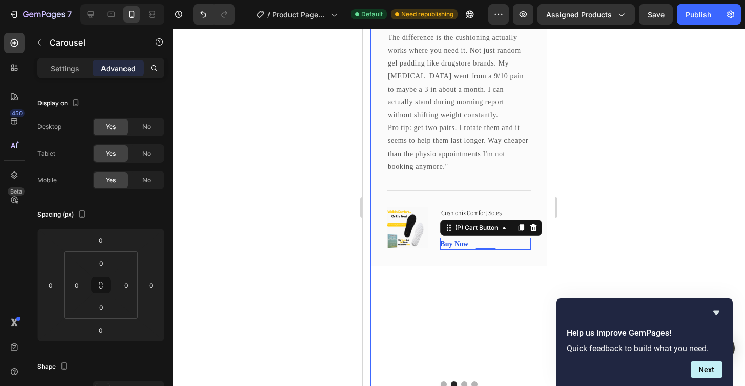
click at [443, 382] on button "Dot" at bounding box center [444, 385] width 6 height 6
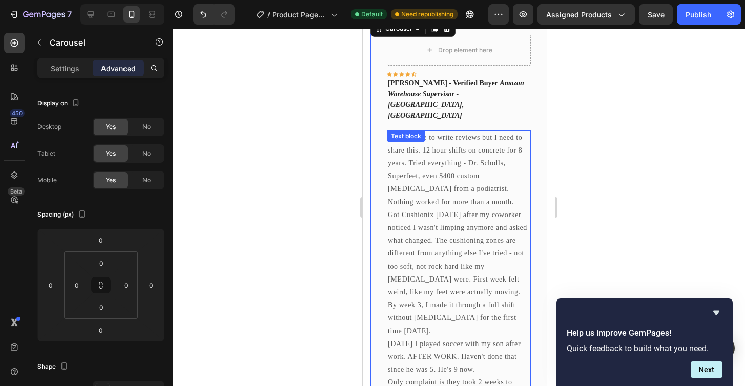
scroll to position [1119, 0]
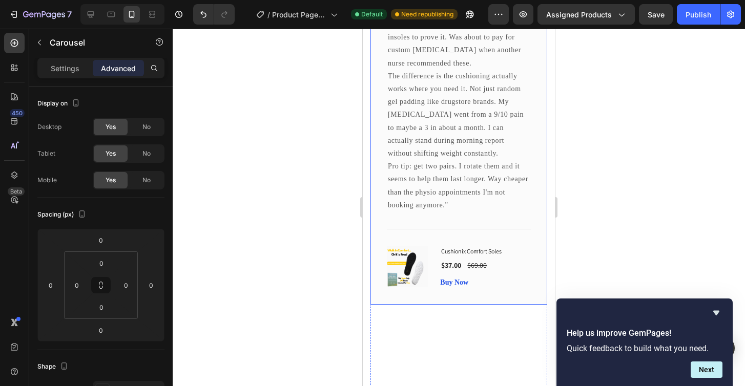
scroll to position [1114, 0]
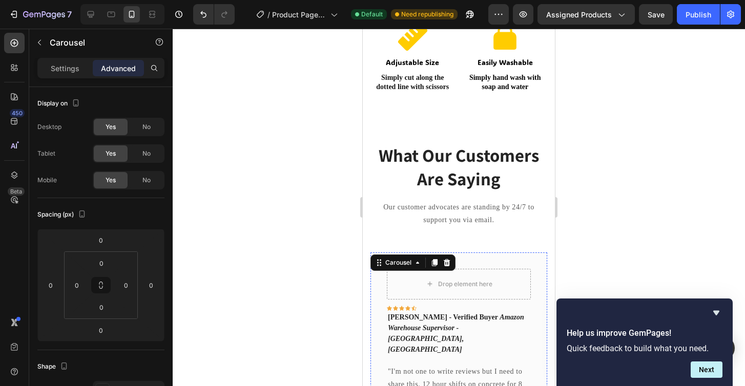
scroll to position [794, 0]
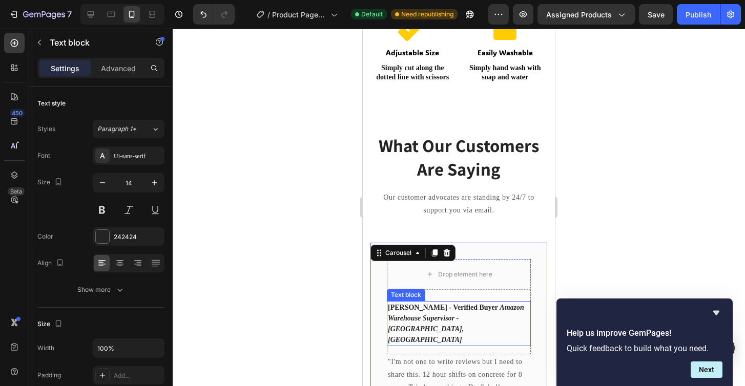
click at [414, 313] on icon "Amazon Warehouse Supervisor - [GEOGRAPHIC_DATA], [GEOGRAPHIC_DATA]" at bounding box center [456, 324] width 136 height 40
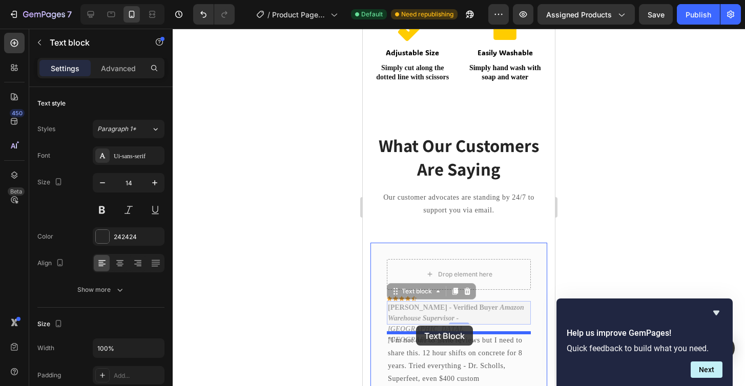
drag, startPoint x: 407, startPoint y: 294, endPoint x: 416, endPoint y: 326, distance: 33.6
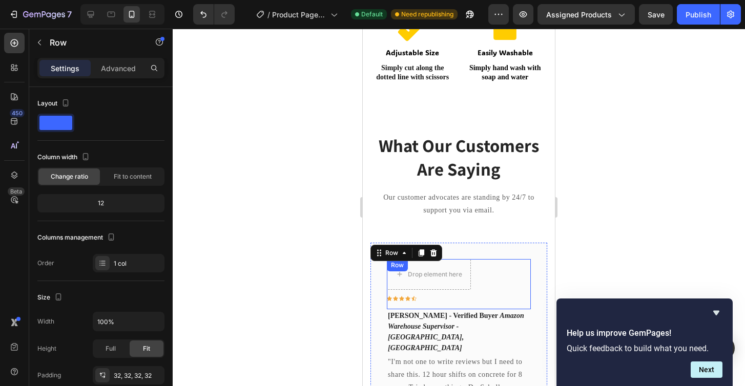
click at [406, 301] on div "Drop element here Icon Icon Icon Icon Icon Row Row" at bounding box center [459, 284] width 144 height 50
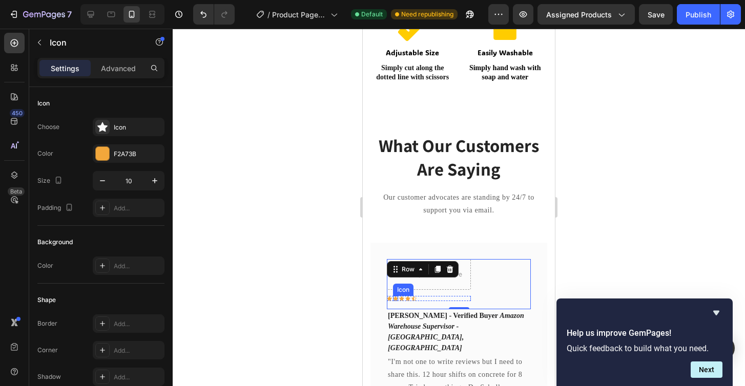
click at [397, 298] on div "Icon" at bounding box center [395, 298] width 5 height 5
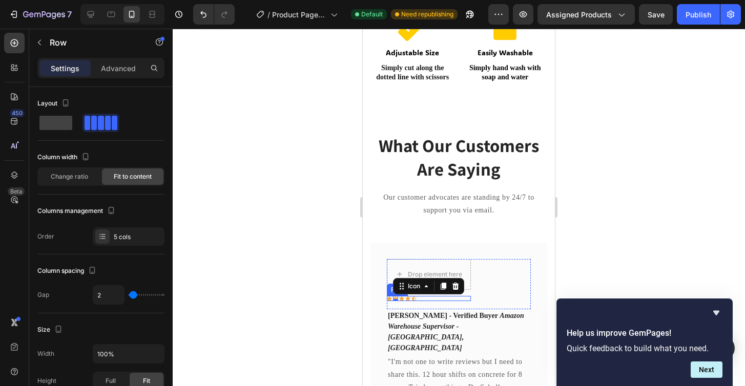
click at [423, 299] on div "Icon Icon 0 Icon Icon Icon Row" at bounding box center [429, 298] width 84 height 5
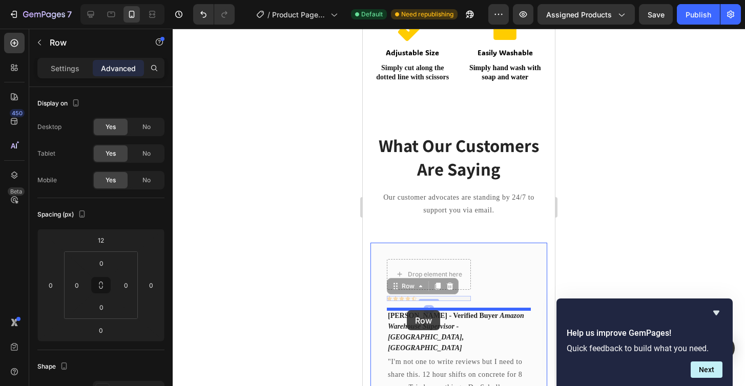
drag, startPoint x: 408, startPoint y: 290, endPoint x: 407, endPoint y: 310, distance: 20.0
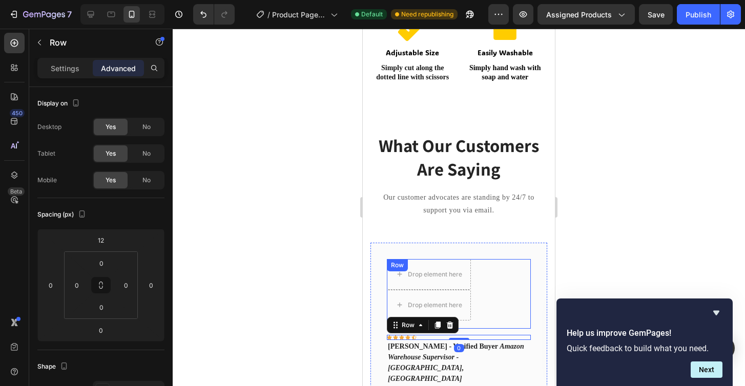
click at [487, 286] on div "Drop element here Drop element here Row" at bounding box center [459, 294] width 144 height 70
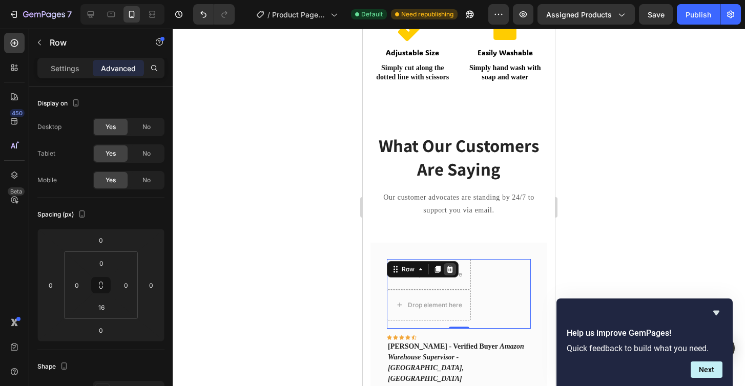
click at [449, 270] on icon at bounding box center [450, 268] width 7 height 7
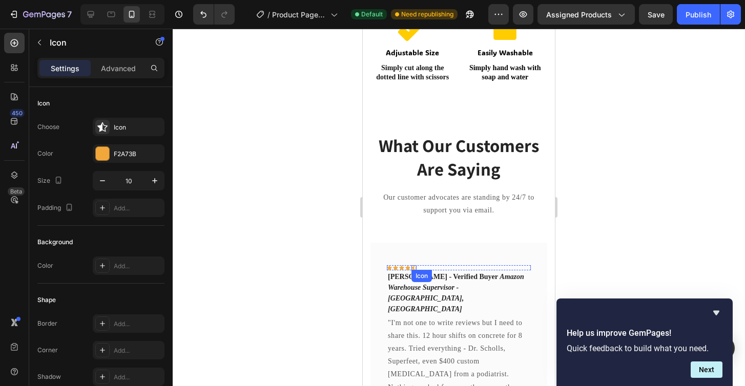
click at [412, 266] on div "Icon" at bounding box center [413, 267] width 5 height 5
click at [472, 278] on icon at bounding box center [474, 279] width 7 height 7
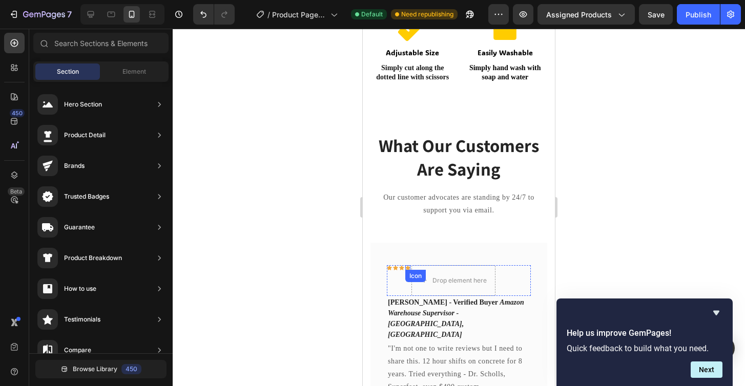
click at [408, 267] on div "Icon" at bounding box center [407, 267] width 5 height 5
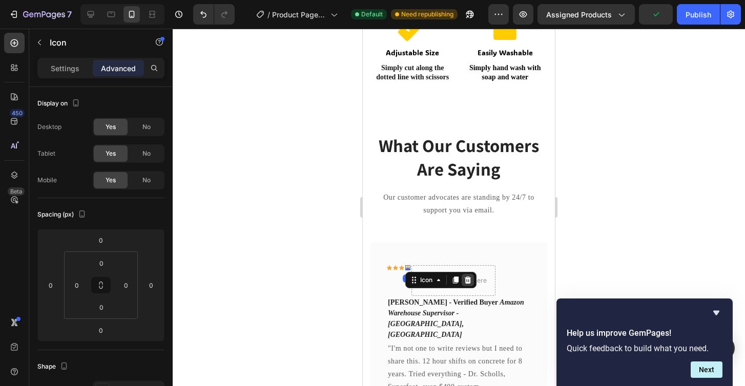
click at [465, 277] on icon at bounding box center [468, 280] width 8 height 8
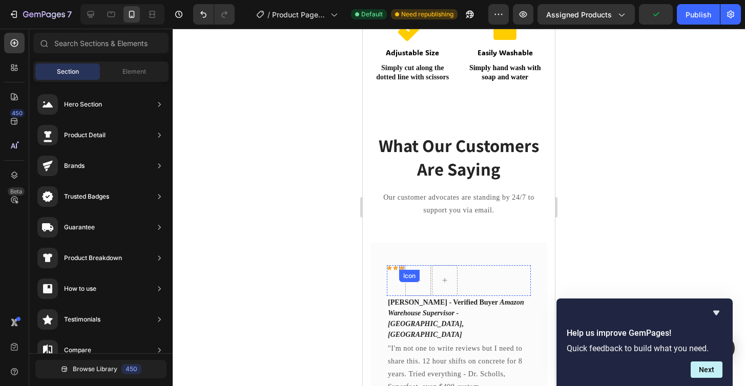
click at [401, 267] on div "Icon" at bounding box center [401, 267] width 5 height 5
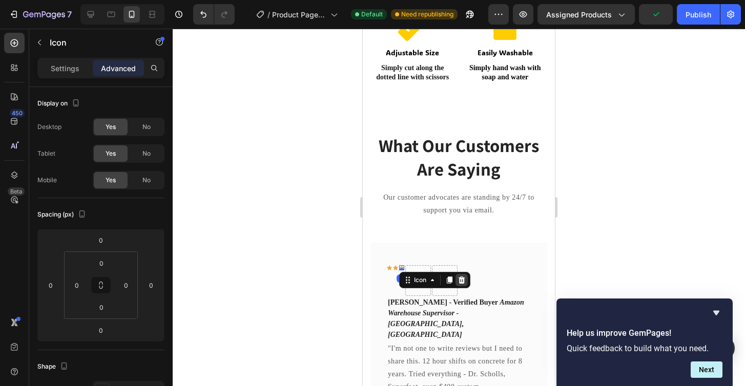
click at [462, 275] on div at bounding box center [461, 280] width 12 height 12
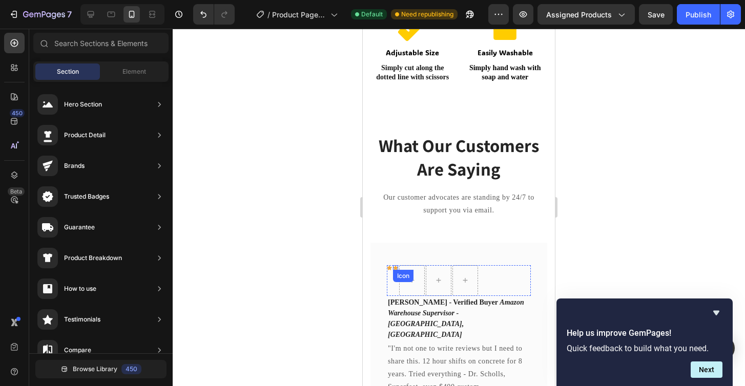
click at [396, 267] on div "Icon" at bounding box center [395, 267] width 5 height 5
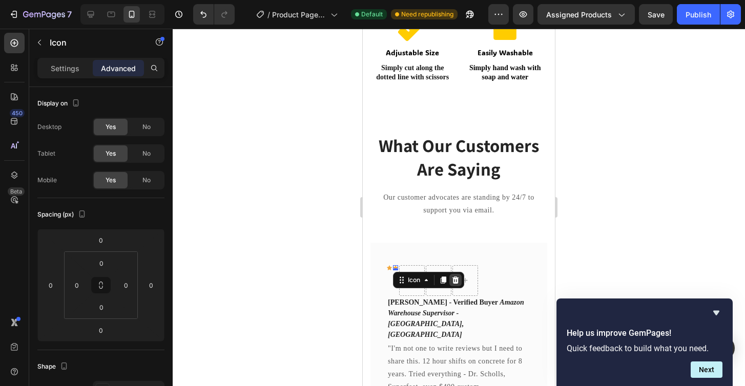
click at [457, 282] on icon at bounding box center [455, 279] width 7 height 7
click at [389, 267] on div "Icon" at bounding box center [389, 267] width 5 height 5
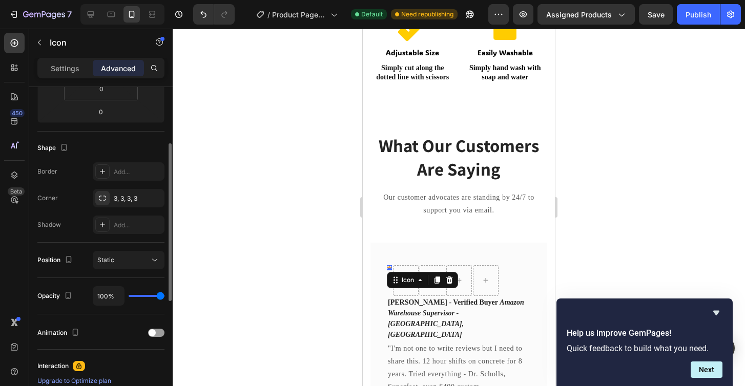
scroll to position [113, 0]
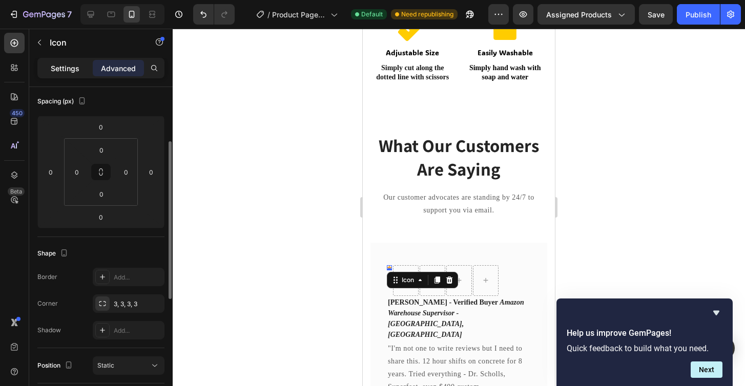
click at [64, 65] on p "Settings" at bounding box center [65, 68] width 29 height 11
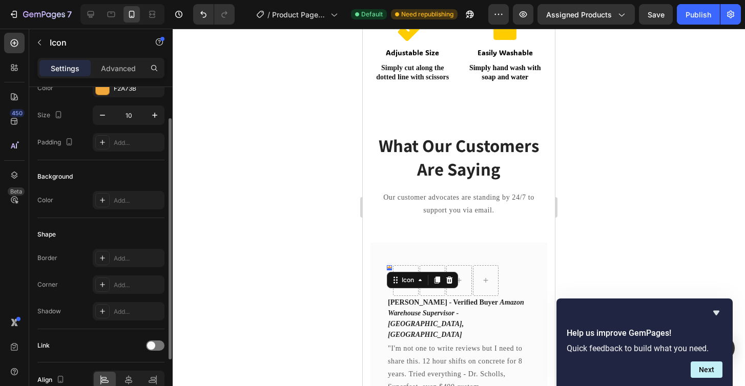
scroll to position [0, 0]
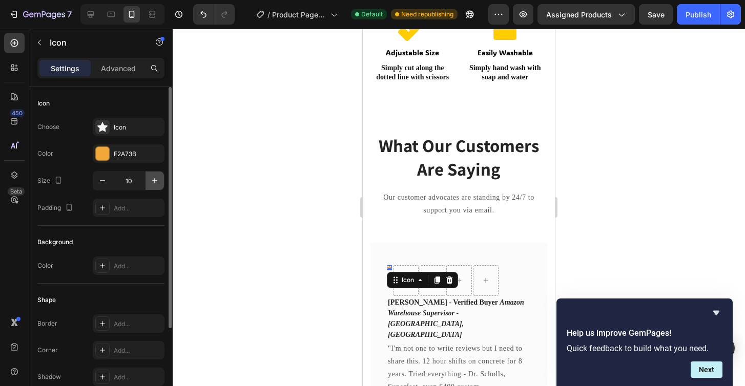
click at [161, 183] on button "button" at bounding box center [154, 181] width 18 height 18
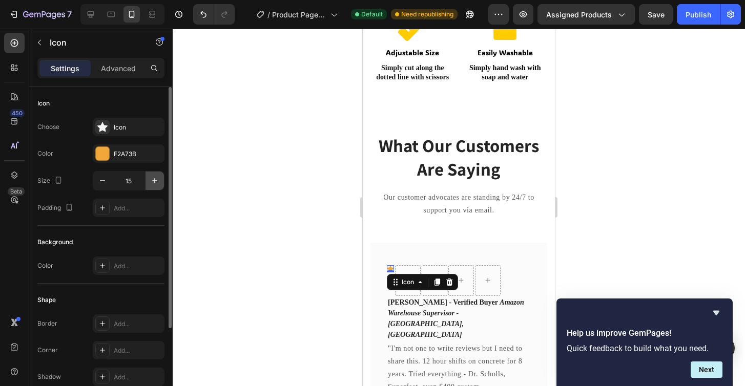
click at [161, 183] on button "button" at bounding box center [154, 181] width 18 height 18
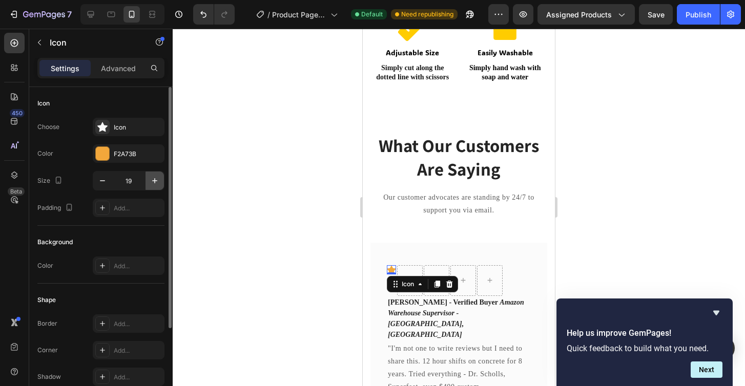
type input "20"
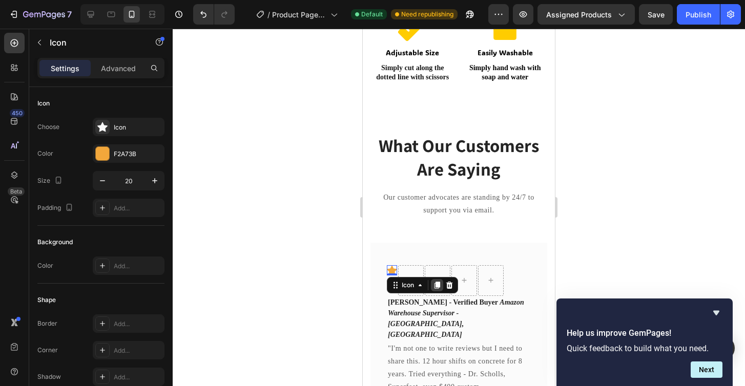
click at [438, 286] on icon at bounding box center [437, 285] width 6 height 7
click at [438, 293] on icon at bounding box center [437, 295] width 6 height 7
click at [436, 273] on icon at bounding box center [437, 275] width 6 height 7
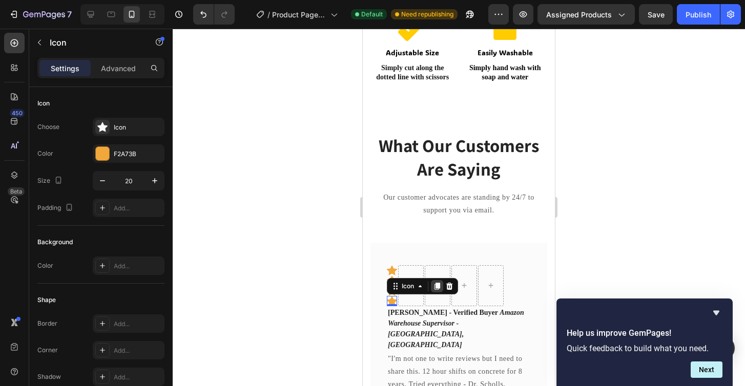
click at [436, 285] on icon at bounding box center [437, 286] width 6 height 7
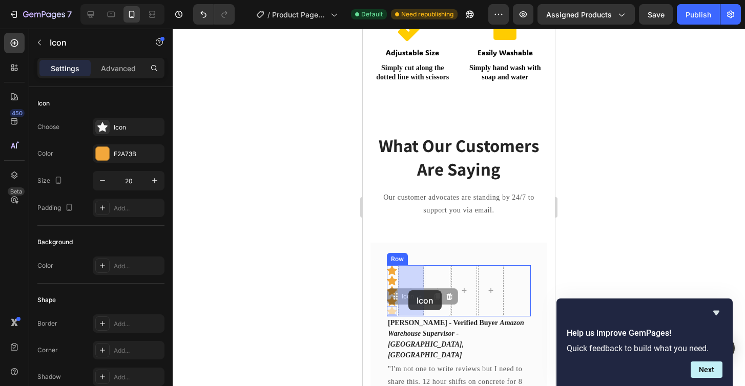
drag, startPoint x: 400, startPoint y: 297, endPoint x: 410, endPoint y: 289, distance: 12.5
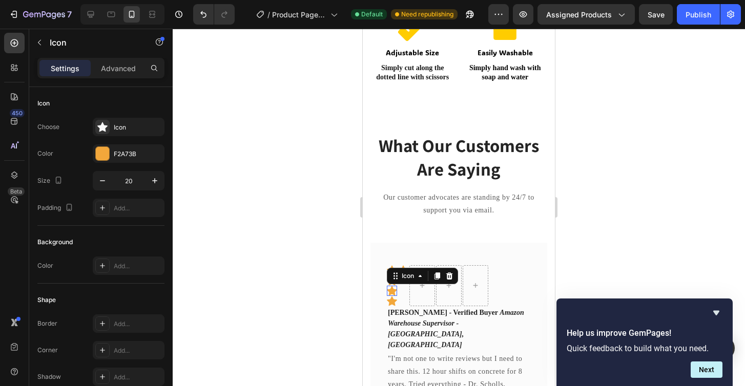
click at [391, 291] on div "Icon 0" at bounding box center [392, 291] width 10 height 10
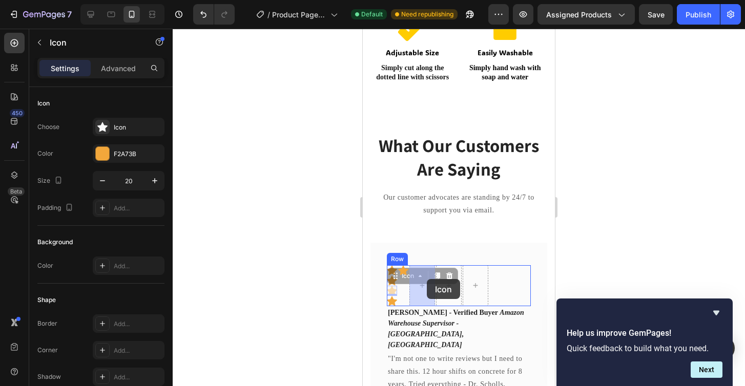
drag, startPoint x: 399, startPoint y: 278, endPoint x: 428, endPoint y: 280, distance: 29.3
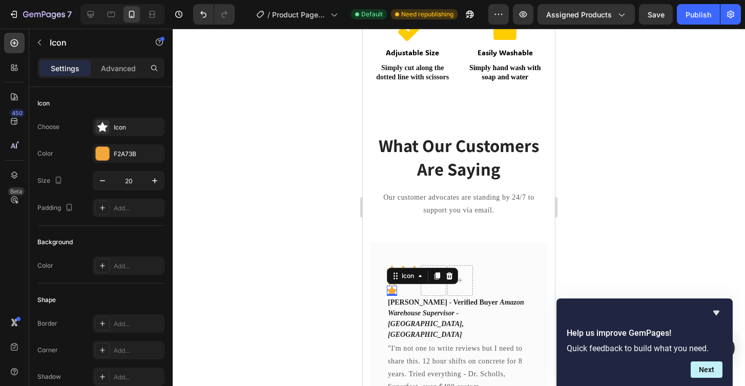
click at [391, 286] on div "Icon 0" at bounding box center [392, 291] width 10 height 10
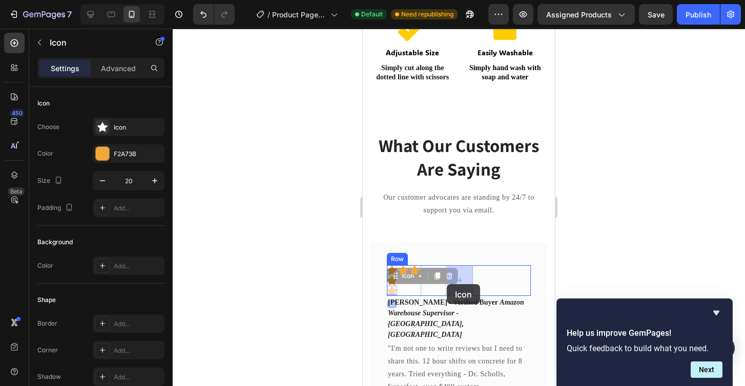
drag, startPoint x: 396, startPoint y: 278, endPoint x: 435, endPoint y: 283, distance: 38.7
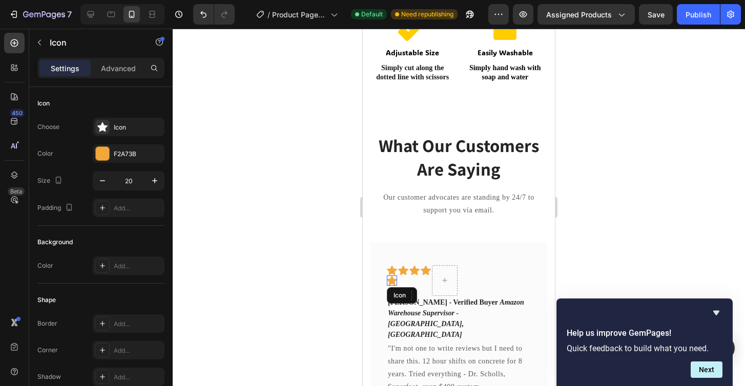
click at [394, 284] on div "Icon" at bounding box center [392, 281] width 10 height 10
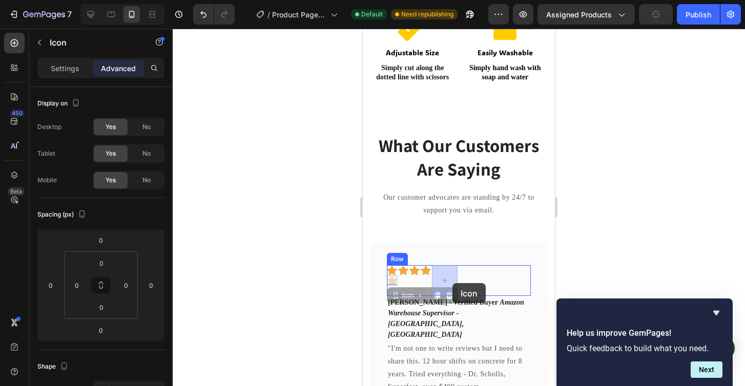
drag, startPoint x: 399, startPoint y: 295, endPoint x: 452, endPoint y: 283, distance: 54.6
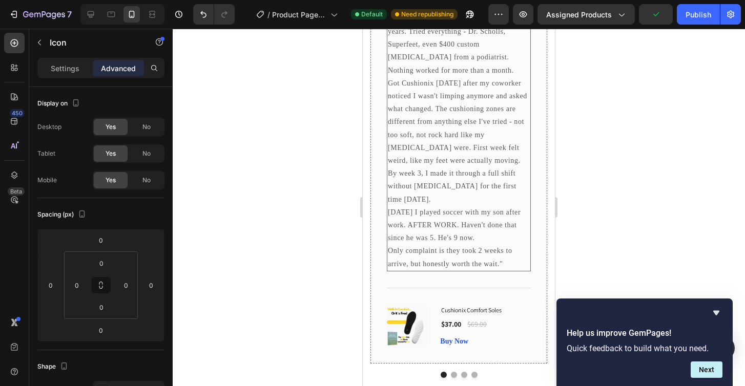
scroll to position [1116, 0]
click at [455, 372] on div at bounding box center [458, 375] width 177 height 6
click at [454, 372] on button "Dot" at bounding box center [454, 375] width 6 height 6
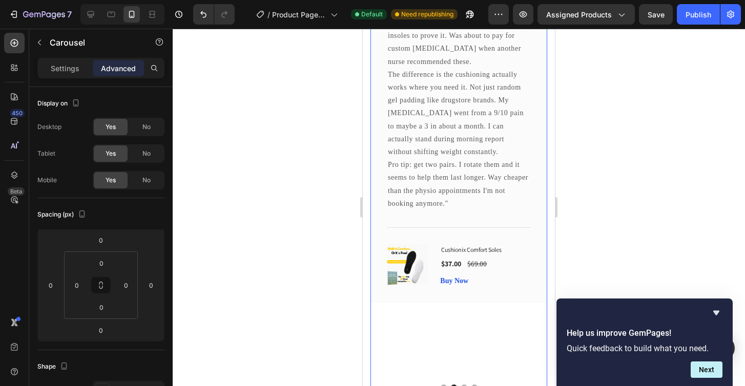
scroll to position [906, 0]
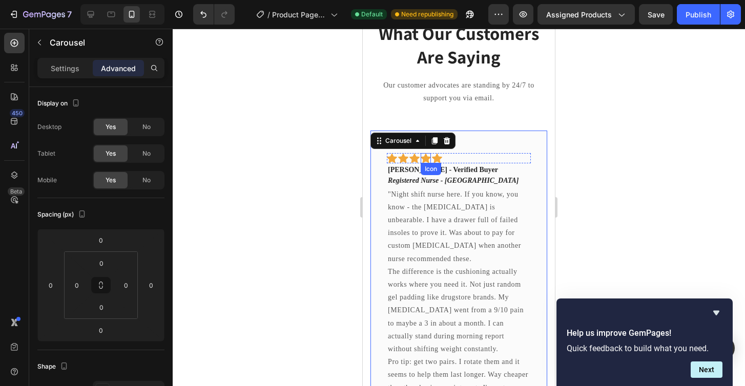
click at [429, 159] on icon at bounding box center [426, 158] width 10 height 10
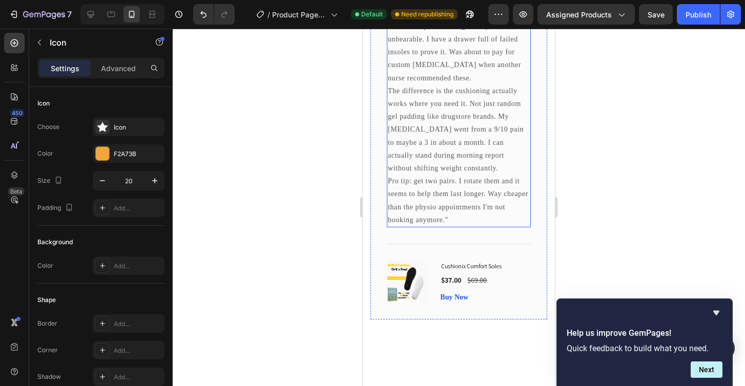
scroll to position [1093, 0]
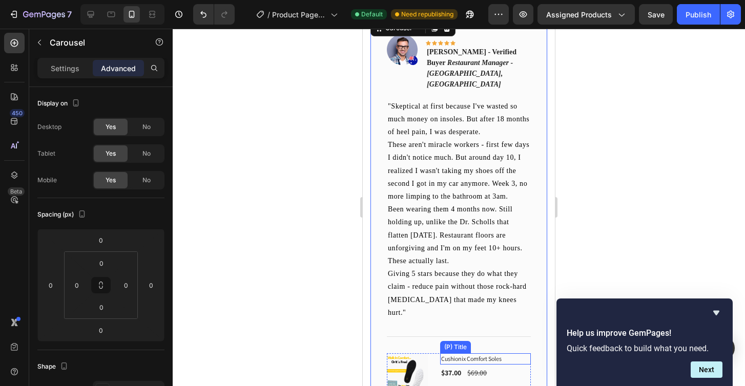
scroll to position [873, 0]
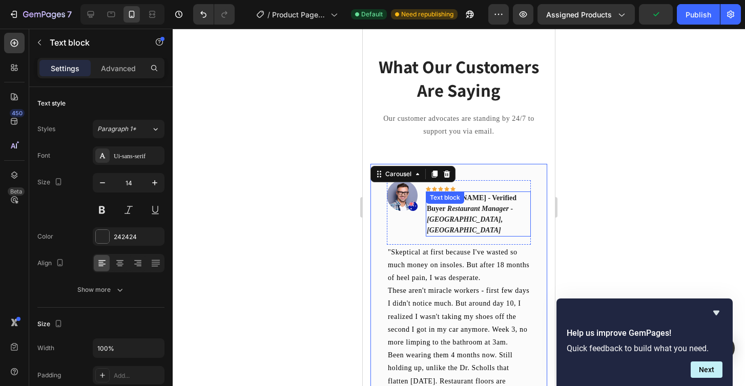
click at [457, 206] on div "[PERSON_NAME] - Verified Buyer Restaurant Manager - [GEOGRAPHIC_DATA], [GEOGRAP…" at bounding box center [478, 214] width 105 height 45
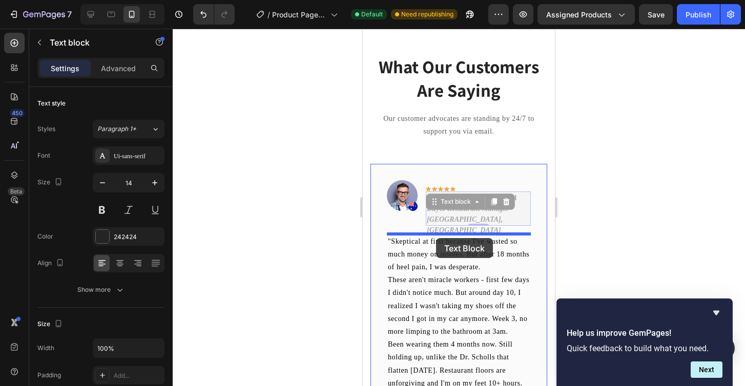
drag, startPoint x: 450, startPoint y: 203, endPoint x: 436, endPoint y: 238, distance: 38.0
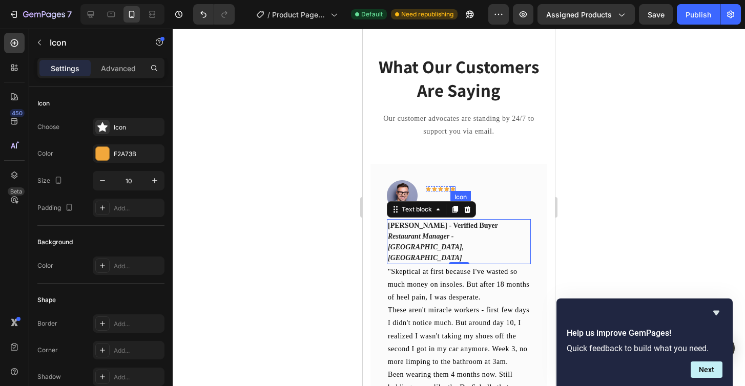
click at [451, 191] on div "Icon" at bounding box center [452, 188] width 5 height 5
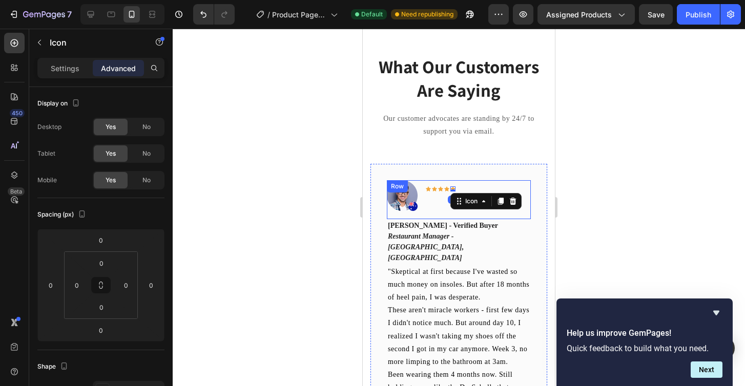
click at [463, 189] on div "Image Icon Icon Icon Icon Icon 0 Row Row" at bounding box center [459, 199] width 144 height 39
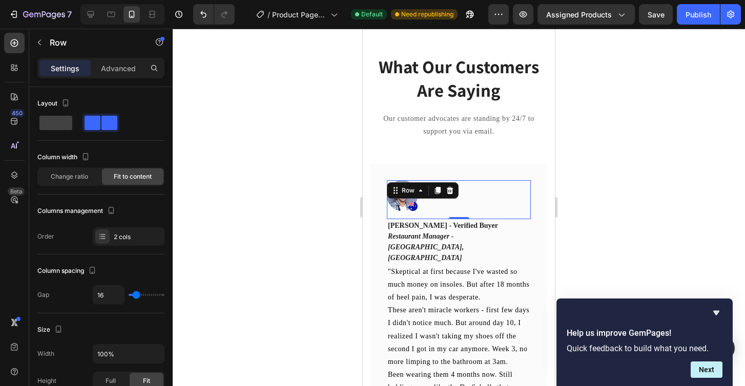
click at [466, 185] on div "Image Icon Icon Icon Icon Icon Row Row 0" at bounding box center [459, 199] width 144 height 39
click at [445, 201] on div "Icon Icon Icon Icon Icon Row" at bounding box center [441, 195] width 30 height 31
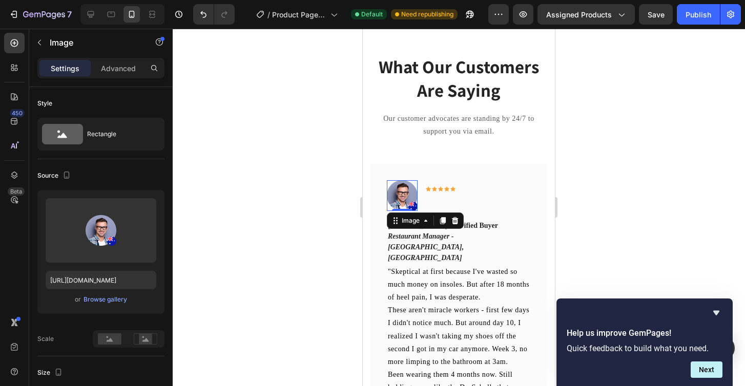
click at [395, 211] on div "Image 0 Icon Icon Icon Icon Icon Row Row" at bounding box center [459, 199] width 144 height 39
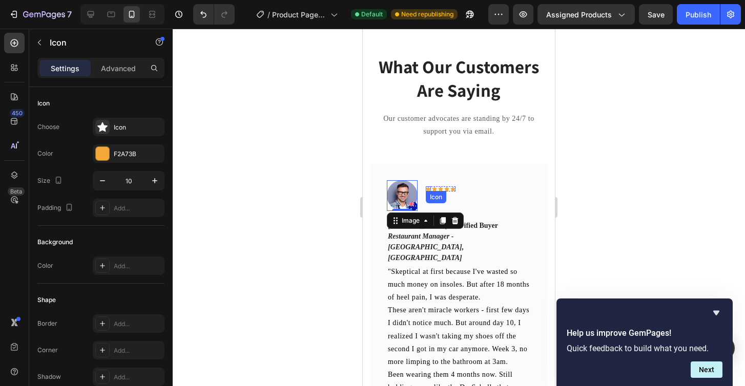
click at [432, 188] on div "Icon" at bounding box center [434, 188] width 5 height 5
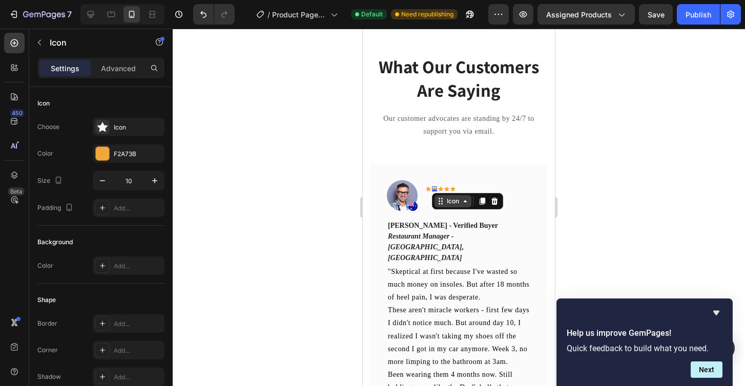
click at [438, 196] on div "Icon" at bounding box center [452, 201] width 37 height 12
click at [452, 224] on div "Row 5 cols" at bounding box center [454, 220] width 44 height 16
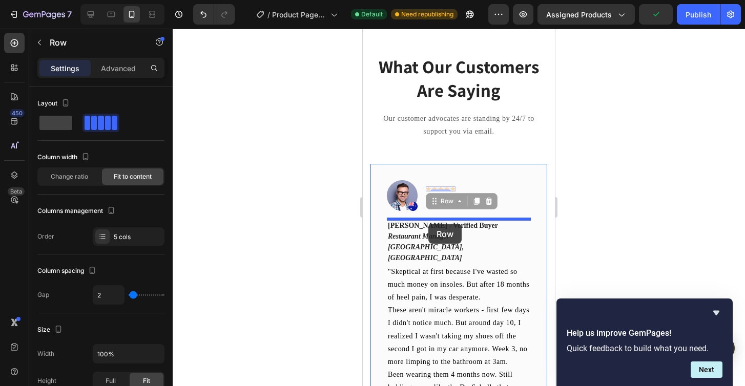
drag, startPoint x: 435, startPoint y: 196, endPoint x: 428, endPoint y: 224, distance: 29.1
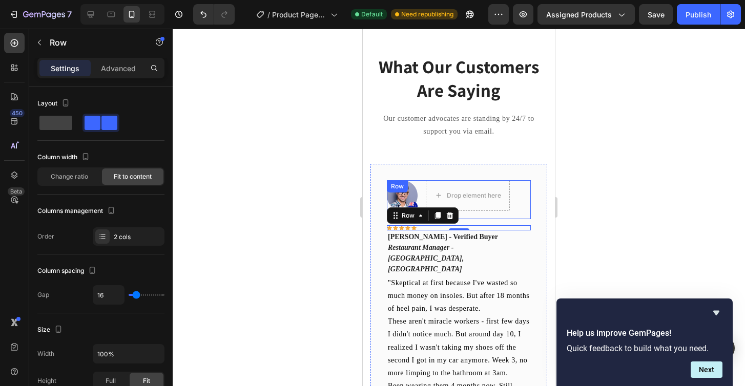
click at [521, 191] on div "Image Drop element here Row" at bounding box center [459, 199] width 144 height 39
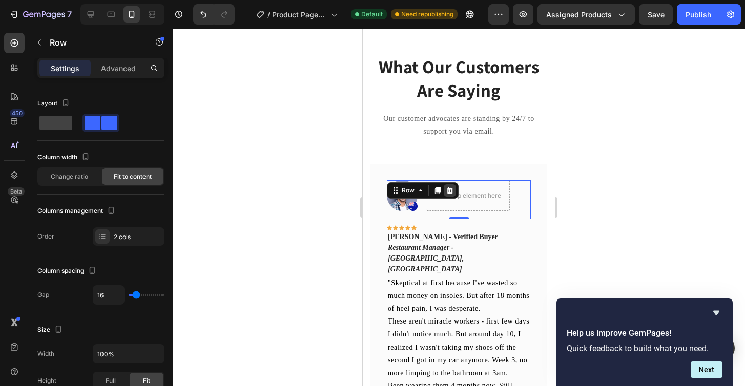
click at [445, 187] on div at bounding box center [450, 190] width 12 height 12
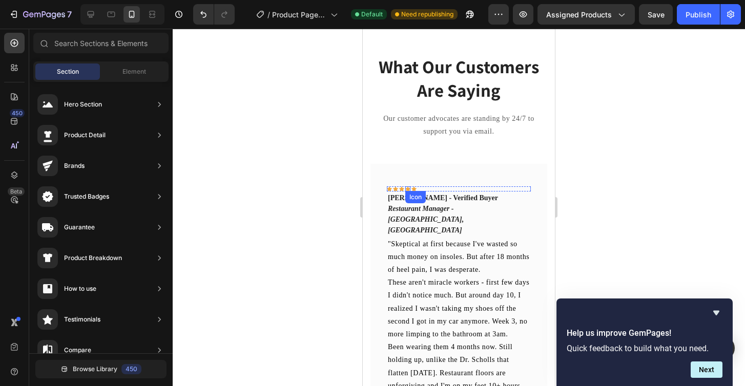
click at [409, 188] on div "Icon" at bounding box center [407, 188] width 5 height 5
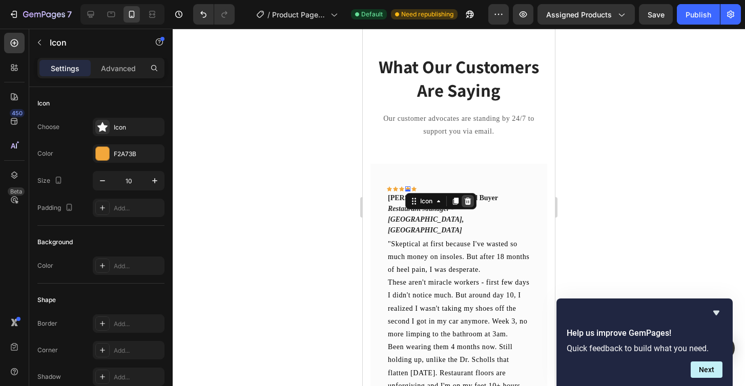
click at [469, 200] on icon at bounding box center [468, 200] width 7 height 7
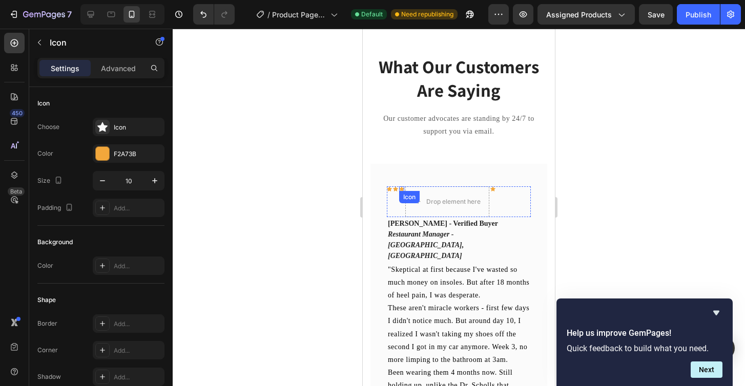
click at [403, 190] on div "Icon" at bounding box center [401, 188] width 5 height 5
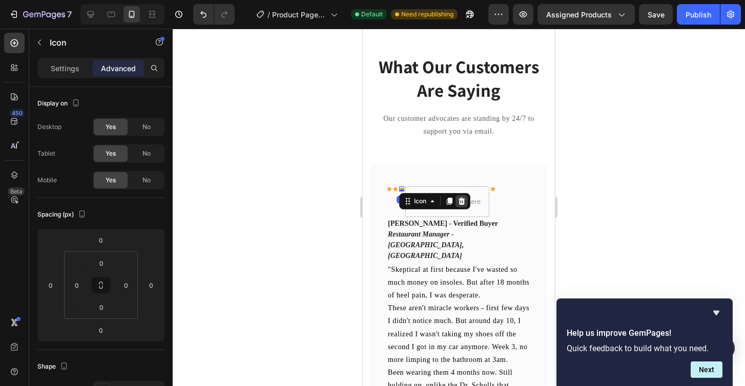
click at [458, 198] on icon at bounding box center [461, 201] width 8 height 8
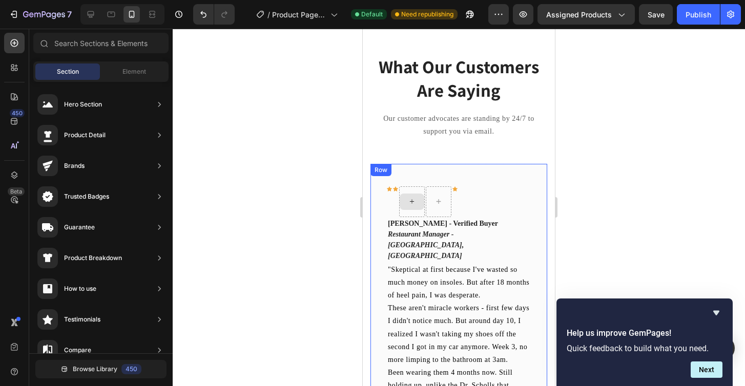
click at [455, 184] on div "Icon Icon Icon Row [PERSON_NAME] - Verified Buyer Restaurant Manager - [GEOGRAP…" at bounding box center [459, 369] width 144 height 379
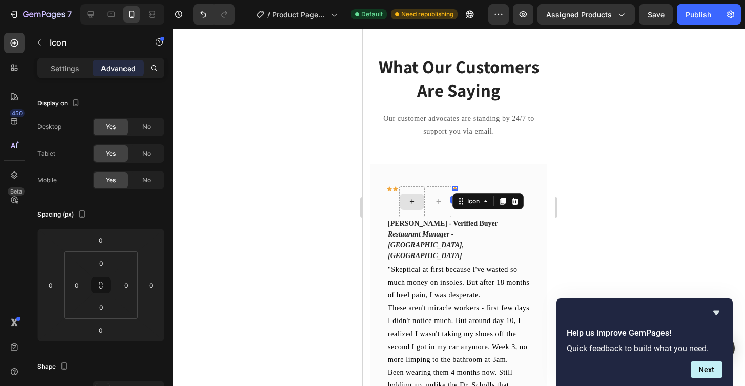
click at [455, 186] on icon at bounding box center [454, 188] width 5 height 5
click at [513, 202] on icon at bounding box center [515, 200] width 7 height 7
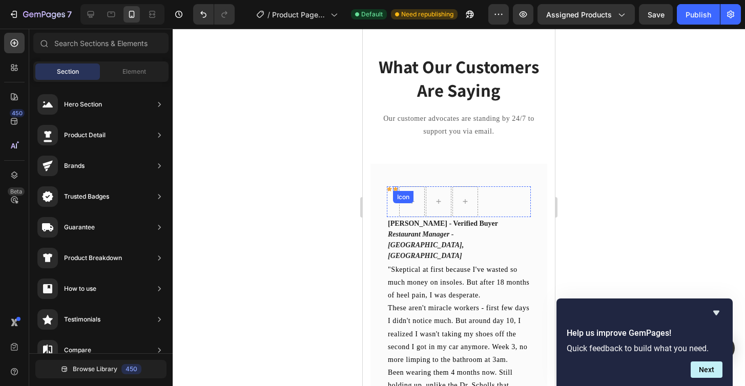
click at [394, 190] on div "Icon" at bounding box center [395, 188] width 5 height 5
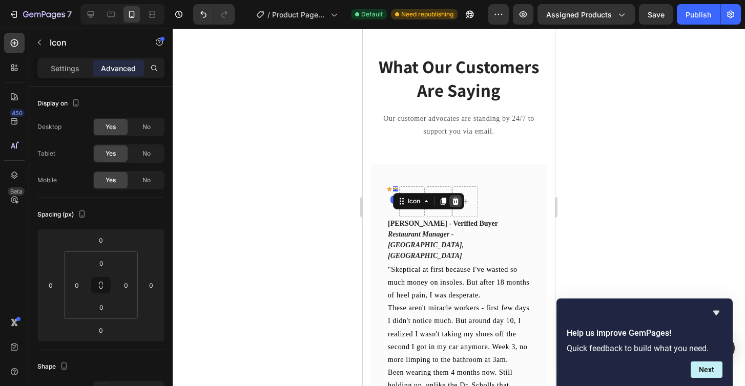
click at [458, 199] on icon at bounding box center [455, 200] width 7 height 7
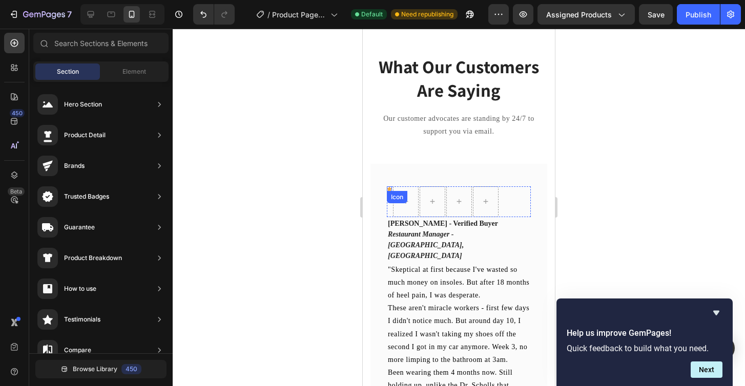
click at [389, 188] on div "Icon" at bounding box center [389, 188] width 5 height 5
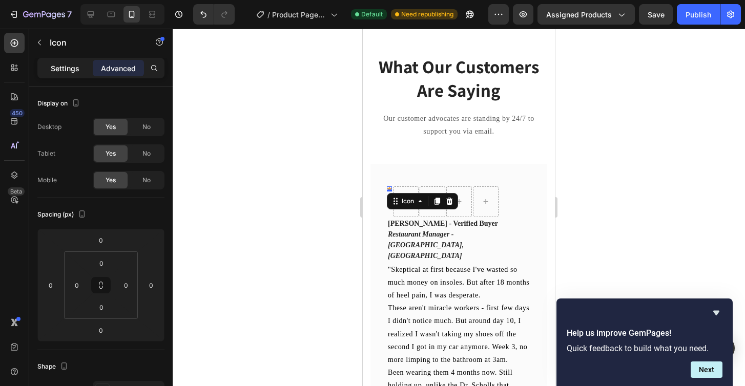
click at [64, 69] on p "Settings" at bounding box center [65, 68] width 29 height 11
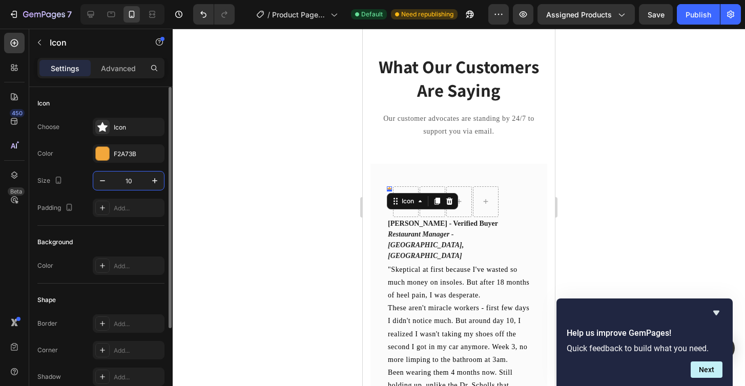
click at [123, 178] on input "10" at bounding box center [129, 181] width 34 height 18
type input "20"
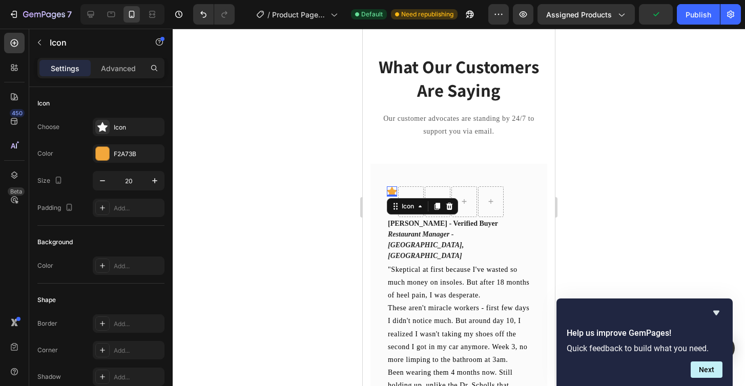
click at [578, 129] on div at bounding box center [459, 208] width 572 height 358
click at [395, 190] on icon at bounding box center [392, 191] width 10 height 10
click at [435, 207] on icon at bounding box center [437, 206] width 8 height 8
click at [435, 214] on icon at bounding box center [437, 217] width 8 height 8
click at [435, 192] on div at bounding box center [437, 197] width 12 height 12
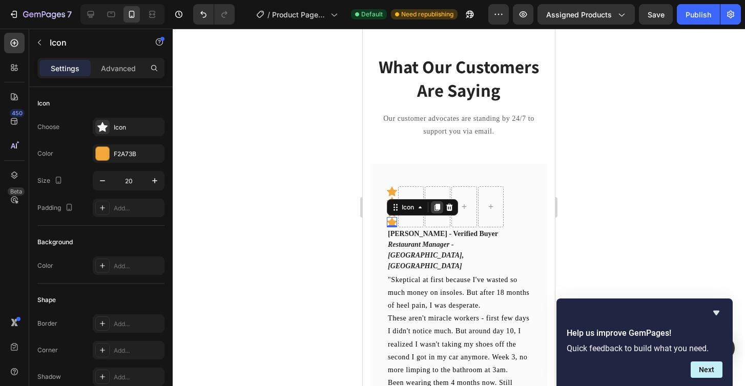
click at [436, 204] on icon at bounding box center [437, 207] width 6 height 7
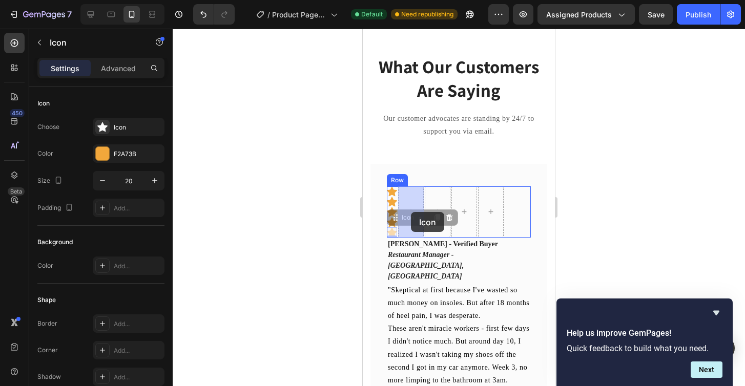
drag, startPoint x: 405, startPoint y: 221, endPoint x: 411, endPoint y: 212, distance: 11.0
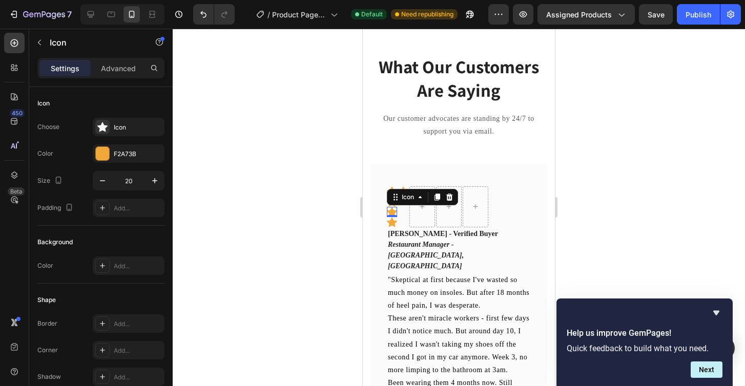
click at [391, 214] on div "Icon 0" at bounding box center [392, 212] width 10 height 10
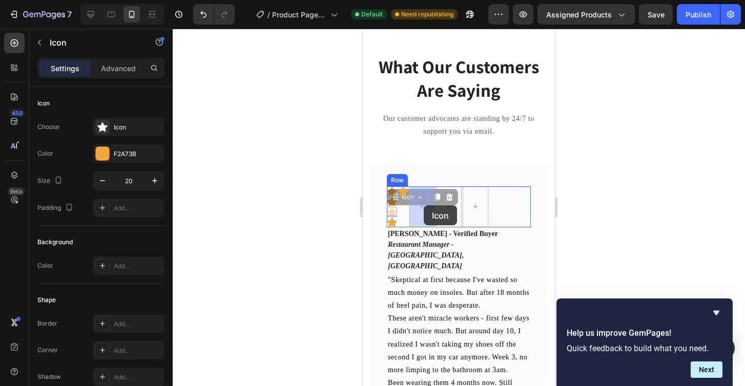
drag, startPoint x: 396, startPoint y: 200, endPoint x: 424, endPoint y: 205, distance: 28.2
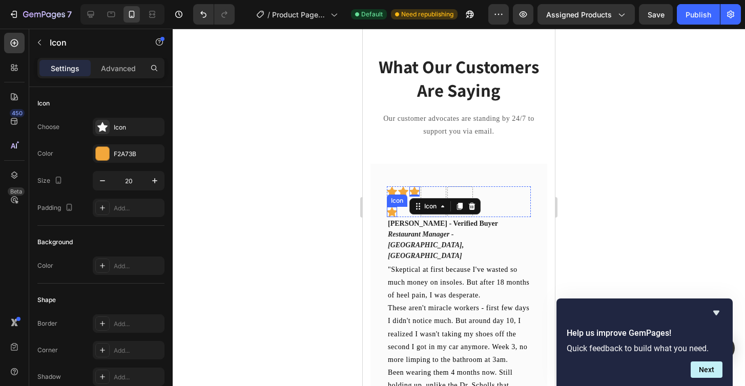
click at [389, 211] on icon at bounding box center [392, 212] width 10 height 10
drag, startPoint x: 397, startPoint y: 196, endPoint x: 431, endPoint y: 199, distance: 34.0
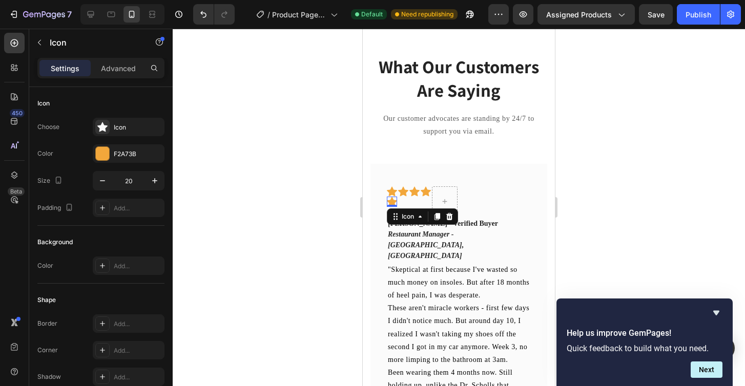
click at [391, 203] on icon at bounding box center [392, 202] width 10 height 10
click at [396, 207] on div "Icon" at bounding box center [422, 206] width 71 height 16
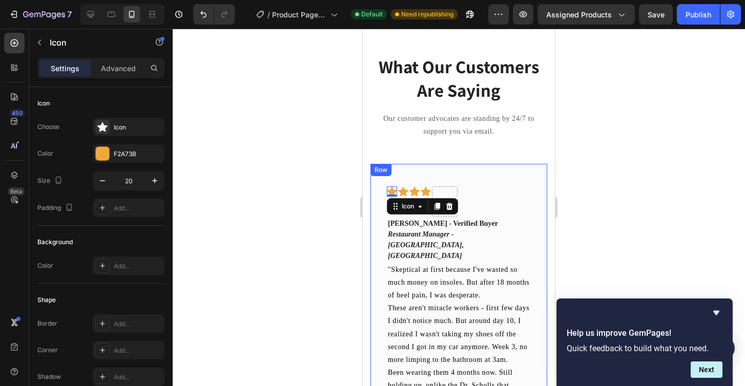
click at [375, 217] on div "Icon 0 Icon Icon Icon Icon Row [PERSON_NAME] - Verified Buyer Restaurant Manage…" at bounding box center [458, 370] width 177 height 412
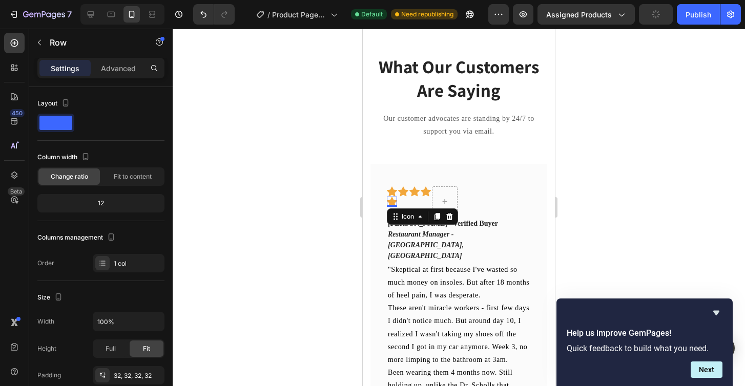
click at [390, 205] on div "Icon 0" at bounding box center [392, 202] width 10 height 10
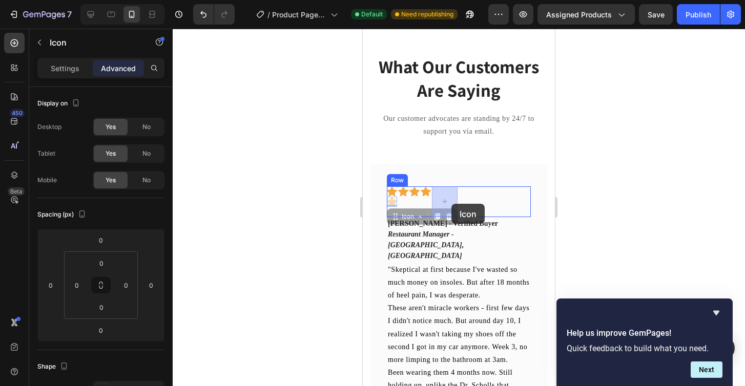
drag, startPoint x: 401, startPoint y: 217, endPoint x: 439, endPoint y: 206, distance: 39.9
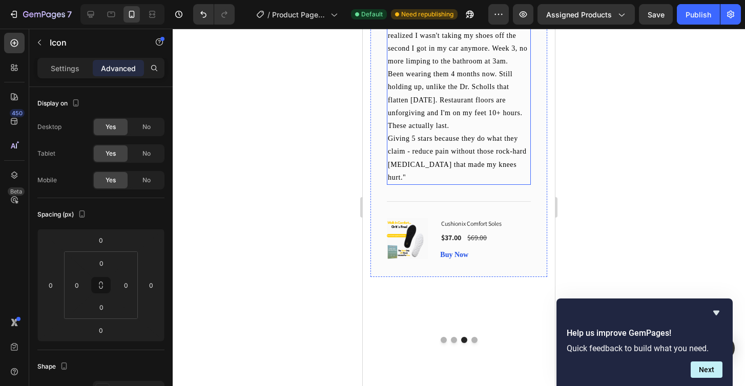
scroll to position [1178, 0]
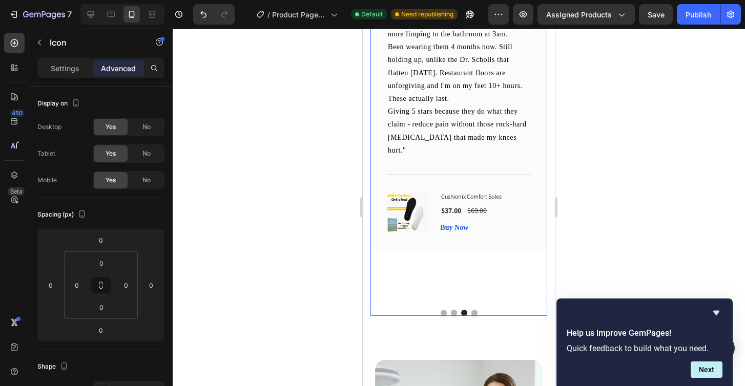
click at [473, 310] on button "Dot" at bounding box center [474, 313] width 6 height 6
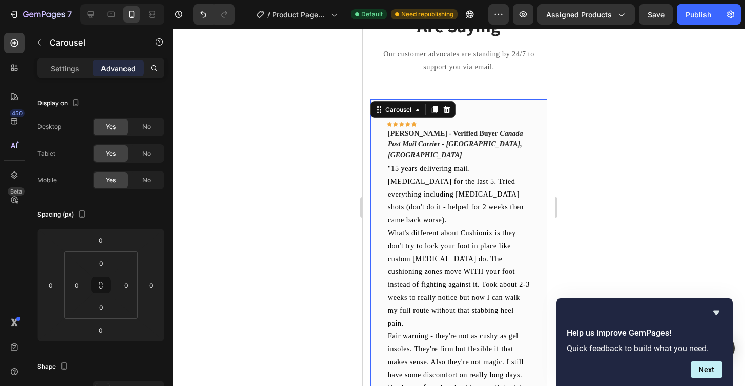
scroll to position [928, 0]
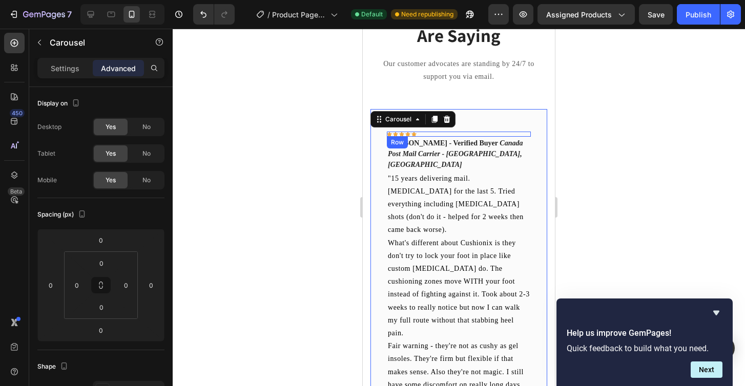
click at [416, 134] on div "Icon Icon Icon Icon Icon Row" at bounding box center [459, 134] width 144 height 5
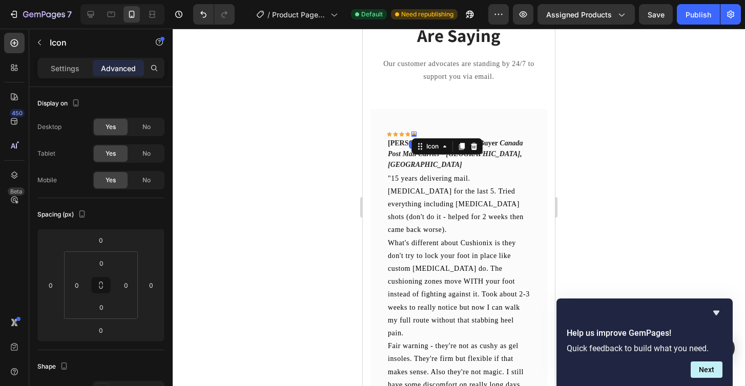
click at [414, 132] on icon at bounding box center [413, 134] width 5 height 5
click at [473, 145] on icon at bounding box center [474, 146] width 8 height 8
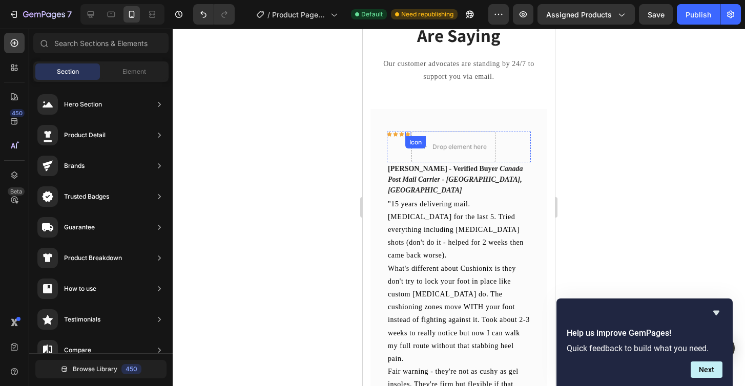
click at [408, 134] on div "Icon" at bounding box center [407, 134] width 5 height 5
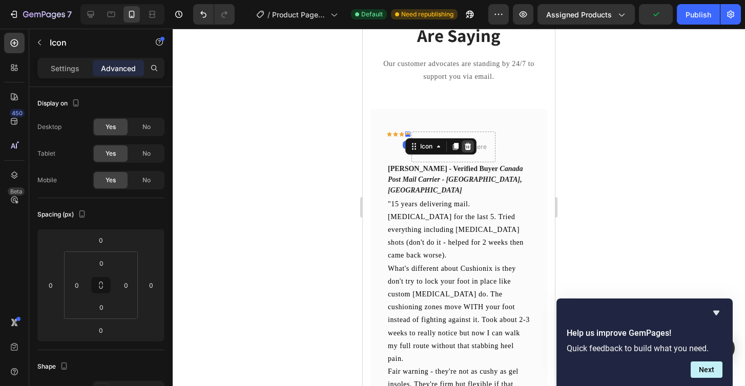
click at [468, 149] on icon at bounding box center [468, 145] width 7 height 7
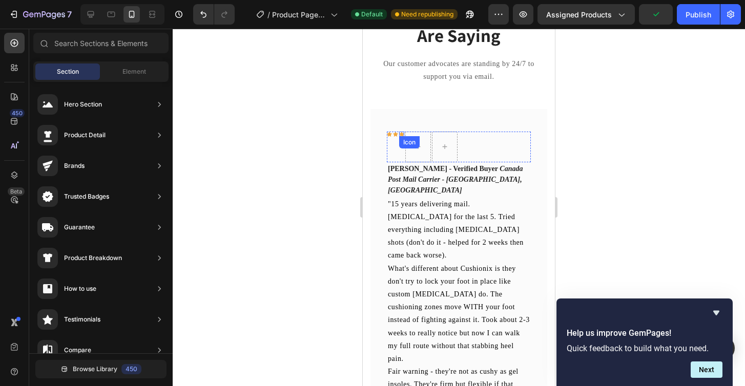
click at [402, 134] on div "Icon" at bounding box center [401, 134] width 5 height 5
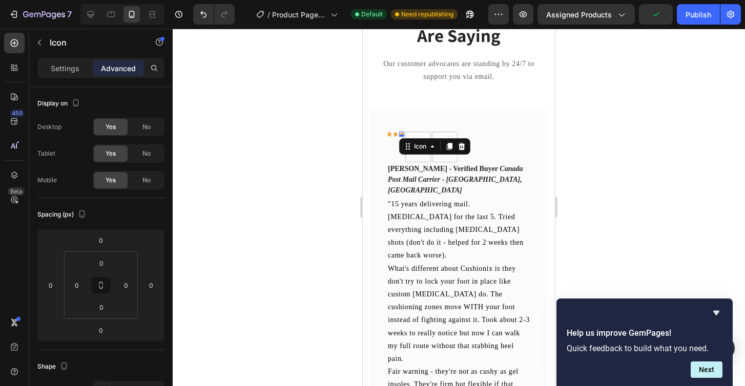
click at [469, 147] on div "Icon" at bounding box center [434, 146] width 71 height 16
click at [466, 146] on div at bounding box center [461, 146] width 12 height 12
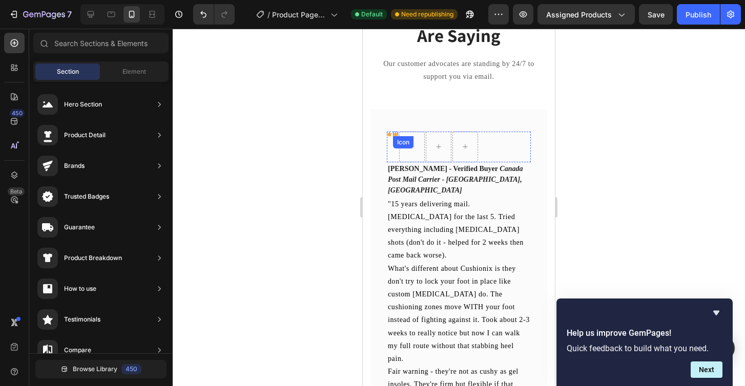
click at [396, 134] on div "Icon" at bounding box center [395, 134] width 5 height 5
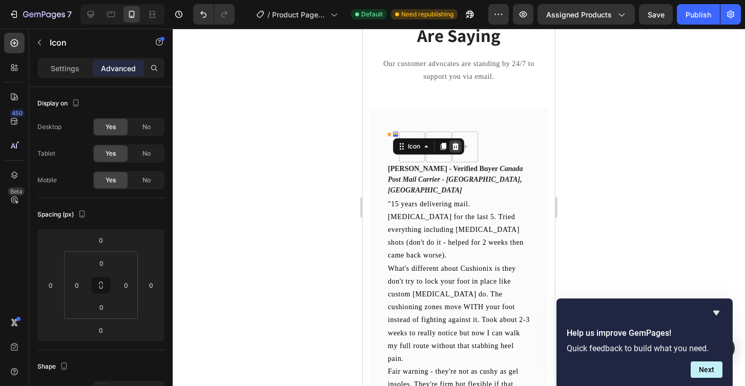
click at [454, 145] on icon at bounding box center [455, 145] width 7 height 7
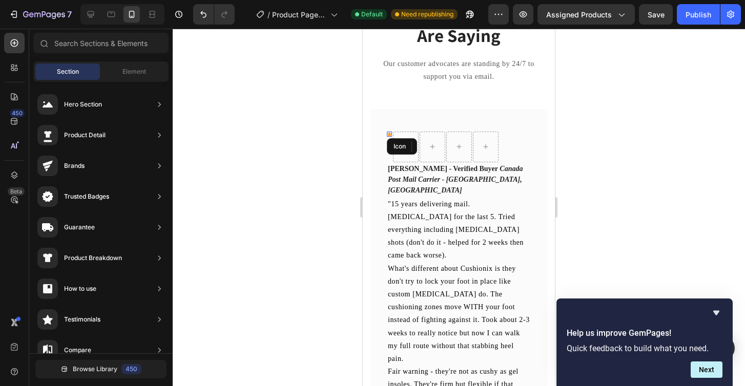
click at [390, 133] on icon at bounding box center [389, 134] width 5 height 5
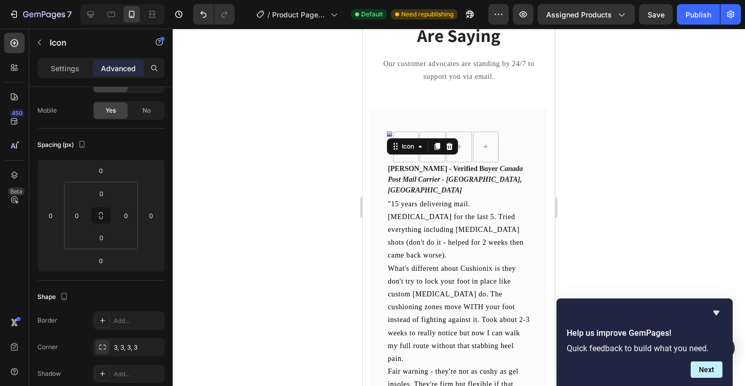
scroll to position [0, 0]
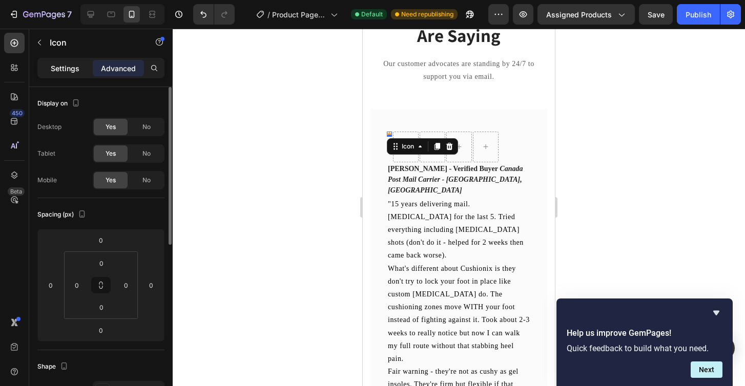
click at [62, 68] on p "Settings" at bounding box center [65, 68] width 29 height 11
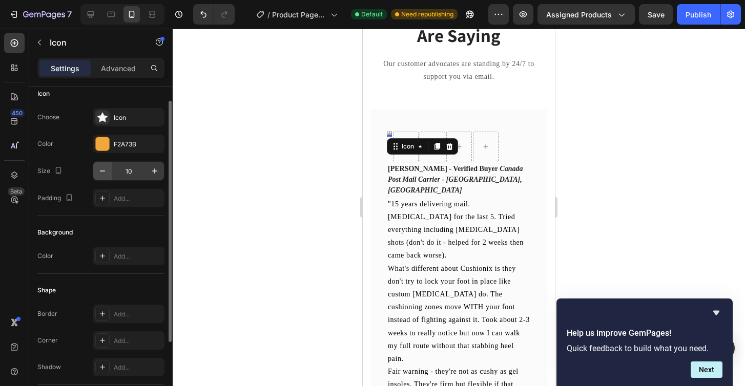
scroll to position [14, 0]
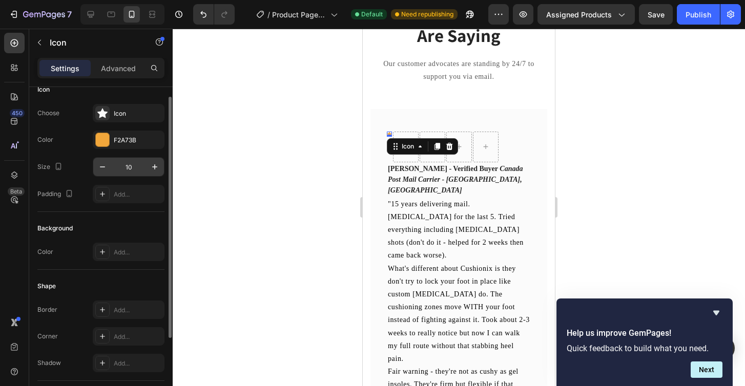
click at [131, 168] on input "10" at bounding box center [129, 167] width 34 height 18
type input "20"
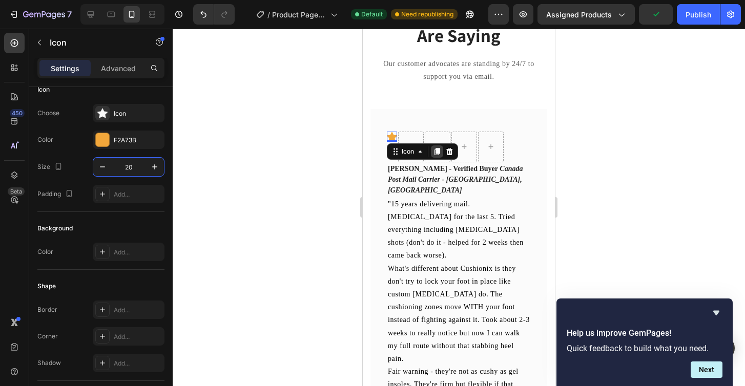
click at [441, 153] on icon at bounding box center [437, 152] width 8 height 8
click at [440, 168] on div "Icon" at bounding box center [422, 162] width 71 height 16
click at [438, 162] on icon at bounding box center [437, 161] width 6 height 7
click at [437, 137] on div at bounding box center [437, 142] width 12 height 12
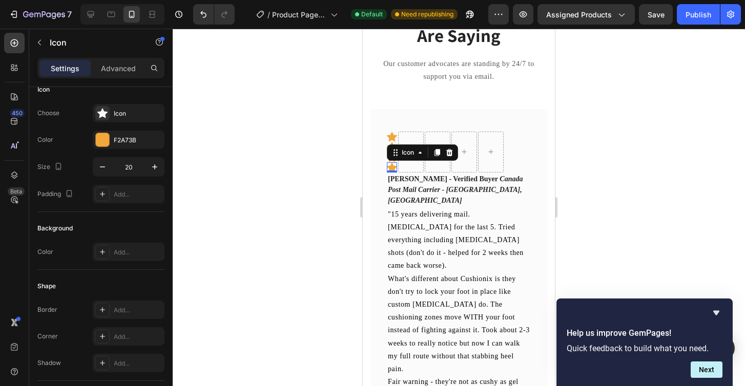
click at [437, 145] on div "Icon" at bounding box center [422, 152] width 71 height 16
click at [435, 149] on icon at bounding box center [437, 153] width 8 height 8
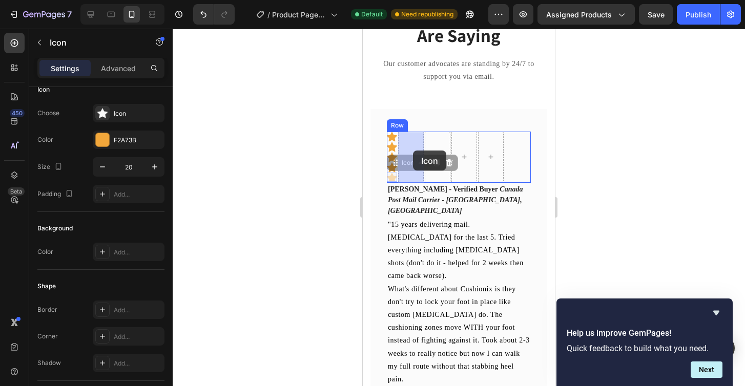
drag, startPoint x: 401, startPoint y: 165, endPoint x: 413, endPoint y: 151, distance: 19.0
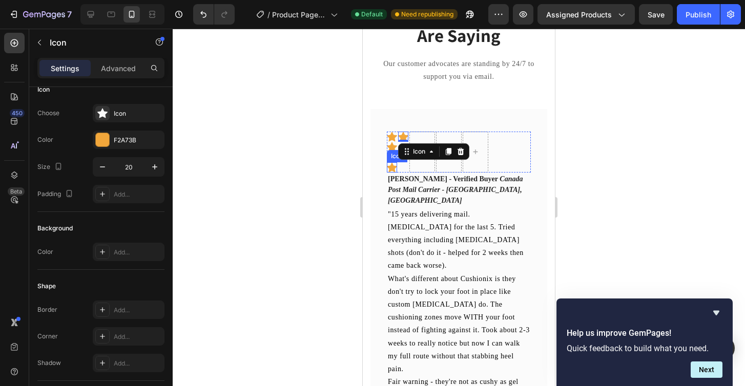
click at [390, 170] on icon at bounding box center [392, 167] width 10 height 10
drag, startPoint x: 398, startPoint y: 151, endPoint x: 425, endPoint y: 143, distance: 27.7
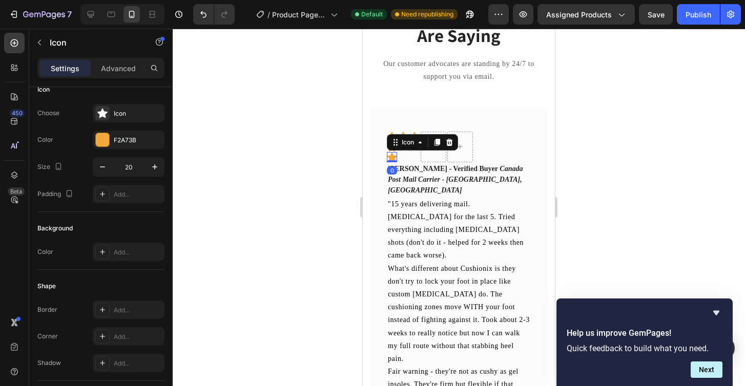
click at [388, 160] on div "Icon 0" at bounding box center [392, 157] width 10 height 10
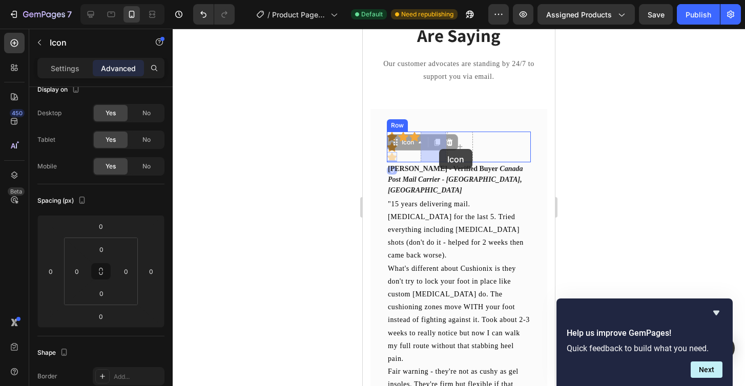
drag, startPoint x: 398, startPoint y: 149, endPoint x: 436, endPoint y: 150, distance: 37.4
click at [390, 145] on icon at bounding box center [392, 147] width 10 height 10
drag, startPoint x: 397, startPoint y: 158, endPoint x: 449, endPoint y: 148, distance: 53.1
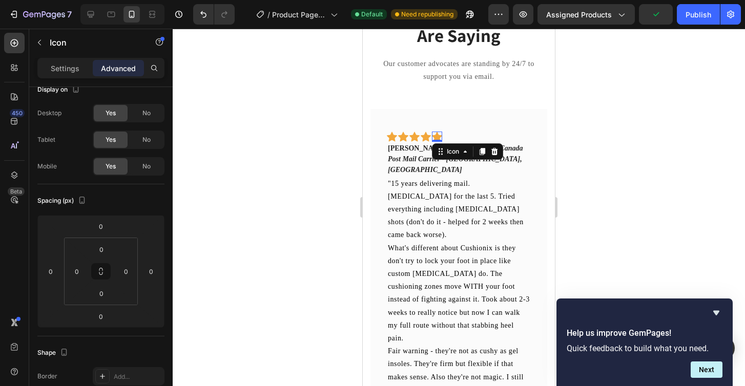
click at [653, 157] on div at bounding box center [459, 208] width 572 height 358
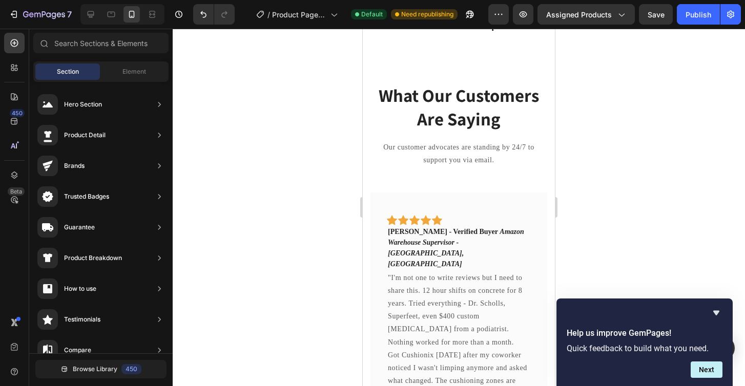
scroll to position [841, 0]
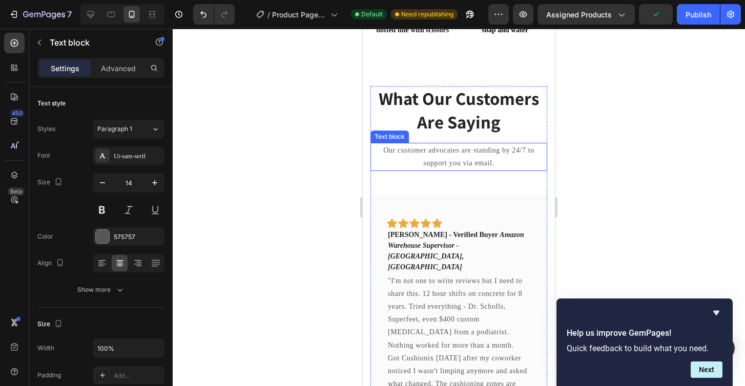
click at [471, 157] on p "Our customer advocates are standing by 24/7 to support you via email." at bounding box center [458, 157] width 175 height 26
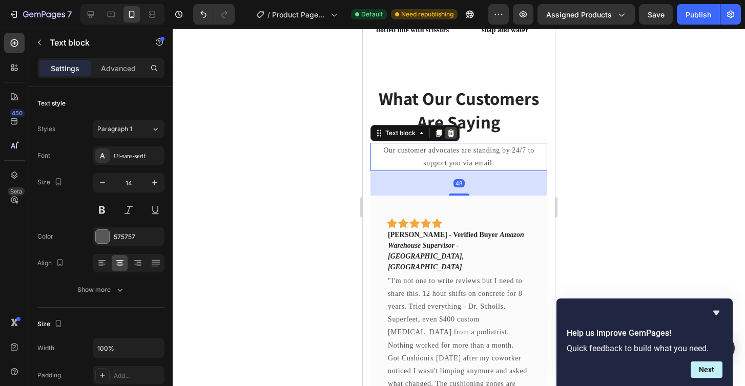
click at [451, 129] on icon at bounding box center [451, 133] width 8 height 8
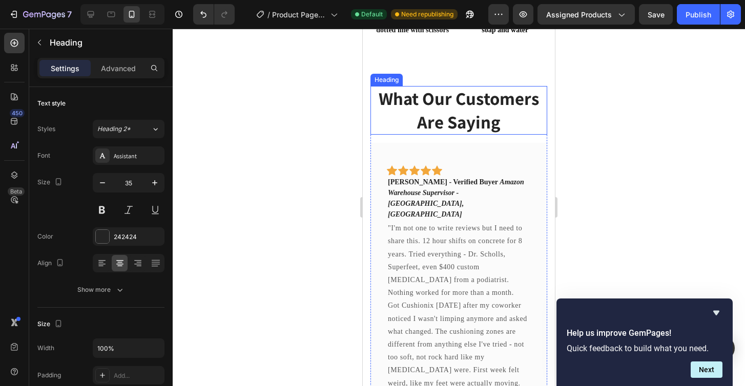
click at [465, 114] on p "What Our Customers Are Saying" at bounding box center [458, 110] width 175 height 47
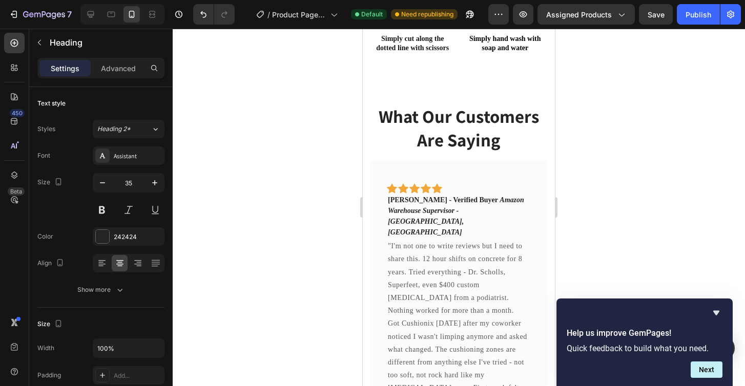
scroll to position [790, 0]
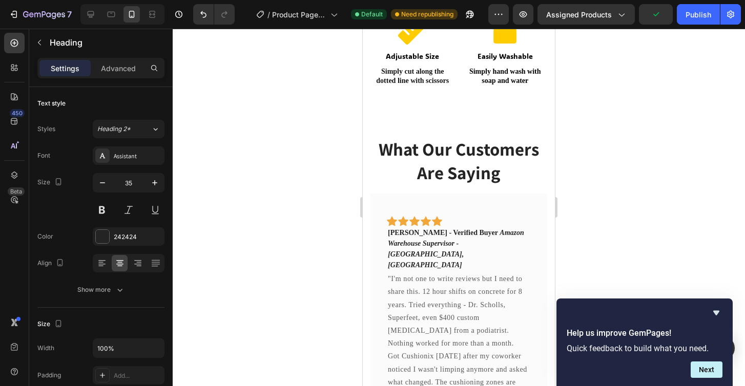
click at [457, 167] on p "What Our Customers Are Saying" at bounding box center [458, 161] width 175 height 47
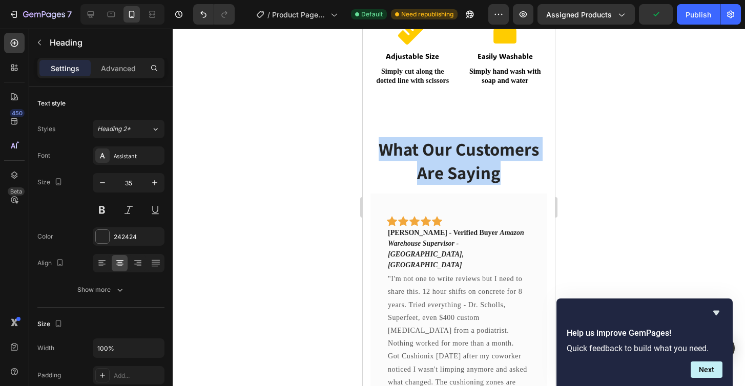
click at [457, 167] on p "What Our Customers Are Saying" at bounding box center [458, 161] width 175 height 47
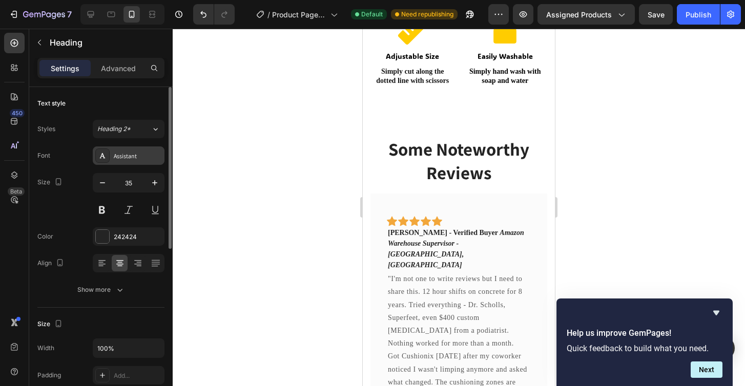
click at [128, 155] on div "Assistant" at bounding box center [138, 156] width 48 height 9
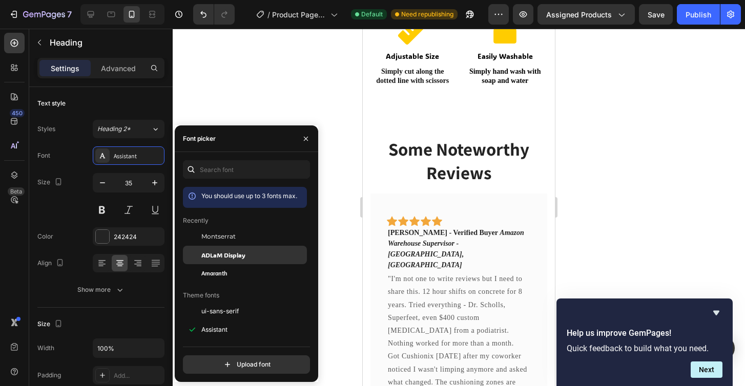
click at [222, 263] on div "ADLaM Display" at bounding box center [245, 255] width 124 height 18
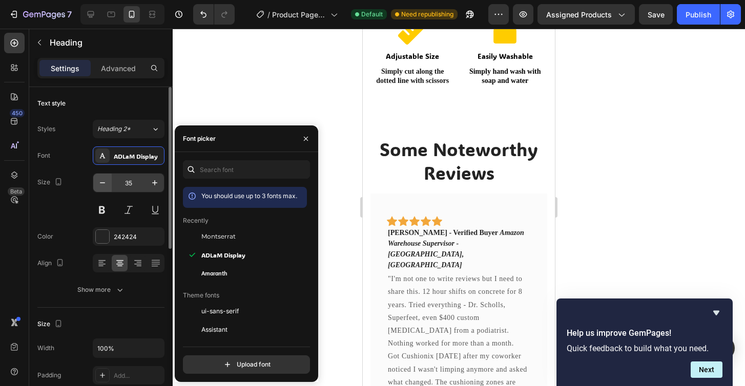
click at [111, 180] on button "button" at bounding box center [102, 183] width 18 height 18
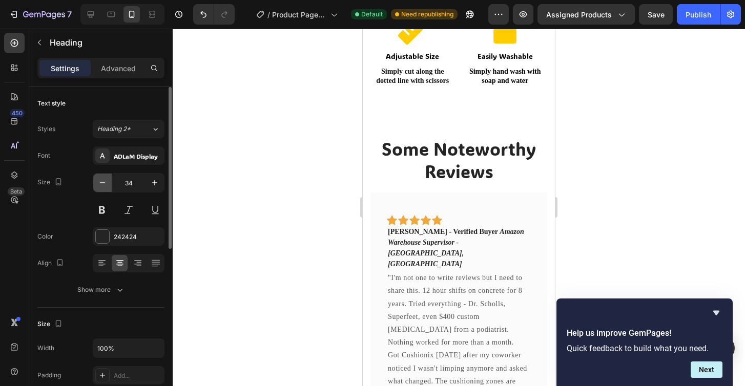
click at [111, 180] on button "button" at bounding box center [102, 183] width 18 height 18
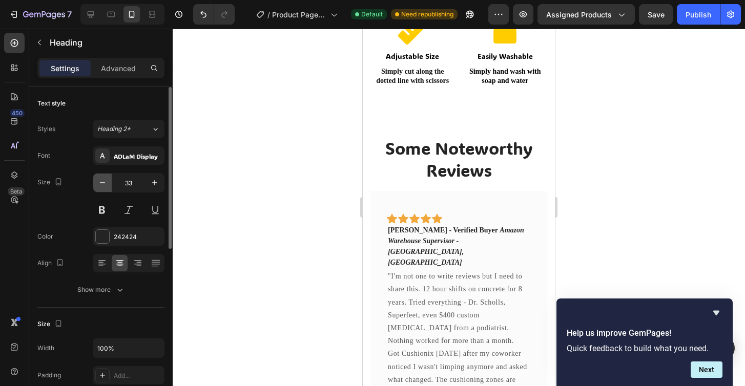
click at [111, 180] on button "button" at bounding box center [102, 183] width 18 height 18
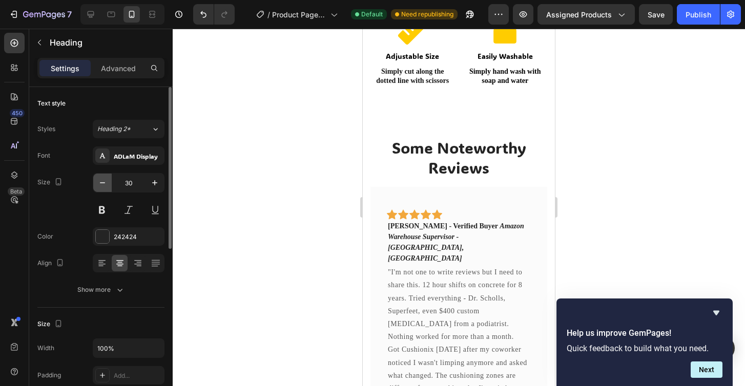
click at [111, 180] on button "button" at bounding box center [102, 183] width 18 height 18
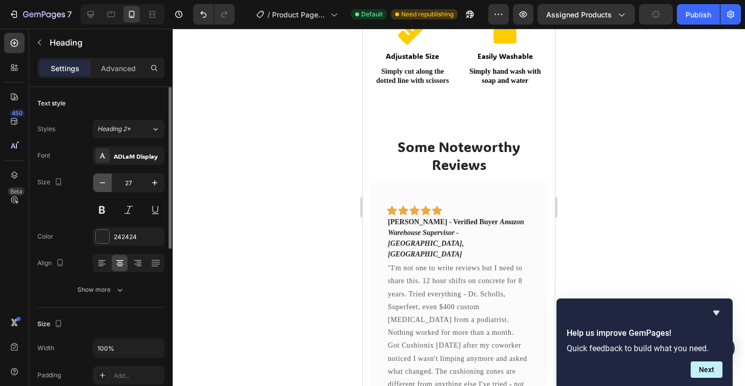
click at [111, 180] on button "button" at bounding box center [102, 183] width 18 height 18
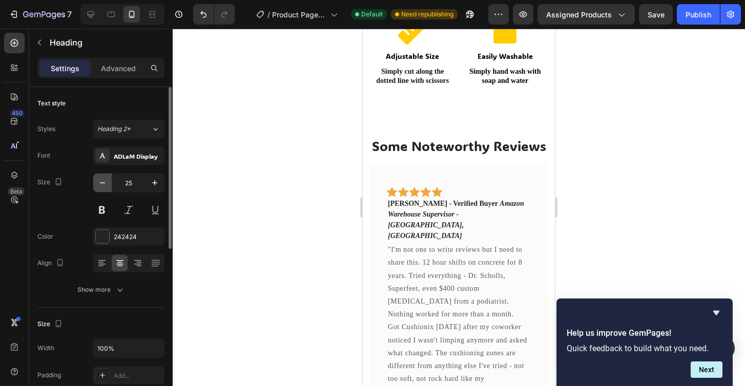
click at [111, 180] on button "button" at bounding box center [102, 183] width 18 height 18
type input "24"
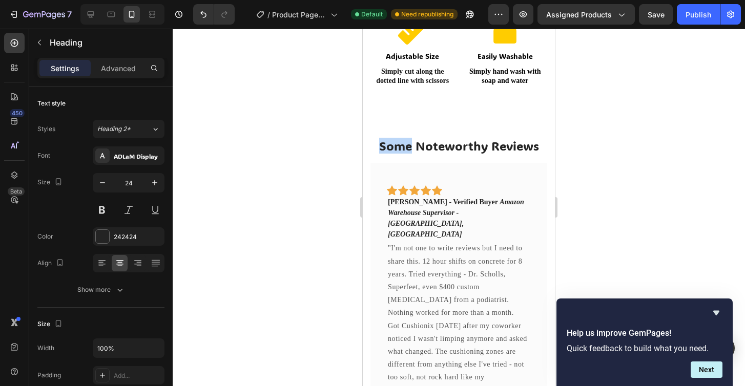
click at [402, 148] on p "Some Noteworthy Reviews" at bounding box center [458, 146] width 175 height 16
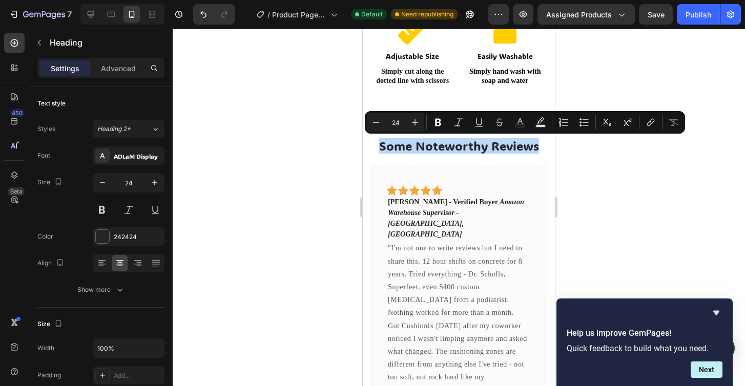
click at [401, 148] on p "Some Noteworthy Reviews" at bounding box center [458, 146] width 175 height 16
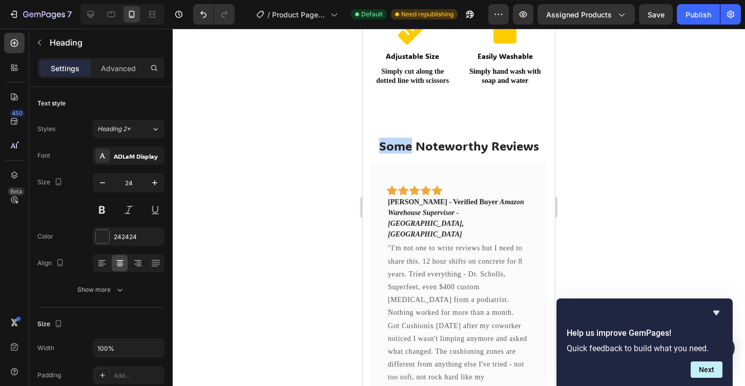
click at [401, 148] on p "Some Noteworthy Reviews" at bounding box center [458, 146] width 175 height 16
click at [506, 148] on p "Noteworthy Reviews" at bounding box center [458, 146] width 175 height 16
click at [529, 145] on p "Noteworthy Reviews" at bounding box center [458, 146] width 175 height 16
click at [593, 153] on div at bounding box center [459, 208] width 572 height 358
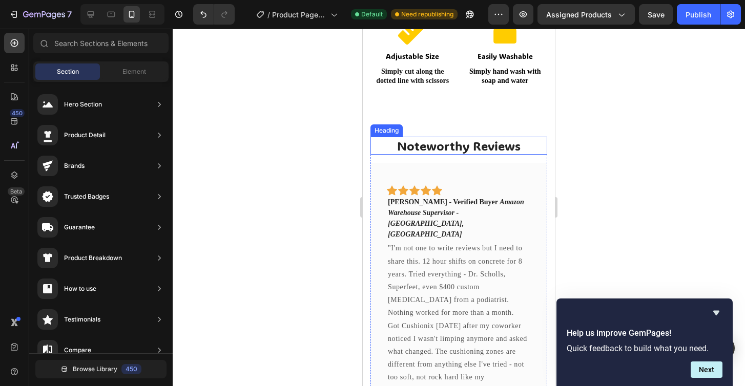
click at [477, 145] on p "Noteworthy Reviews" at bounding box center [458, 146] width 175 height 16
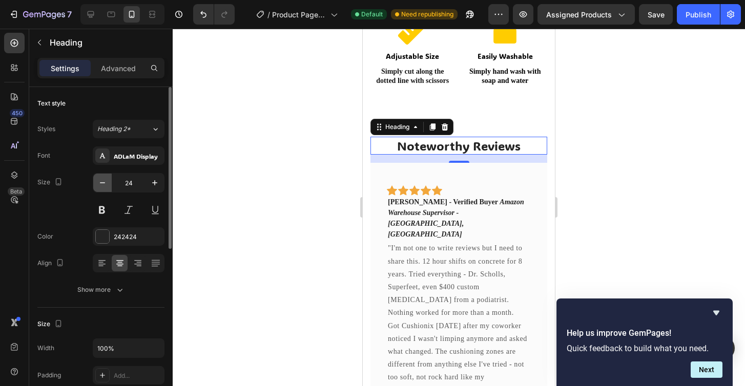
click at [99, 183] on icon "button" at bounding box center [102, 183] width 10 height 10
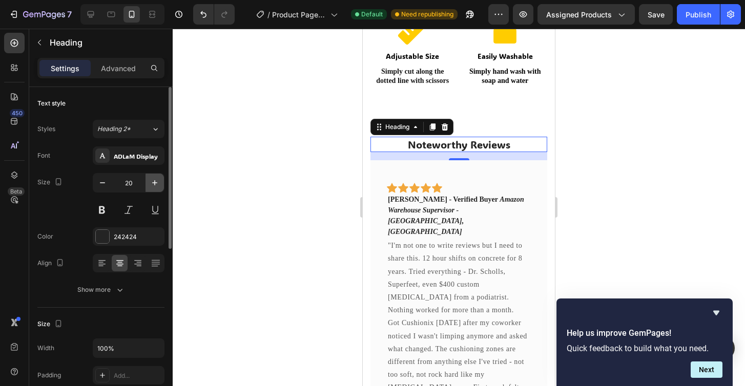
click at [154, 182] on icon "button" at bounding box center [154, 182] width 5 height 5
type input "23"
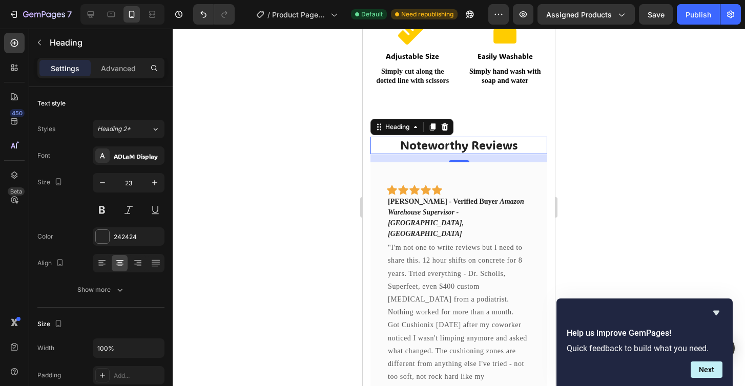
click at [320, 118] on div at bounding box center [459, 208] width 572 height 358
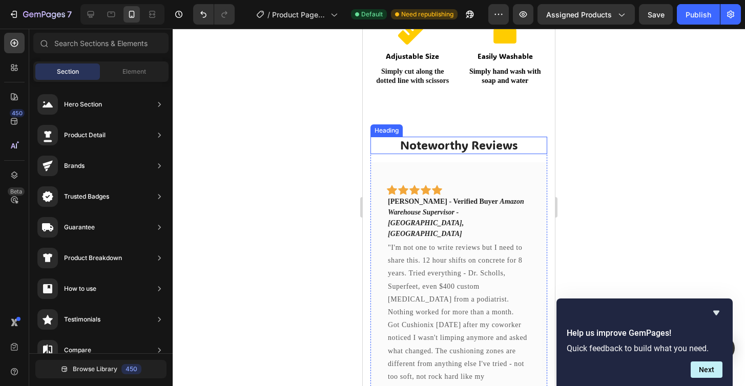
click at [386, 146] on p "Noteworthy Reviews" at bounding box center [458, 145] width 175 height 15
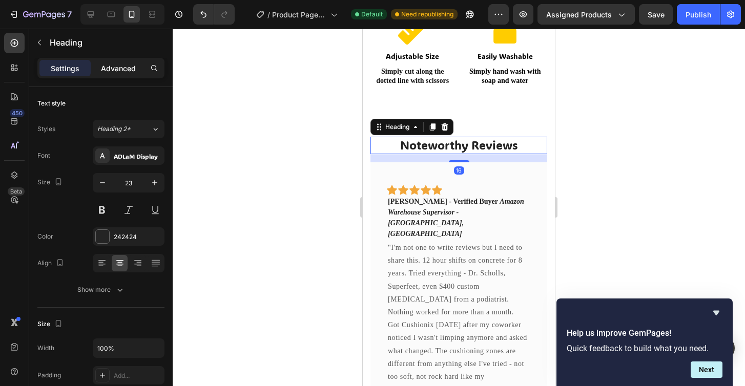
click at [125, 65] on p "Advanced" at bounding box center [118, 68] width 35 height 11
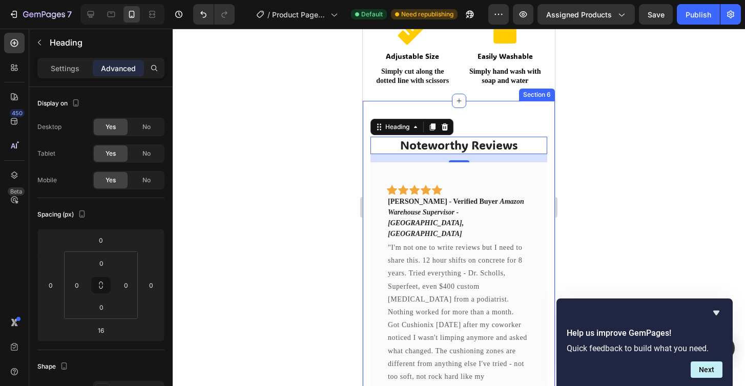
click at [382, 137] on h2 "Noteworthy Reviews" at bounding box center [458, 145] width 177 height 17
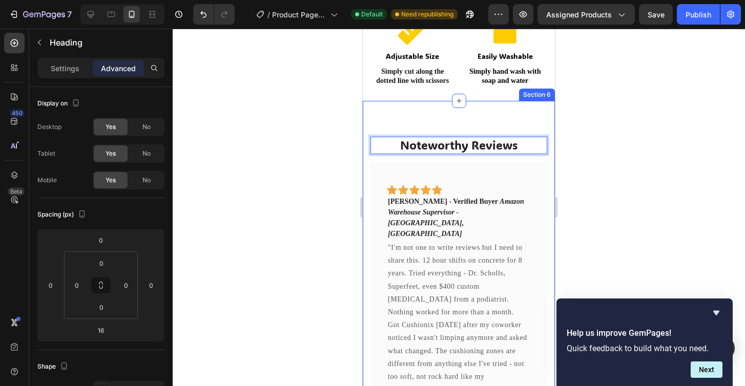
click at [479, 118] on div "Noteworthy Reviews Heading 16 Icon Icon Icon Icon Icon Row [PERSON_NAME] - Veri…" at bounding box center [459, 379] width 192 height 557
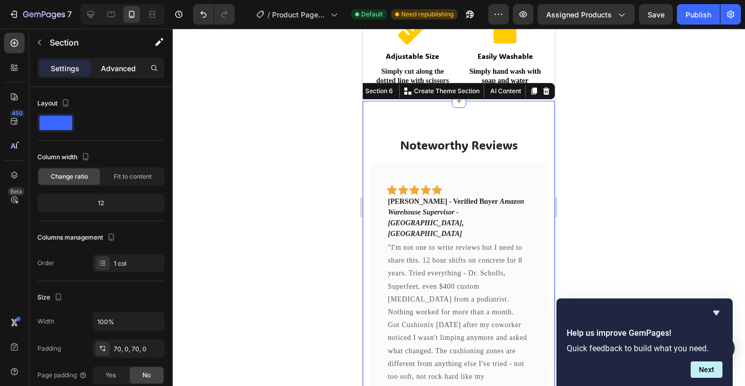
click at [130, 72] on p "Advanced" at bounding box center [118, 68] width 35 height 11
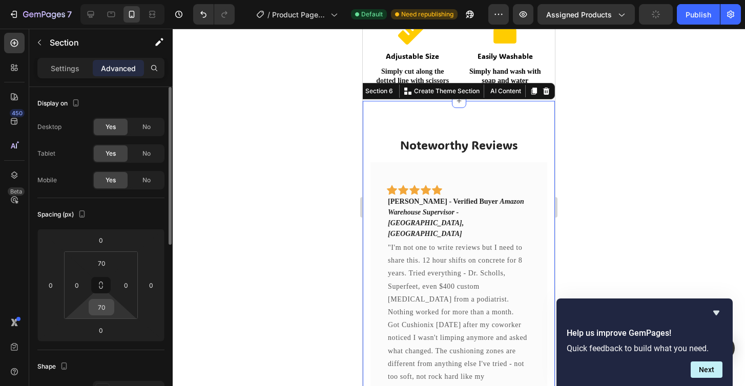
click at [106, 307] on input "70" at bounding box center [101, 307] width 20 height 15
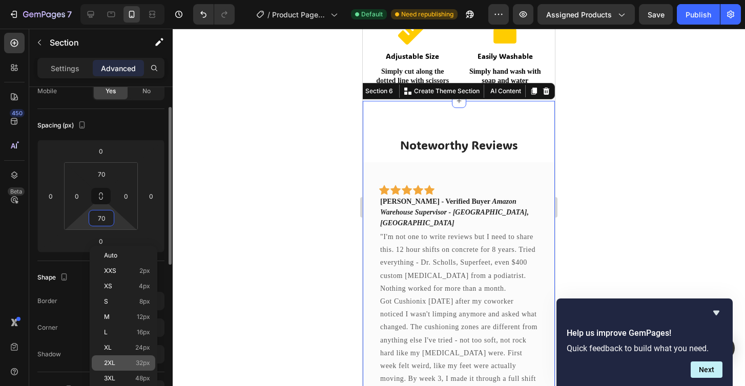
scroll to position [91, 0]
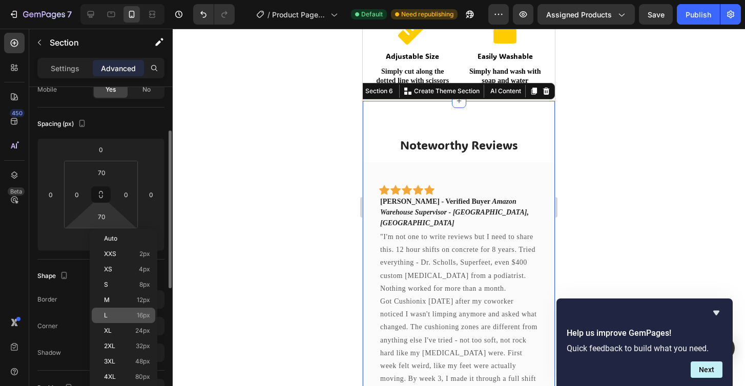
click at [139, 320] on div "L 16px" at bounding box center [124, 315] width 64 height 15
type input "16"
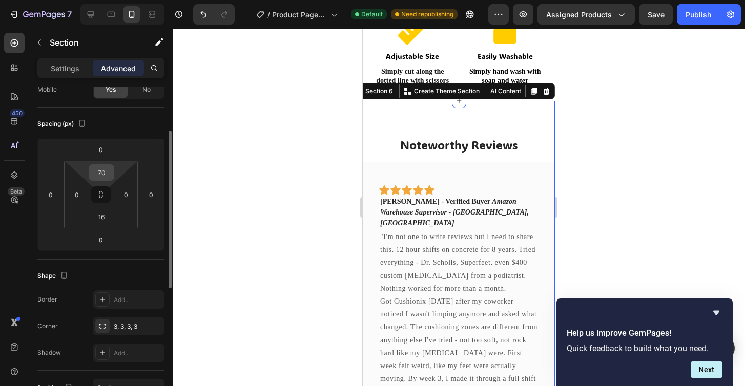
click at [103, 174] on input "70" at bounding box center [101, 172] width 20 height 15
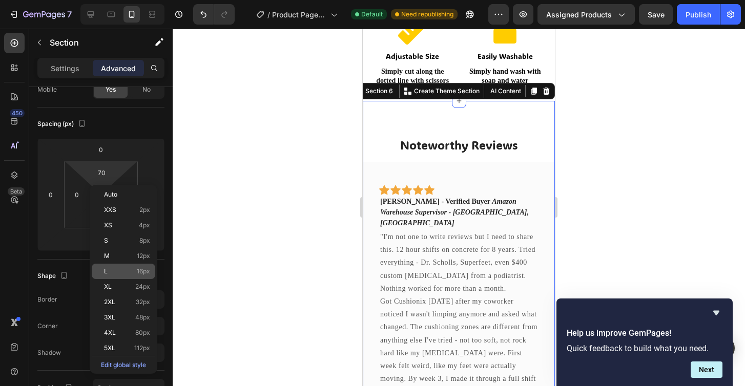
click at [121, 270] on p "L 16px" at bounding box center [127, 271] width 46 height 7
type input "16"
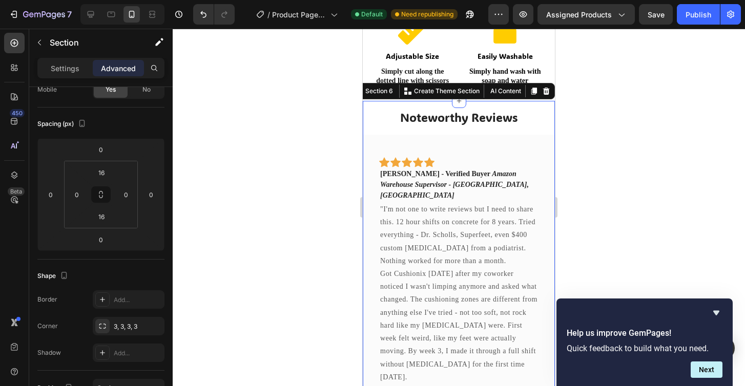
click at [305, 208] on div at bounding box center [459, 208] width 572 height 358
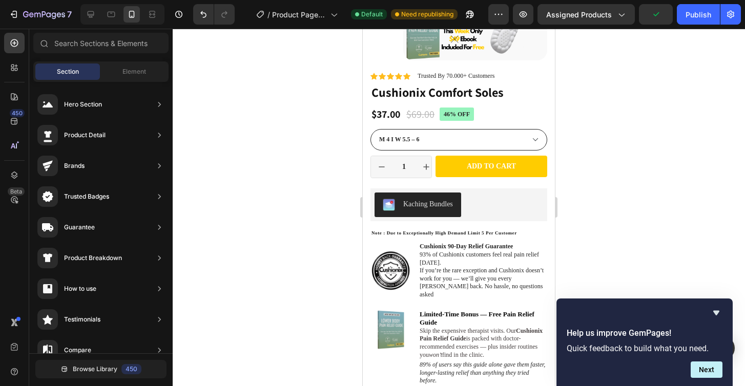
scroll to position [0, 0]
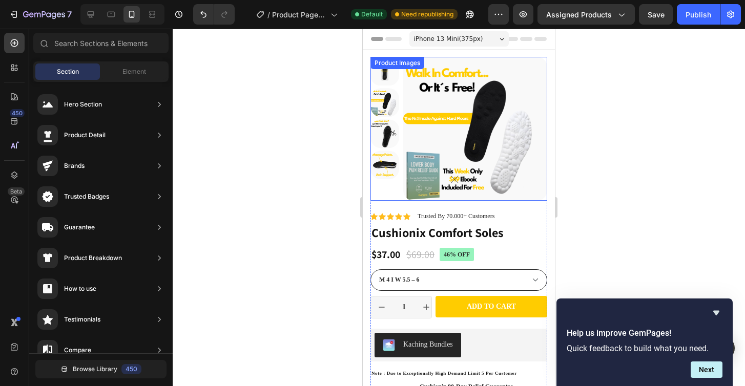
click at [376, 145] on img at bounding box center [384, 133] width 29 height 29
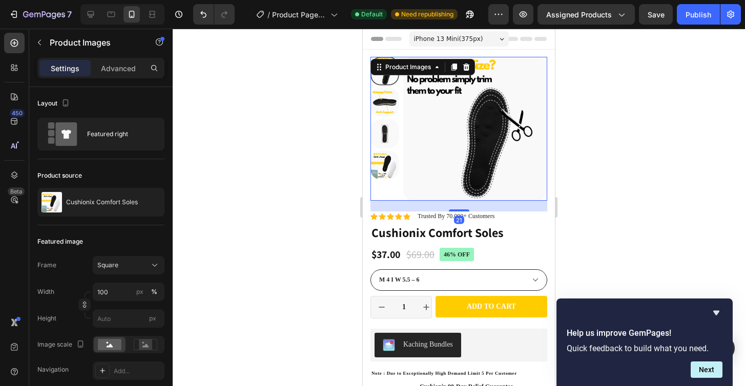
click at [381, 141] on img at bounding box center [384, 133] width 29 height 29
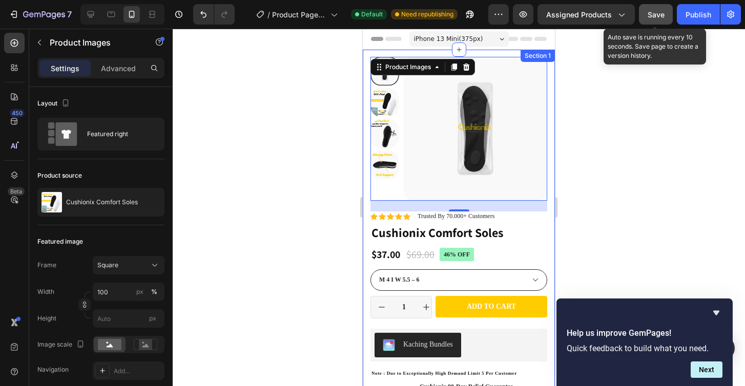
click at [659, 12] on span "Save" at bounding box center [655, 14] width 17 height 9
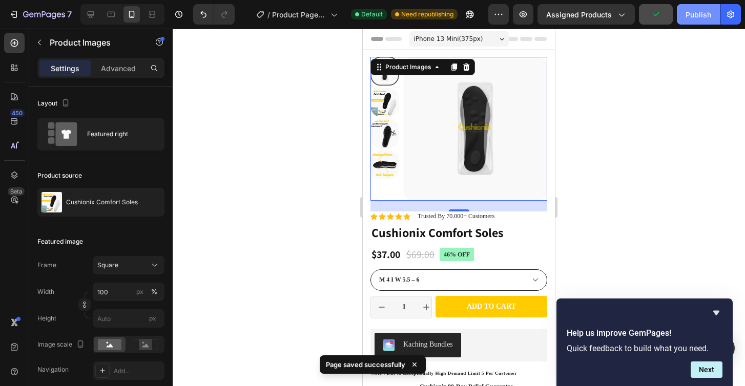
click at [696, 17] on div "Publish" at bounding box center [698, 14] width 26 height 11
